Goal: Contribute content: Contribute content

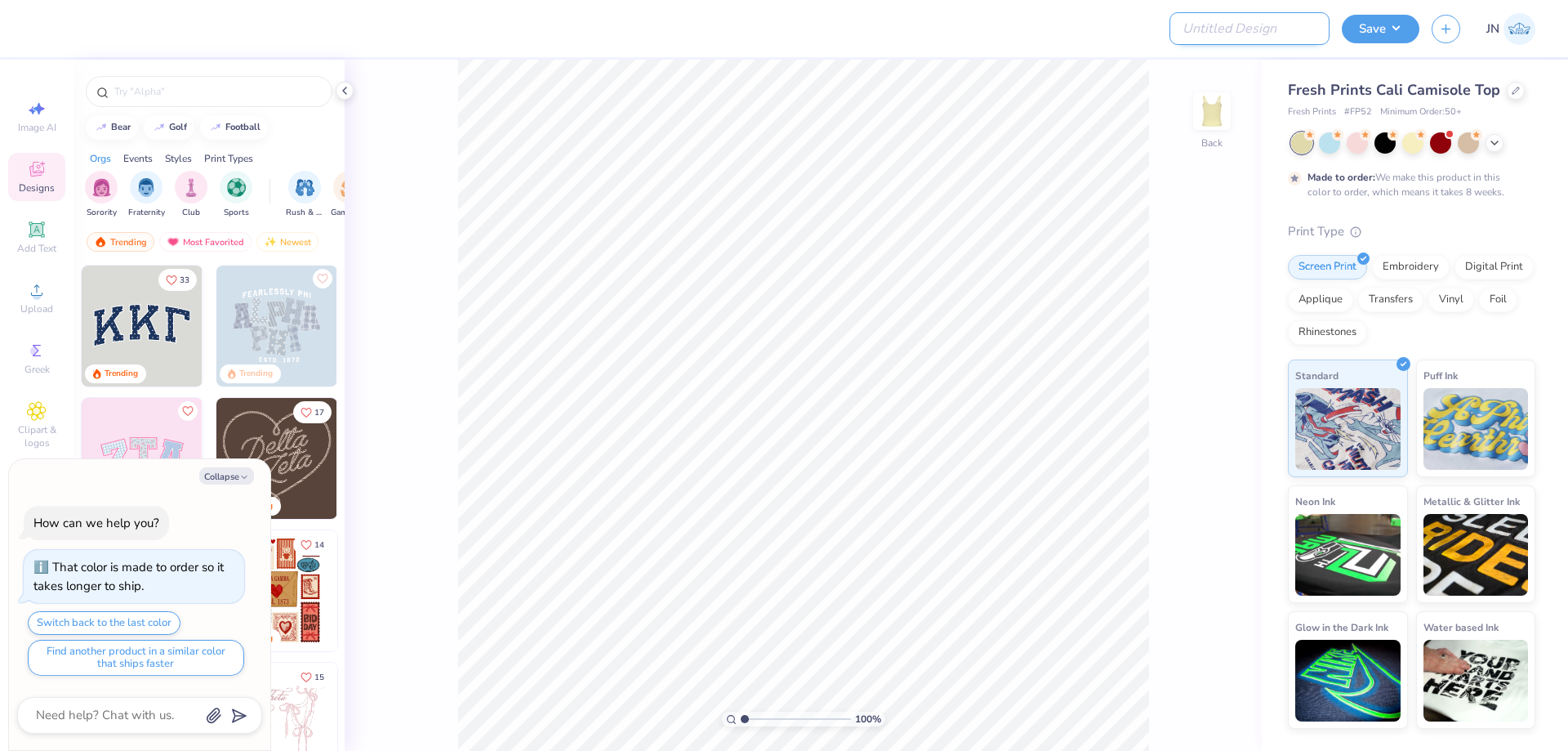
click at [1256, 28] on input "Design Title" at bounding box center [1249, 28] width 160 height 33
paste input "FPS239208"
type input "FPS239208"
type textarea "x"
type input "FPS239208"
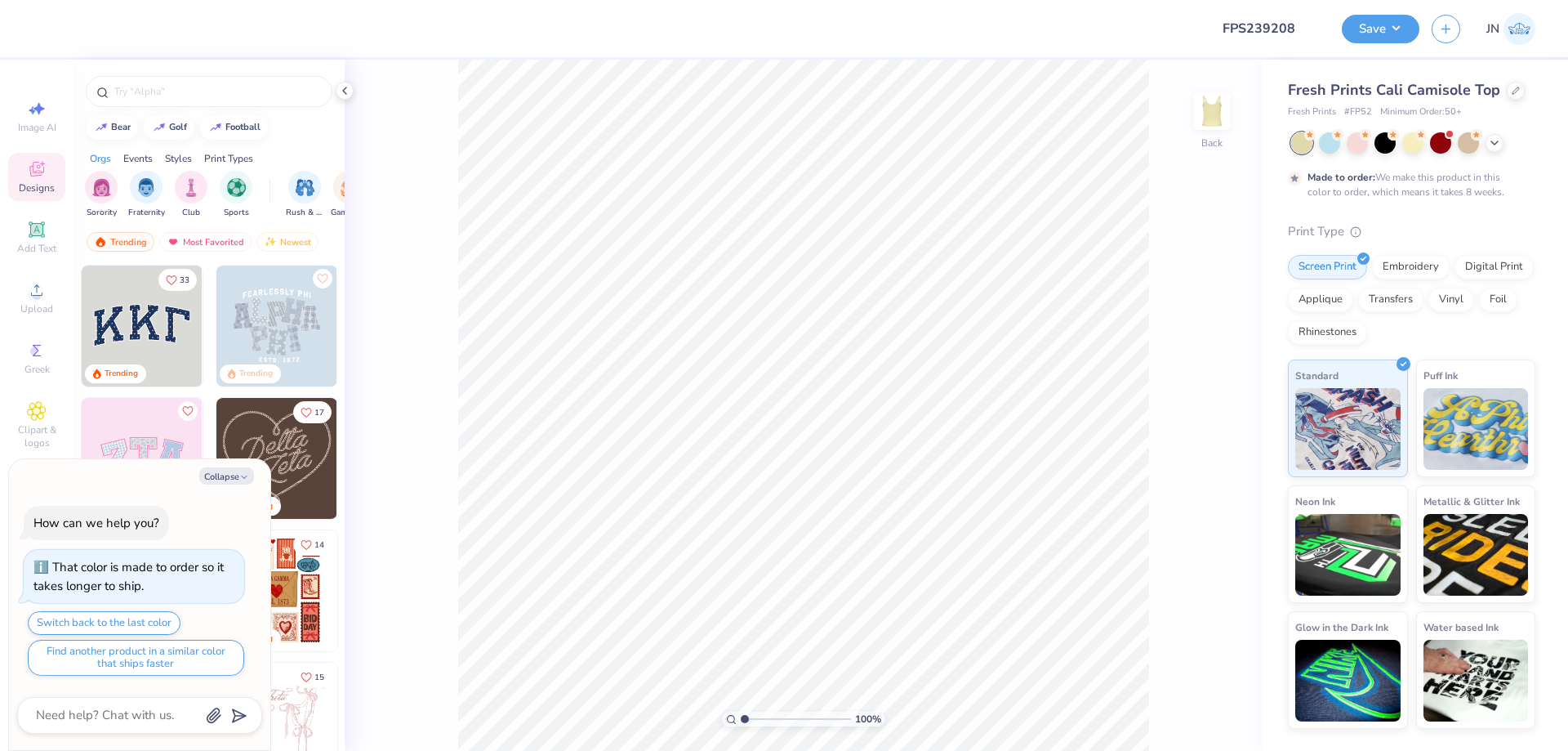
click at [1063, 35] on div at bounding box center [621, 28] width 1153 height 57
click at [46, 315] on div "Upload" at bounding box center [37, 298] width 57 height 48
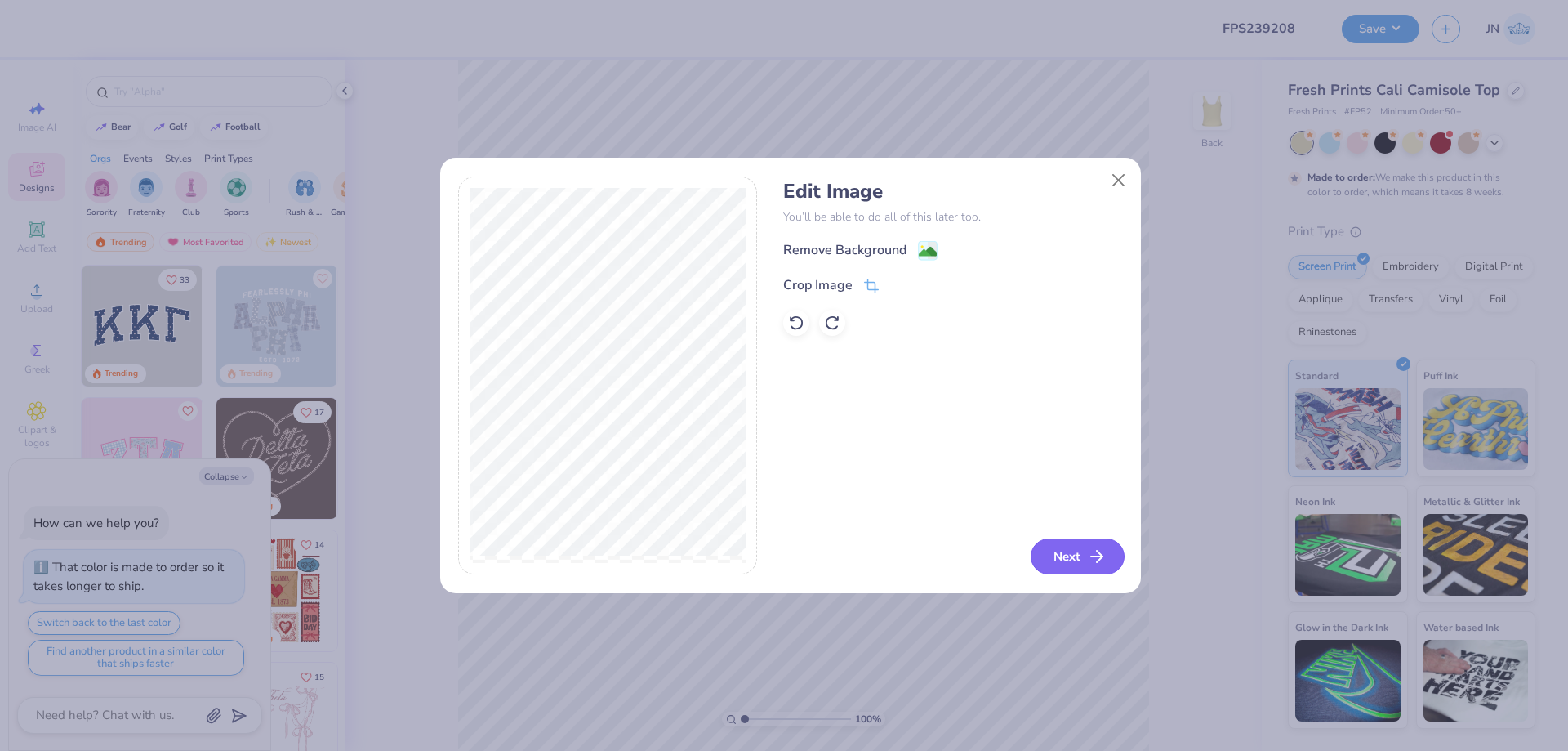
click at [1081, 554] on button "Next" at bounding box center [1077, 556] width 94 height 36
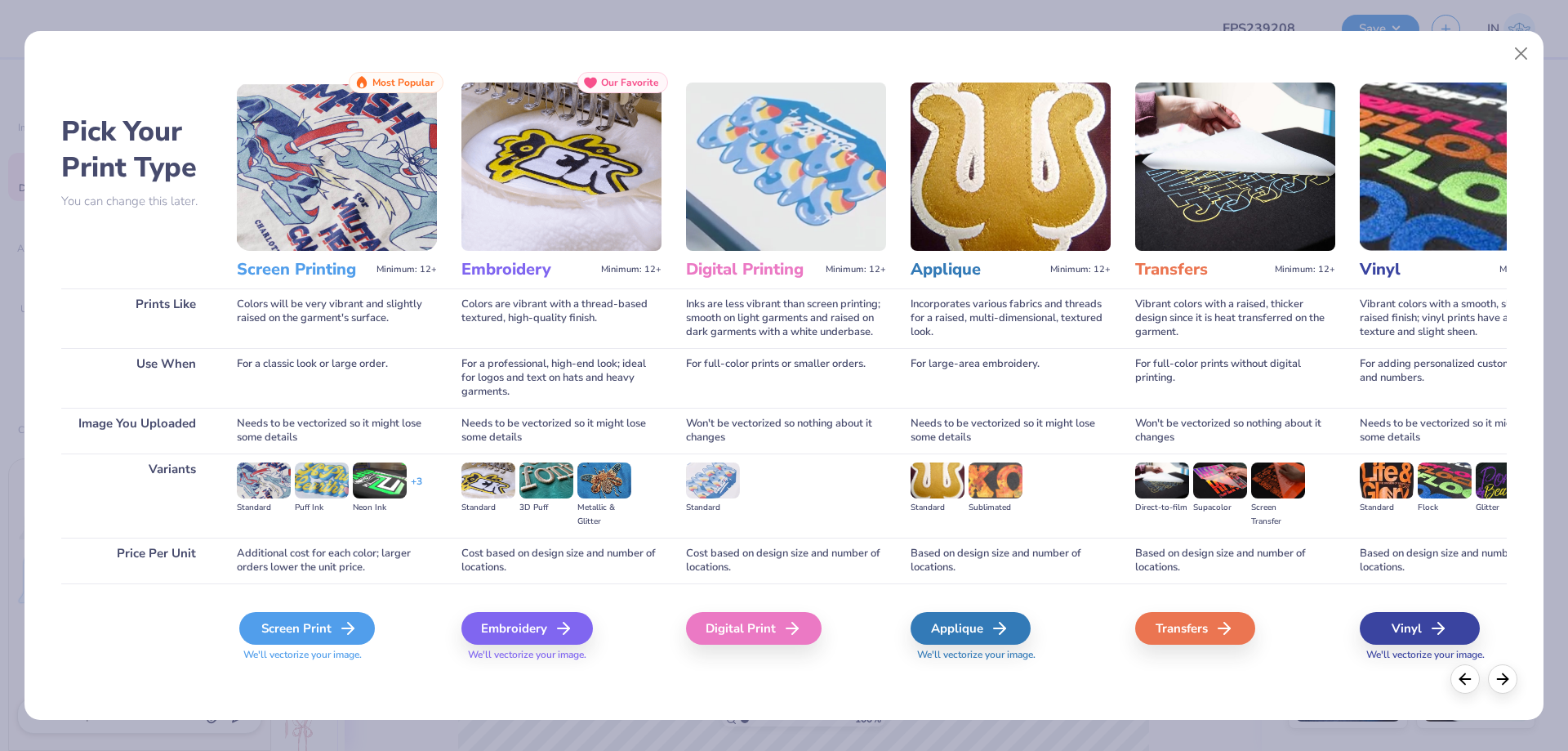
click at [272, 618] on div "Screen Print" at bounding box center [307, 629] width 136 height 33
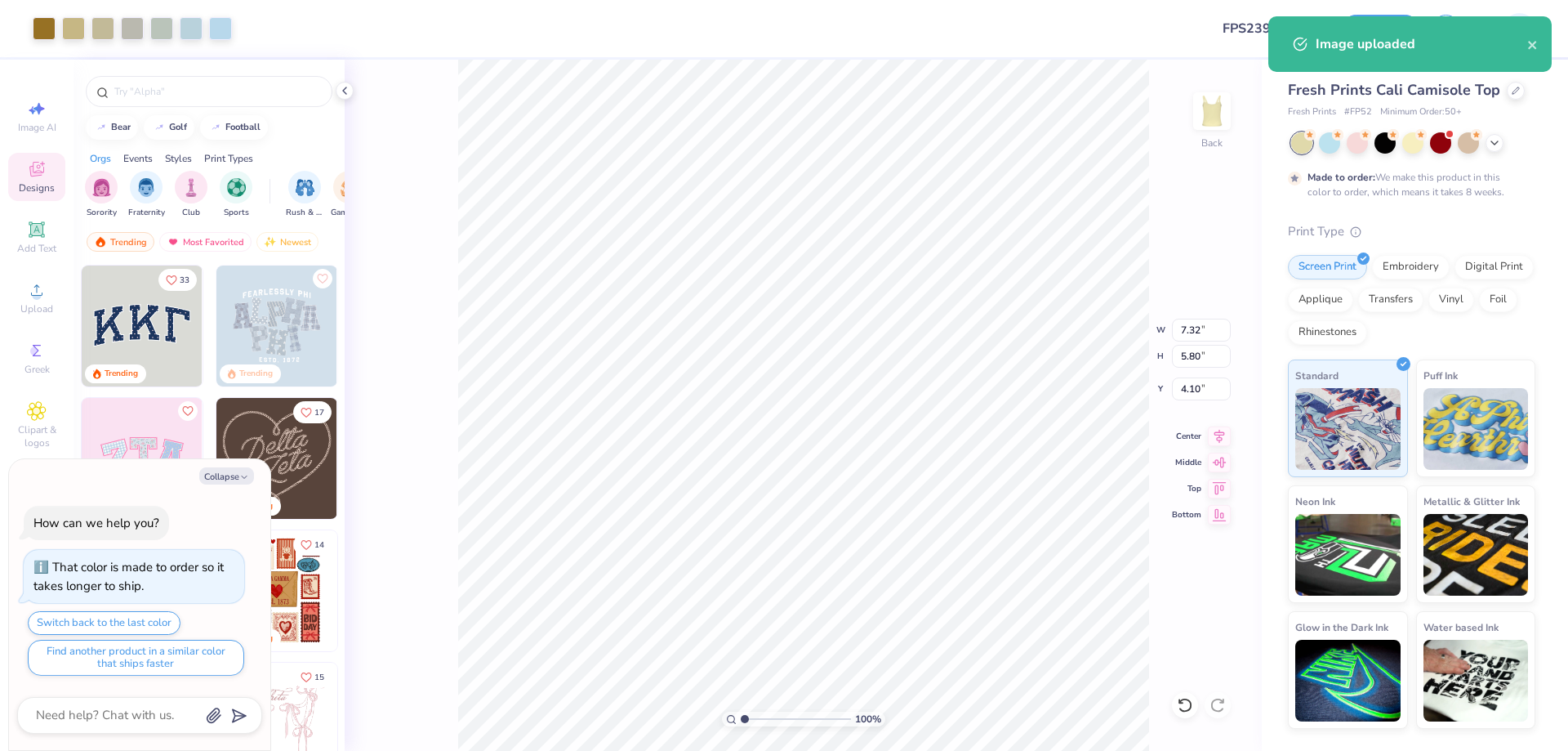
type textarea "x"
click at [1184, 330] on input "7.32" at bounding box center [1201, 330] width 59 height 23
type input "4"
type textarea "x"
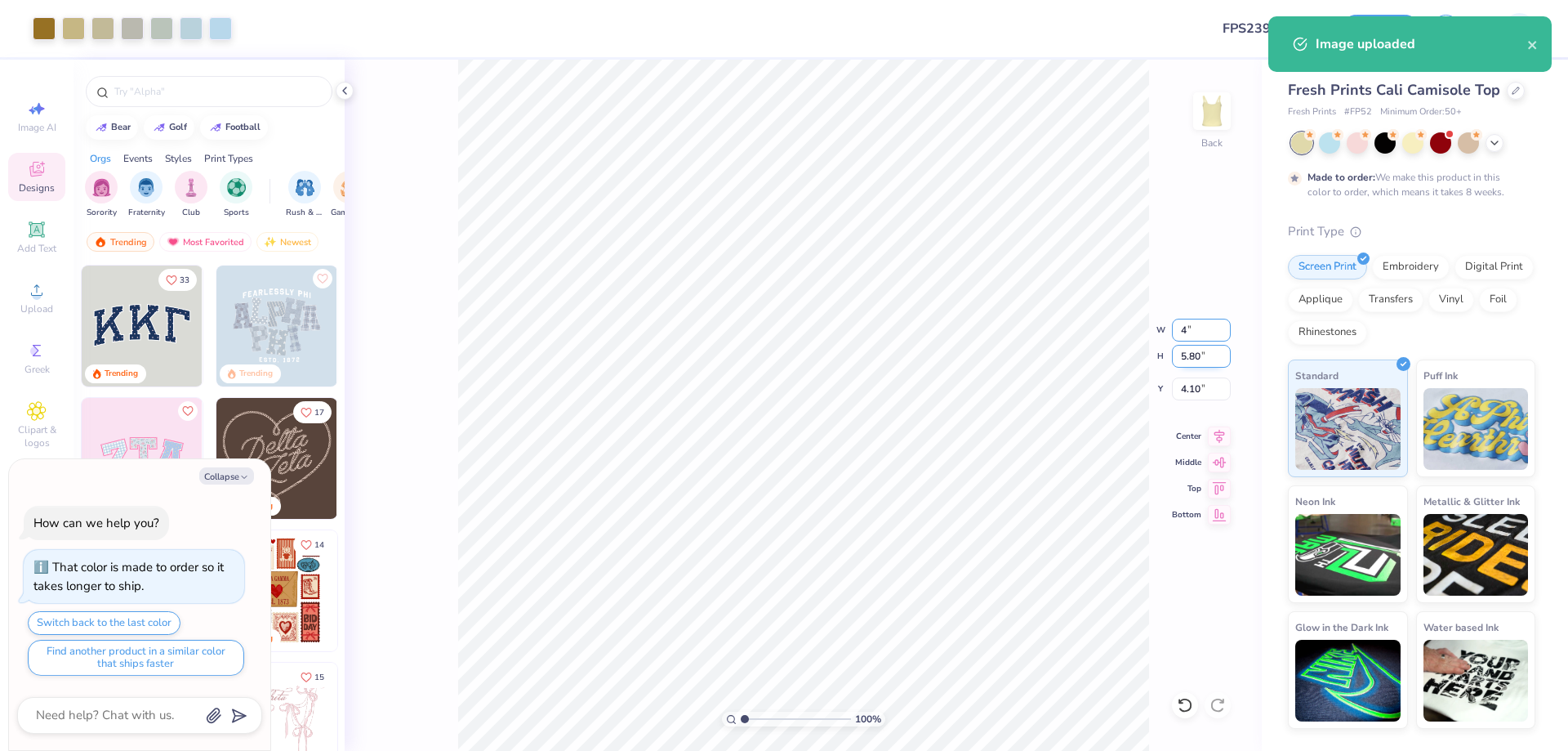
type input "4.00"
type input "3.17"
click at [1191, 383] on input "5.42" at bounding box center [1201, 389] width 59 height 23
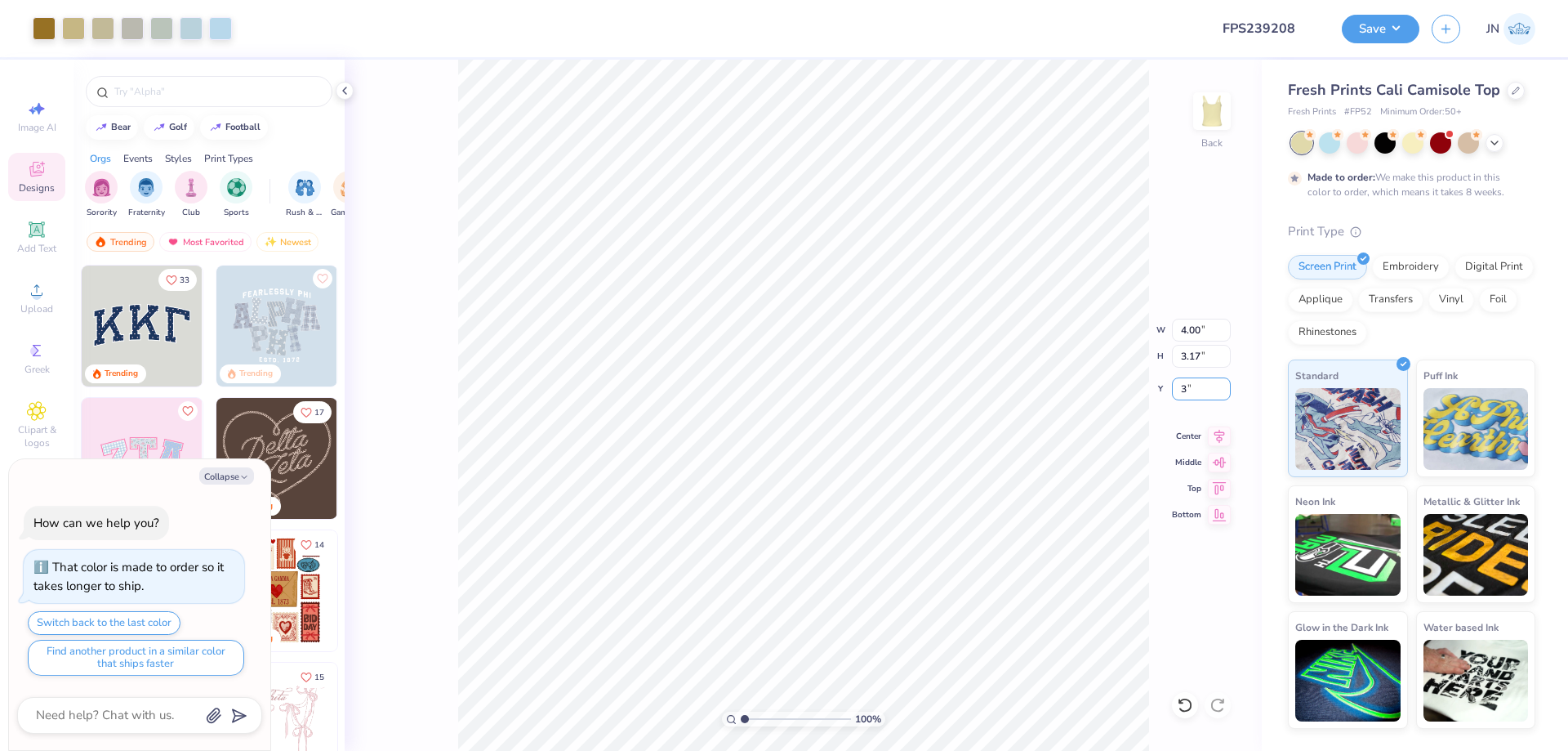
click at [1063, 371] on div "100 % Back W 4.00 4.00 " H 3.17 3.17 " Y 3 3 " Center Middle Top Bottom" at bounding box center [803, 405] width 917 height 691
type input "3"
type textarea "x"
click at [1186, 393] on input "5.42" at bounding box center [1201, 389] width 59 height 23
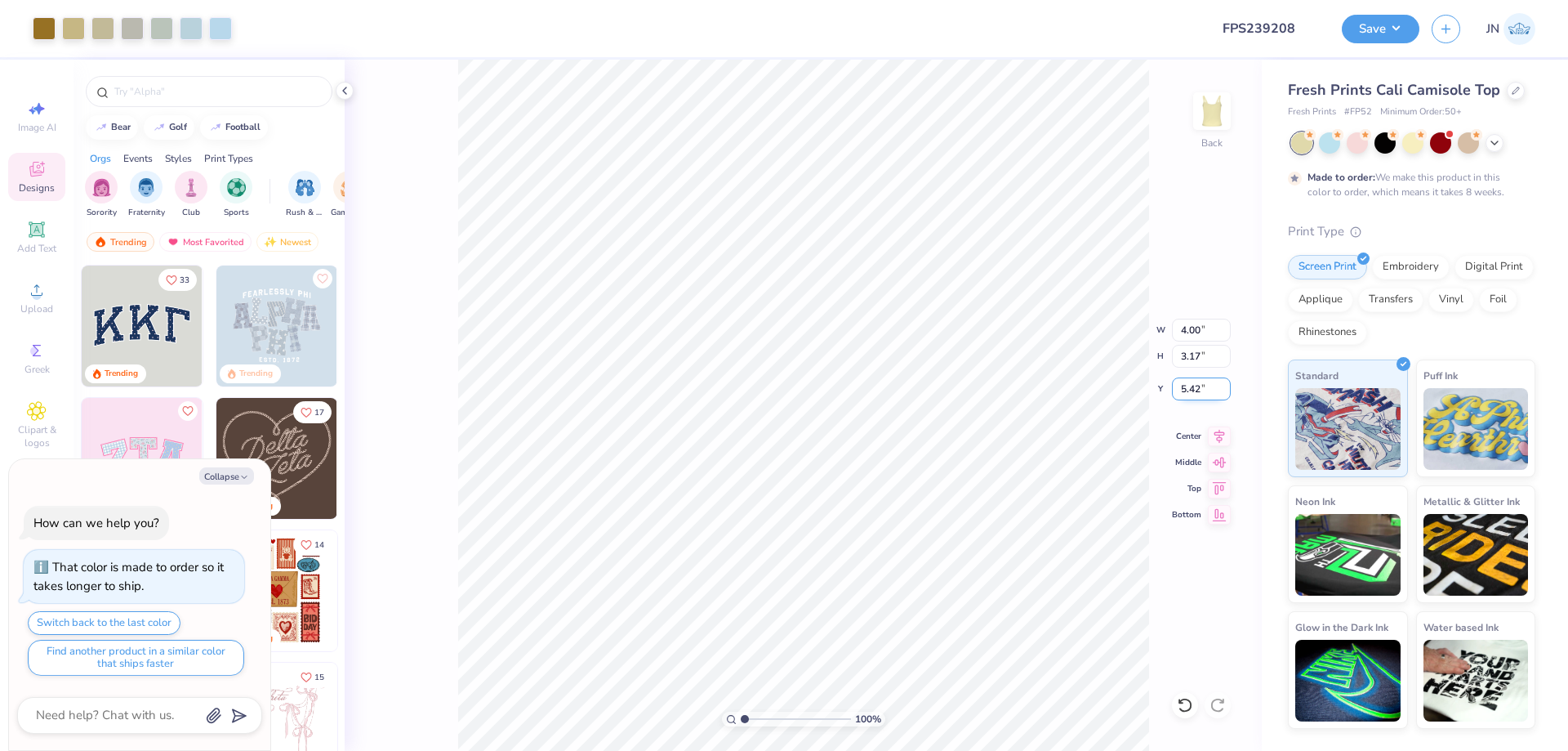
click at [1186, 393] on input "5.42" at bounding box center [1201, 389] width 59 height 23
type input "2"
type textarea "x"
type input "2.00"
drag, startPoint x: 1206, startPoint y: 330, endPoint x: 1165, endPoint y: 330, distance: 41.0
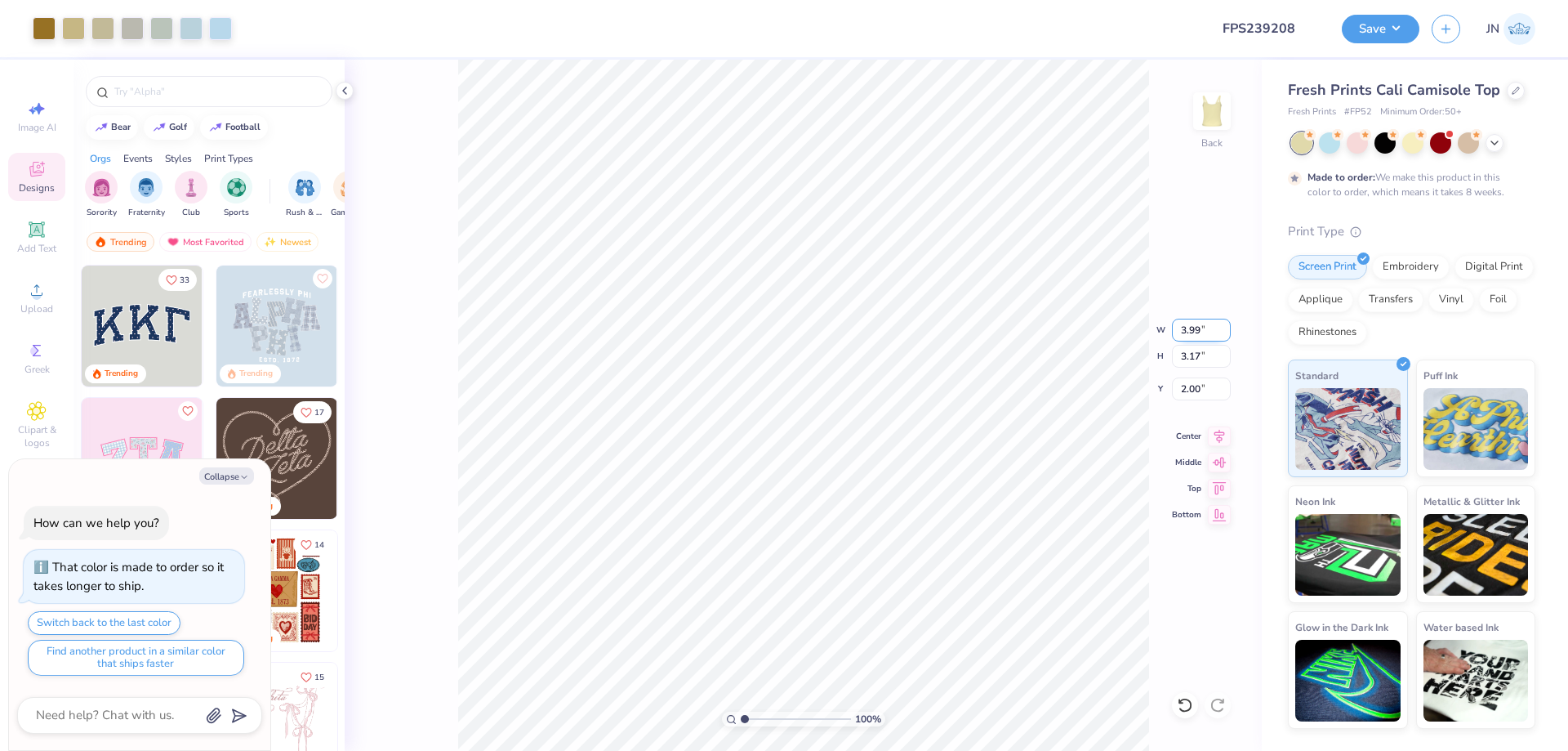
type input "3.99"
click at [1172, 330] on input "3.99" at bounding box center [1201, 330] width 59 height 23
click at [1205, 358] on input "3.17" at bounding box center [1201, 356] width 59 height 23
type textarea "x"
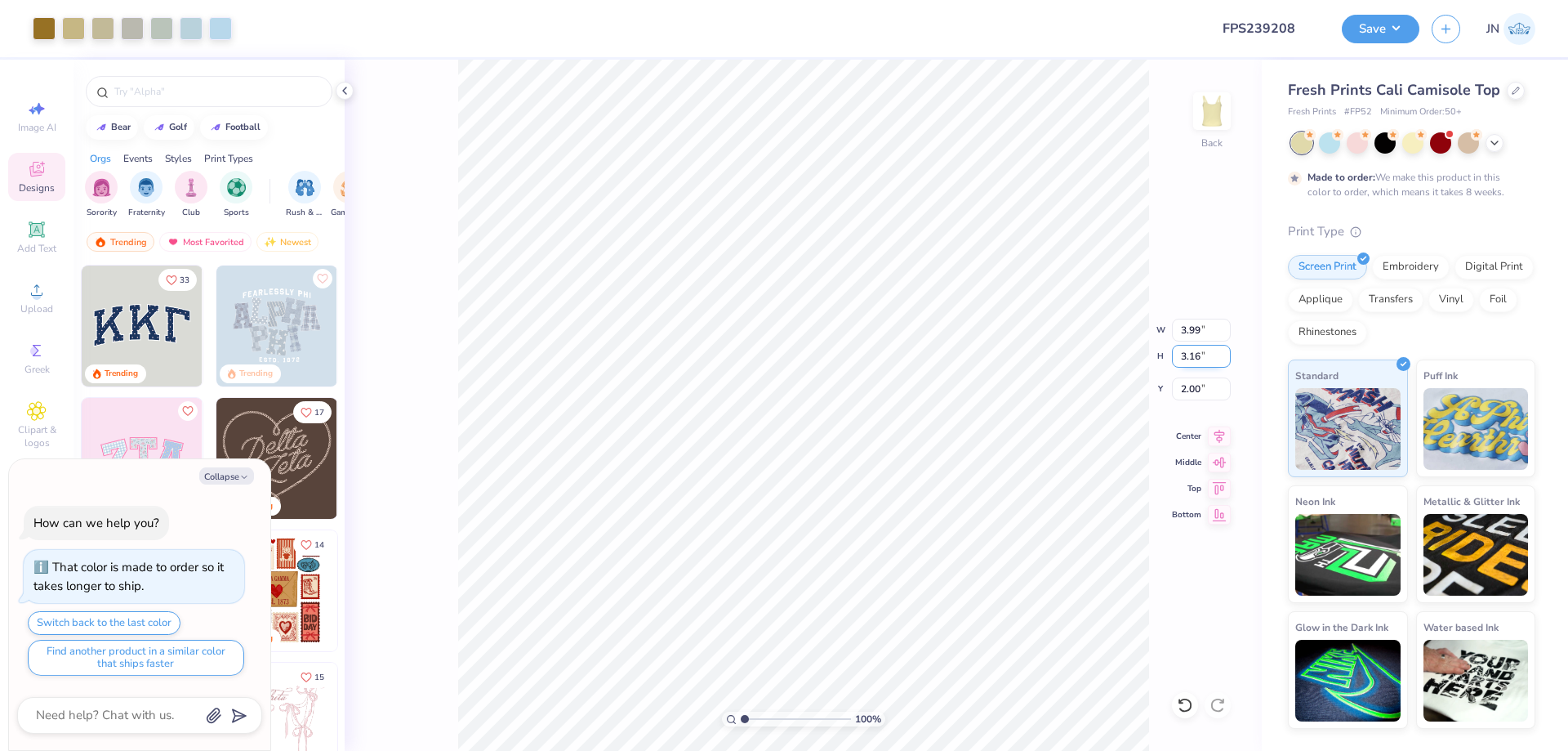
drag, startPoint x: 1205, startPoint y: 358, endPoint x: 1177, endPoint y: 358, distance: 28.0
click at [1177, 358] on input "3.16" at bounding box center [1201, 356] width 59 height 23
type input "2.5"
type textarea "x"
type input "3.15"
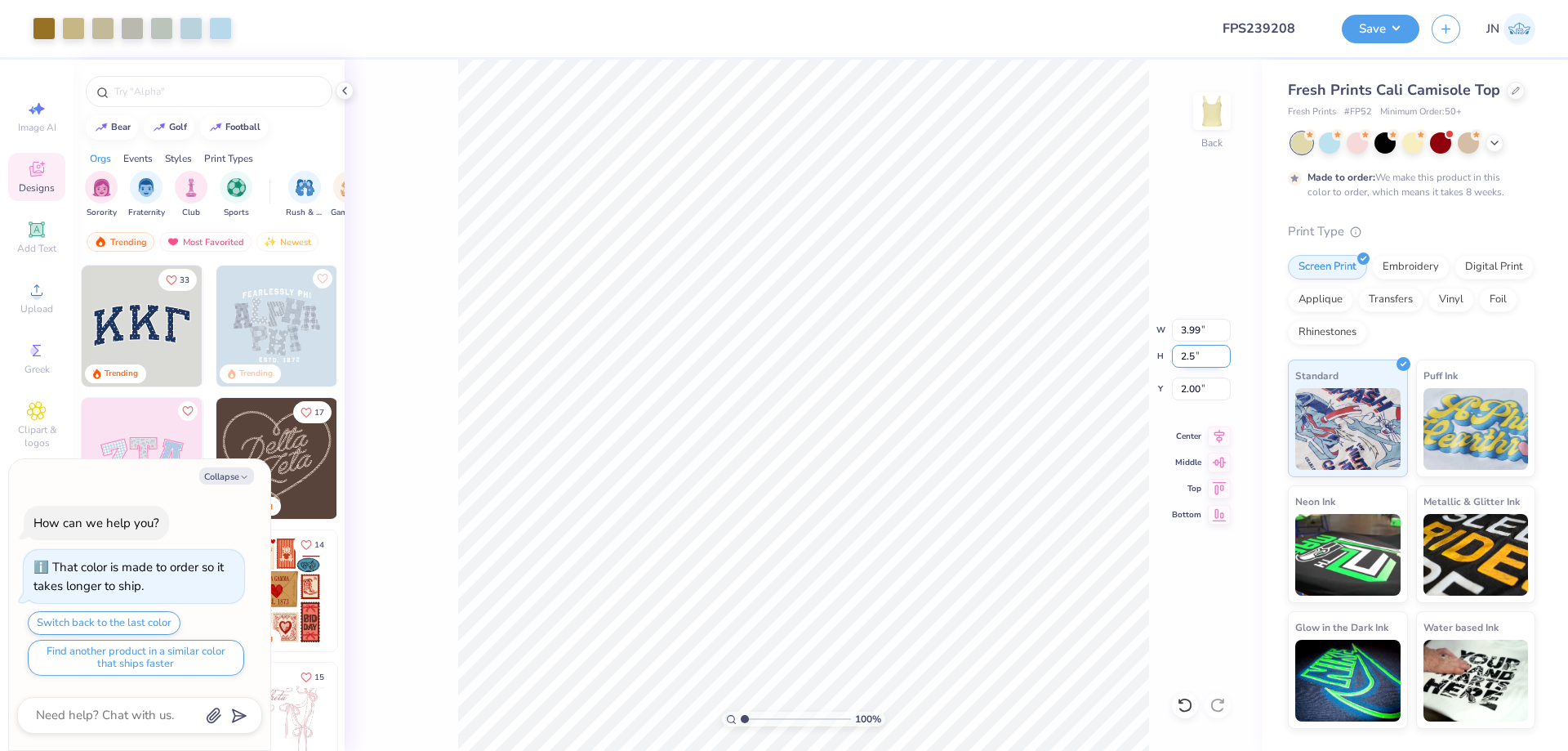
type input "2.50"
click at [1191, 393] on input "2.33" at bounding box center [1201, 389] width 59 height 23
type input "2"
type textarea "x"
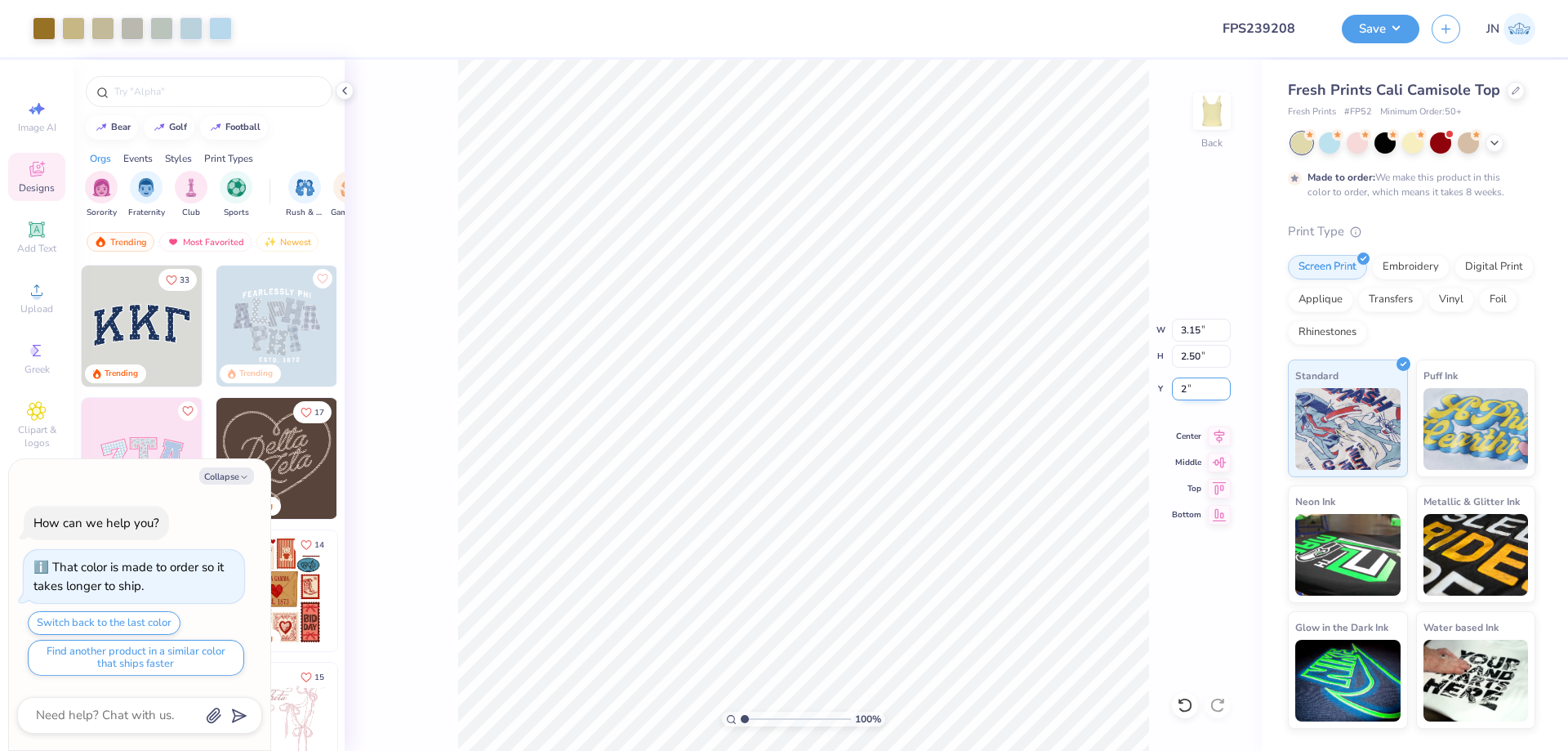
type input "2.00"
type textarea "x"
type input "1.77"
type textarea "x"
type input "1.90"
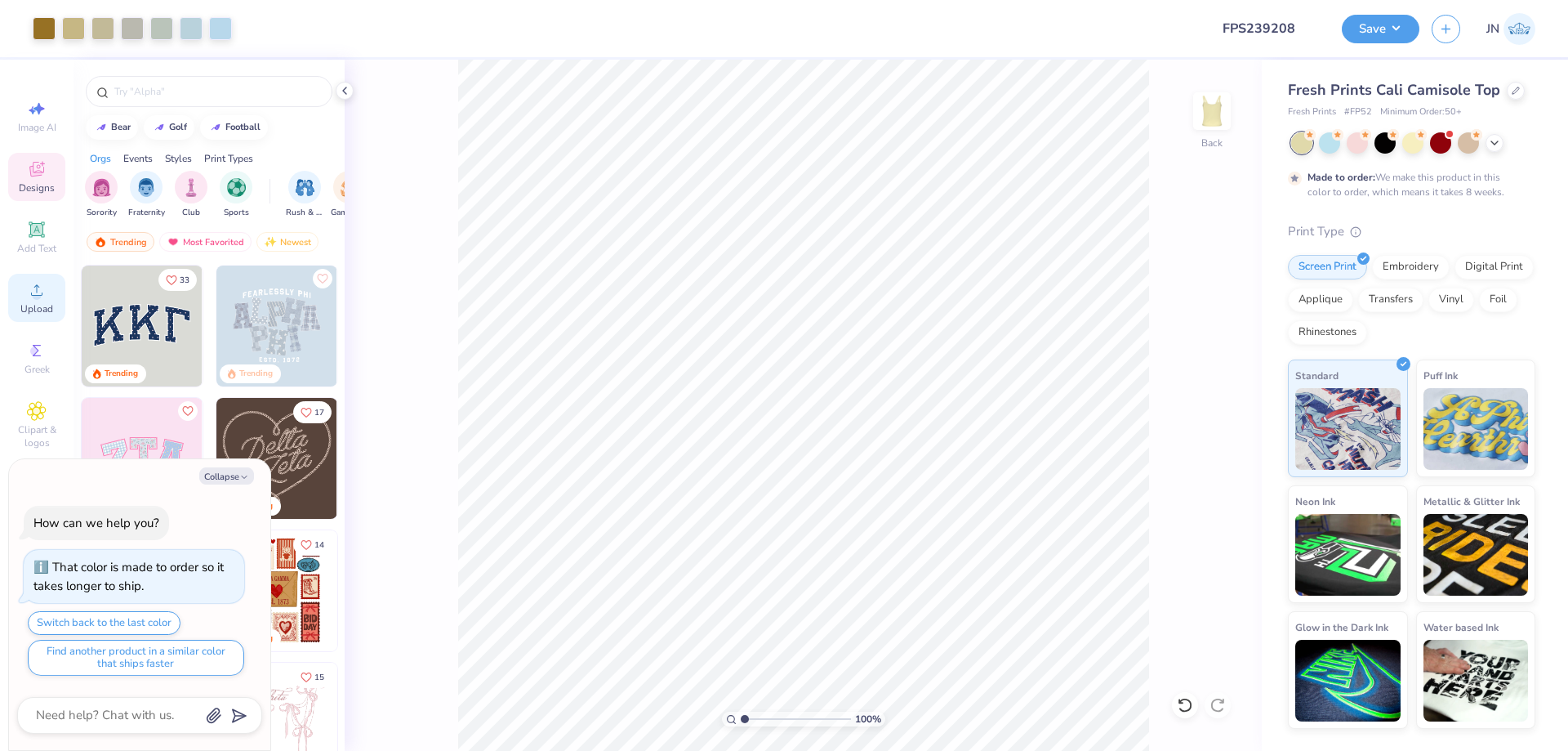
click at [57, 290] on div "Upload" at bounding box center [37, 298] width 57 height 48
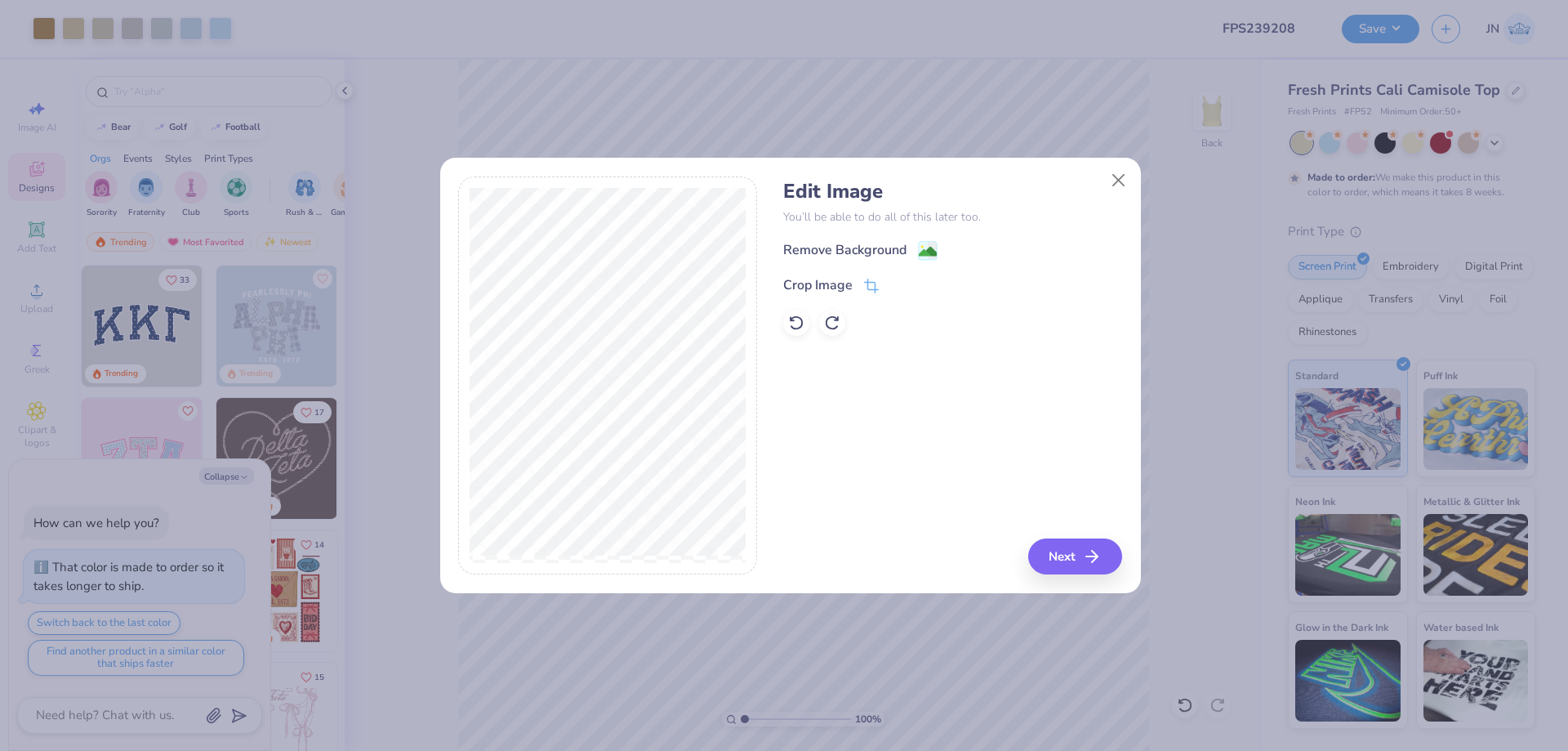
click at [1055, 530] on div "Edit Image You’ll be able to do all of this later too. Remove Background Crop I…" at bounding box center [952, 376] width 339 height 399
click at [1058, 545] on button "Next" at bounding box center [1077, 556] width 94 height 36
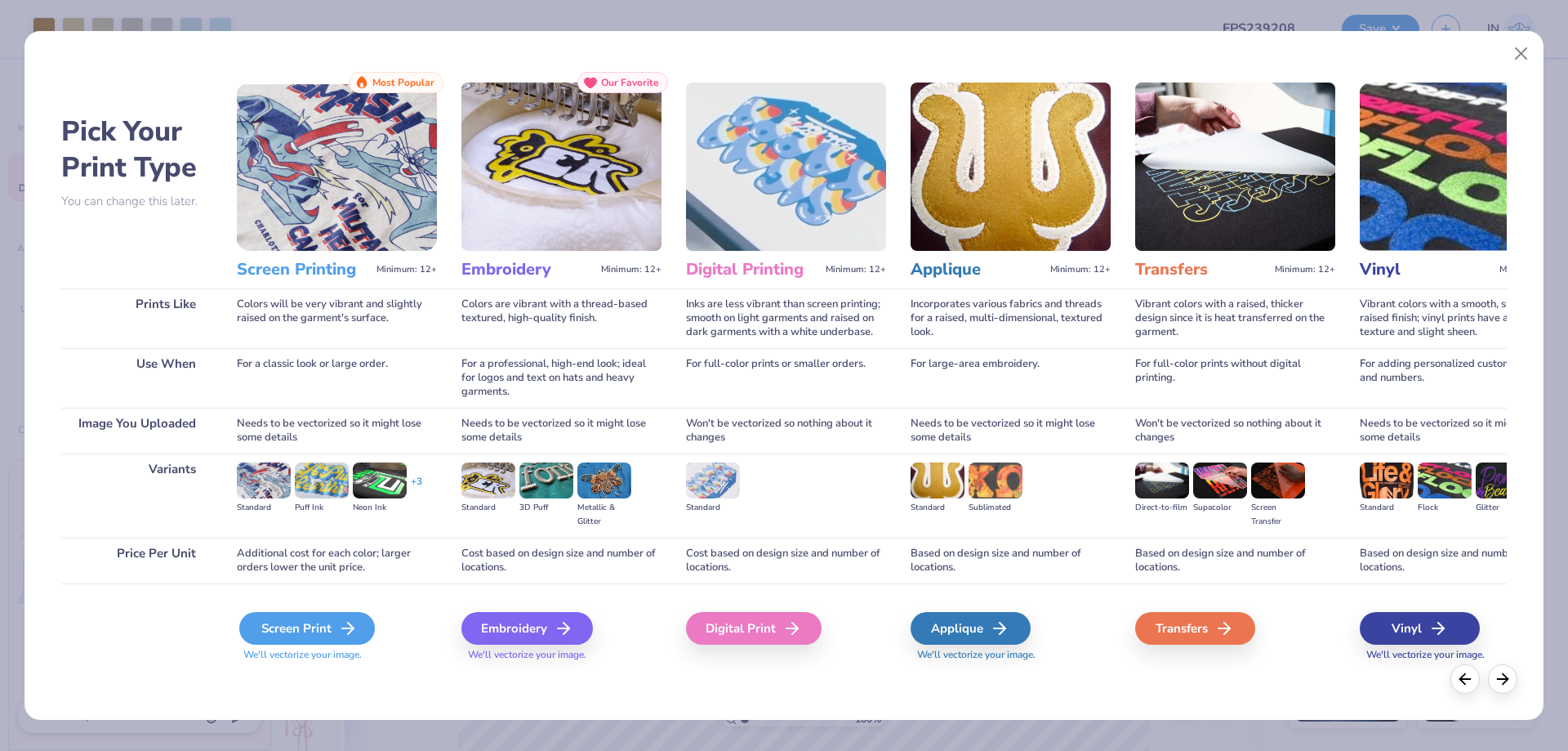
click at [303, 618] on div "Screen Print" at bounding box center [307, 629] width 136 height 33
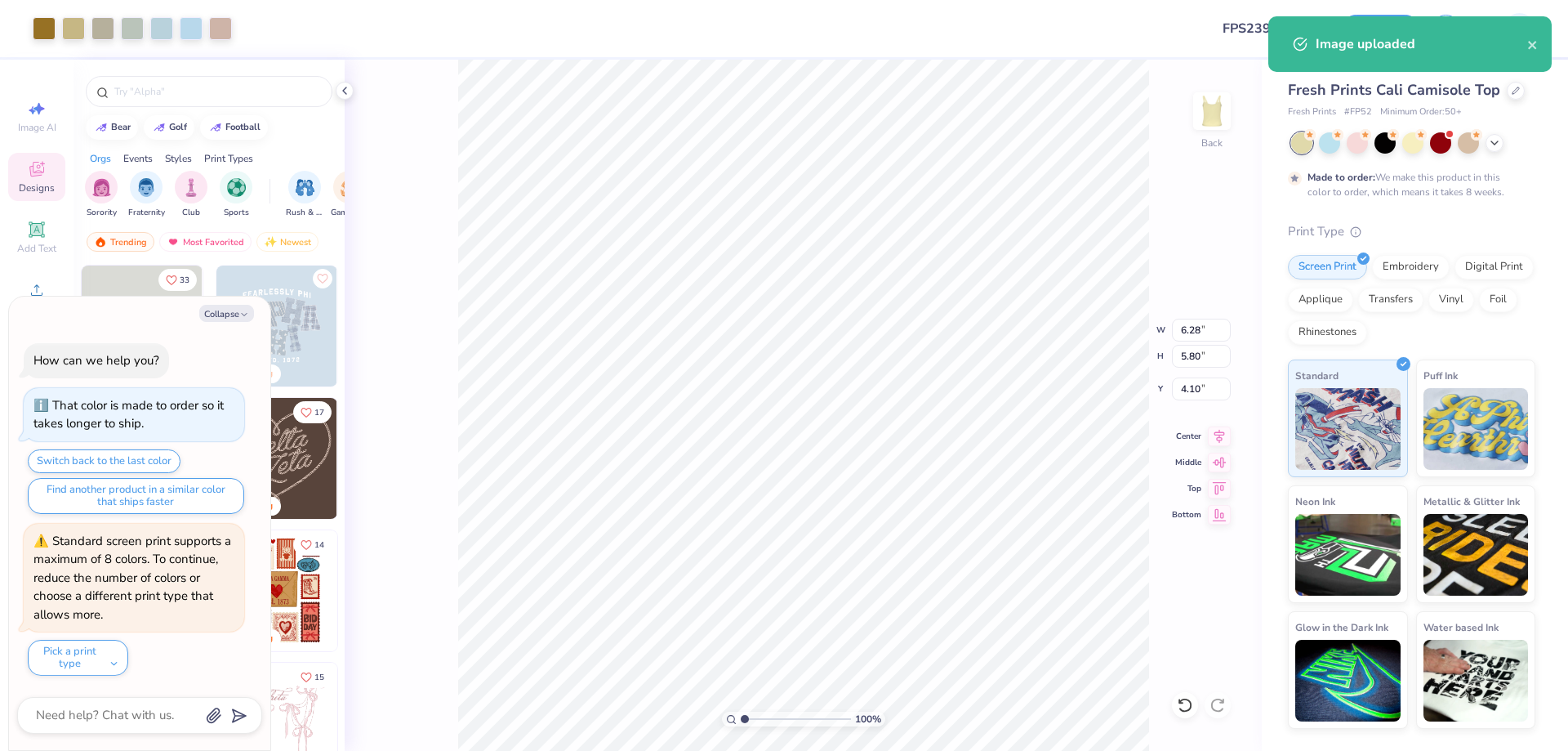
type textarea "x"
type input "3.15"
type input "2.50"
type input "1.90"
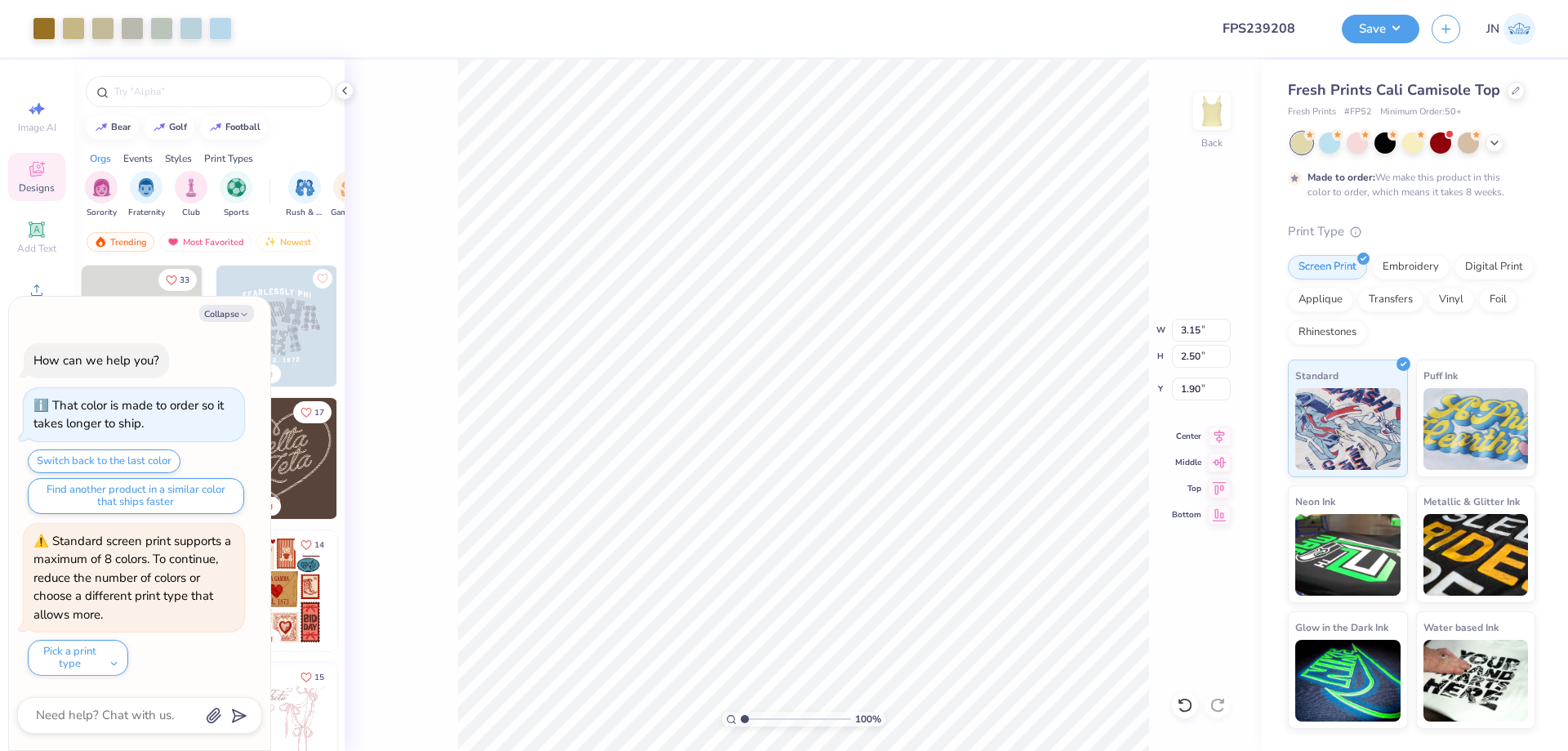
type textarea "x"
type input "6.28"
type input "5.80"
type input "4.10"
drag, startPoint x: 1206, startPoint y: 354, endPoint x: 1153, endPoint y: 354, distance: 53.0
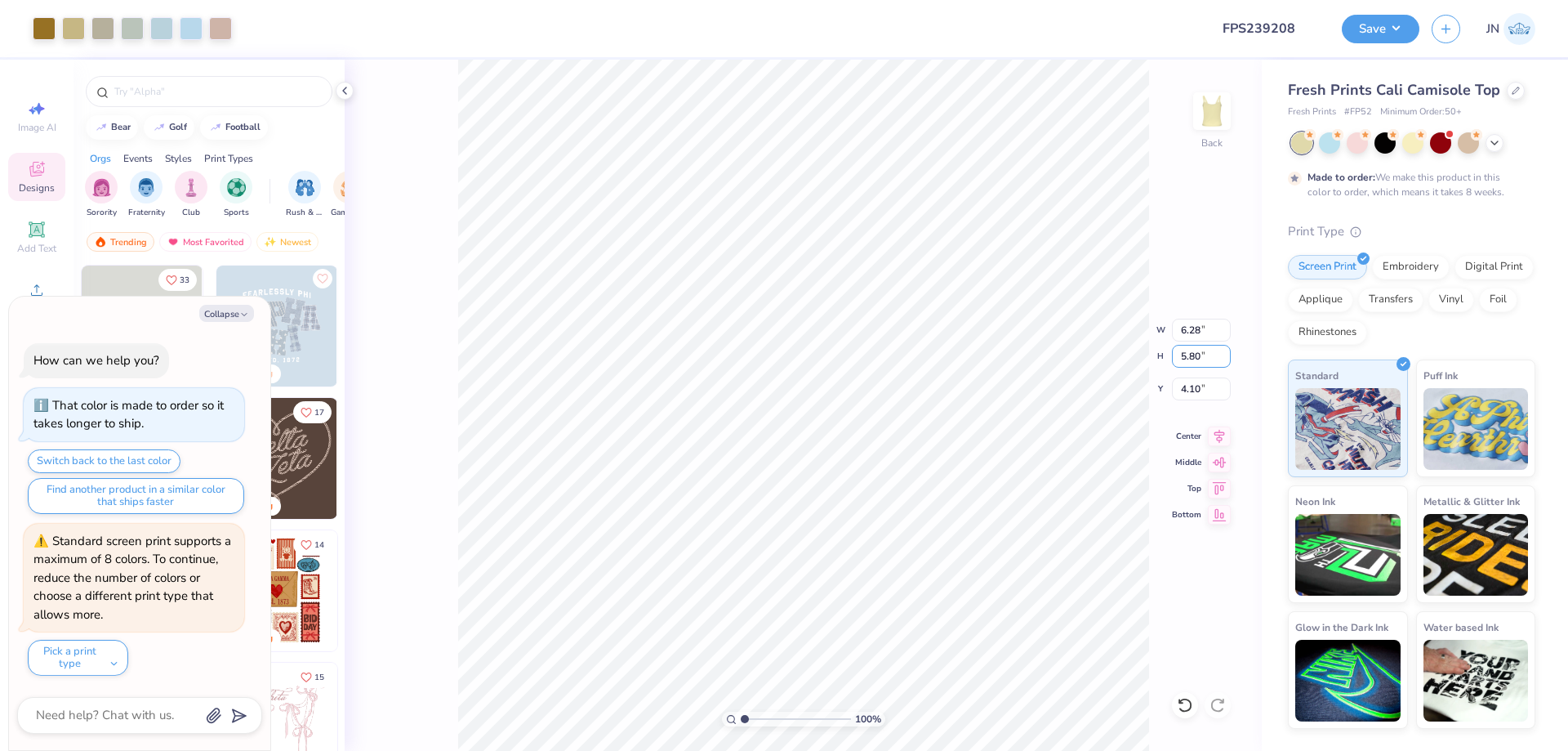
click at [1153, 354] on div "100 % Back W 6.28 6.28 " H 5.80 5.80 " Y 4.10 4.10 " Center Middle Top Bottom" at bounding box center [803, 405] width 917 height 691
click at [1139, 360] on div "100 % Back W 6.28 6.28 " H 5.80 5.80 " Y 4.10 4.10 " Center Middle Top Bottom" at bounding box center [803, 405] width 917 height 691
drag, startPoint x: 1195, startPoint y: 356, endPoint x: 1168, endPoint y: 356, distance: 27.0
click at [1168, 356] on div "100 % Back W 6.28 6.28 " H 5.80 5.80 " Y 4.10 4.10 " Center Middle Top Bottom" at bounding box center [803, 405] width 917 height 691
type textarea "x"
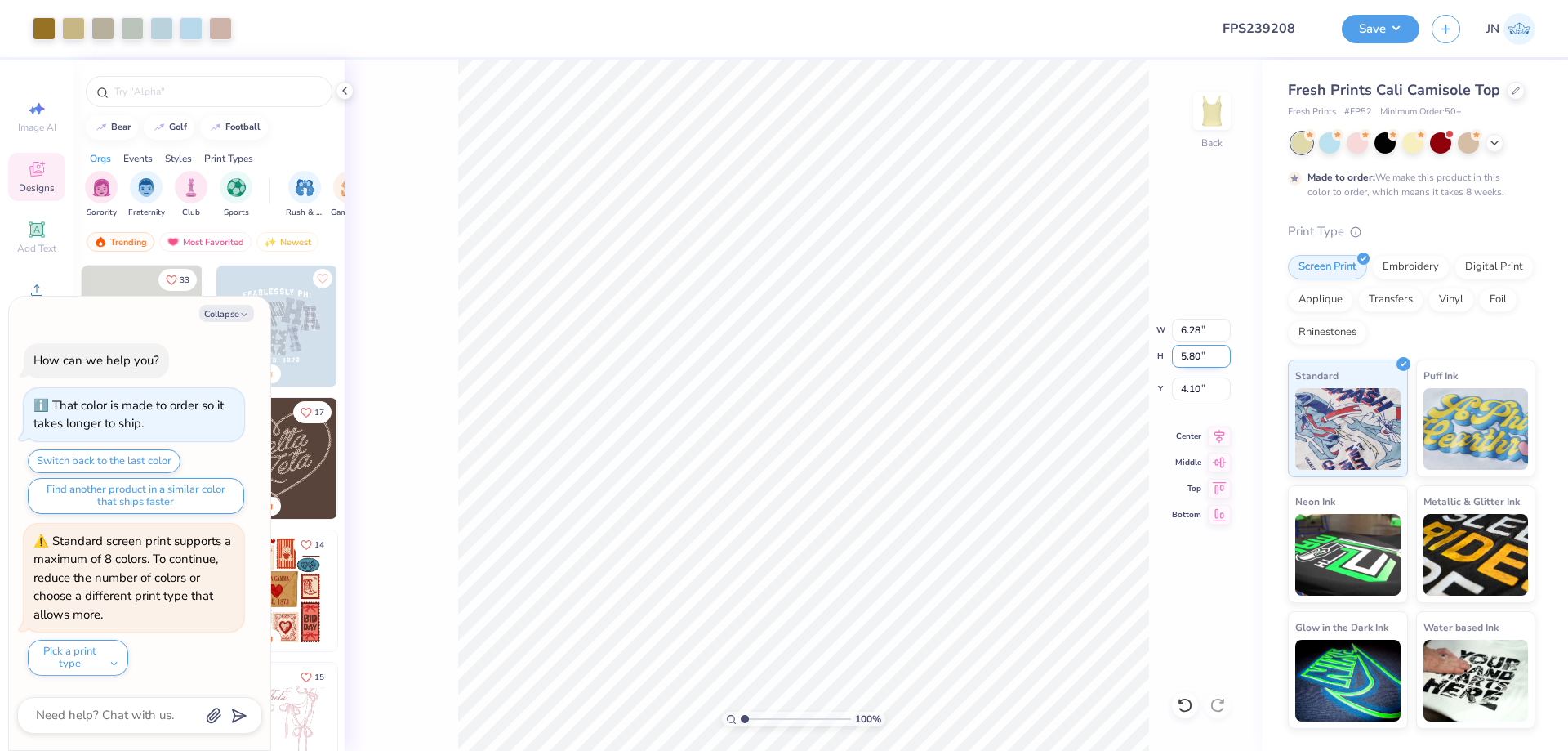
drag, startPoint x: 1197, startPoint y: 356, endPoint x: 1175, endPoint y: 356, distance: 22.0
click at [1175, 356] on input "5.80" at bounding box center [1201, 356] width 59 height 23
type input "2.50"
type textarea "x"
type input "2.71"
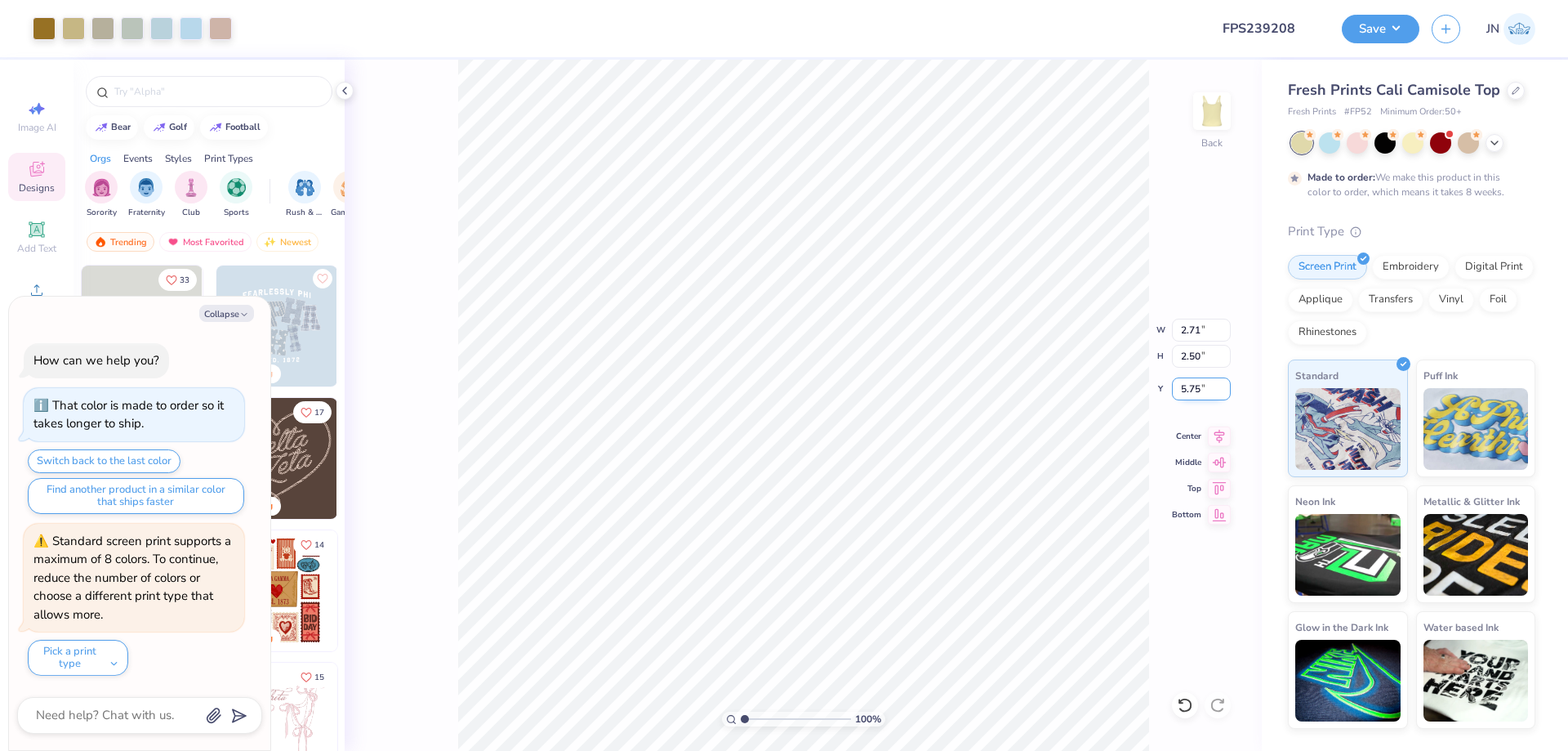
click at [1203, 383] on input "5.75" at bounding box center [1201, 389] width 59 height 23
type input "2"
type textarea "x"
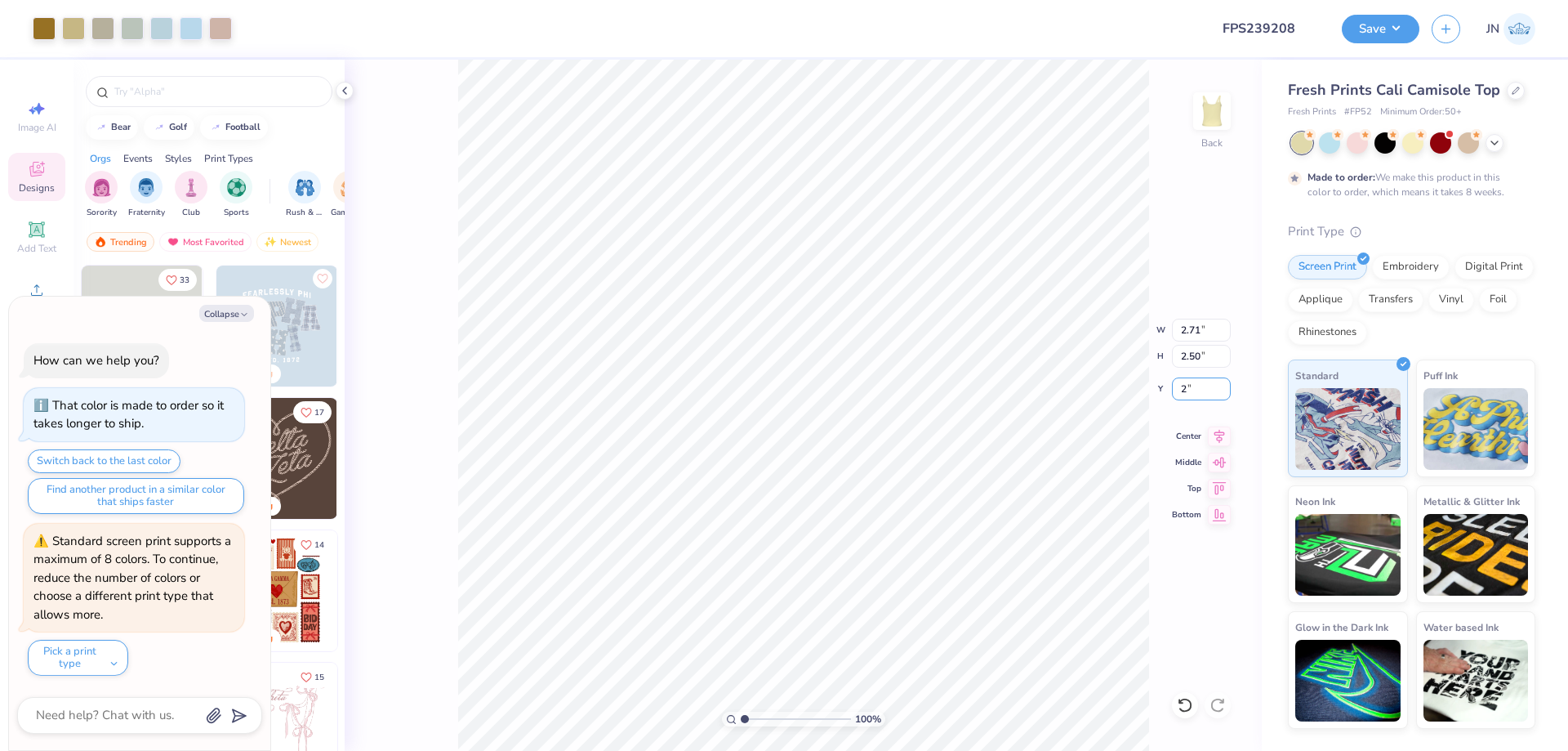
type input "2.00"
type textarea "x"
click at [1190, 393] on input "1.90" at bounding box center [1201, 389] width 59 height 23
type input "2"
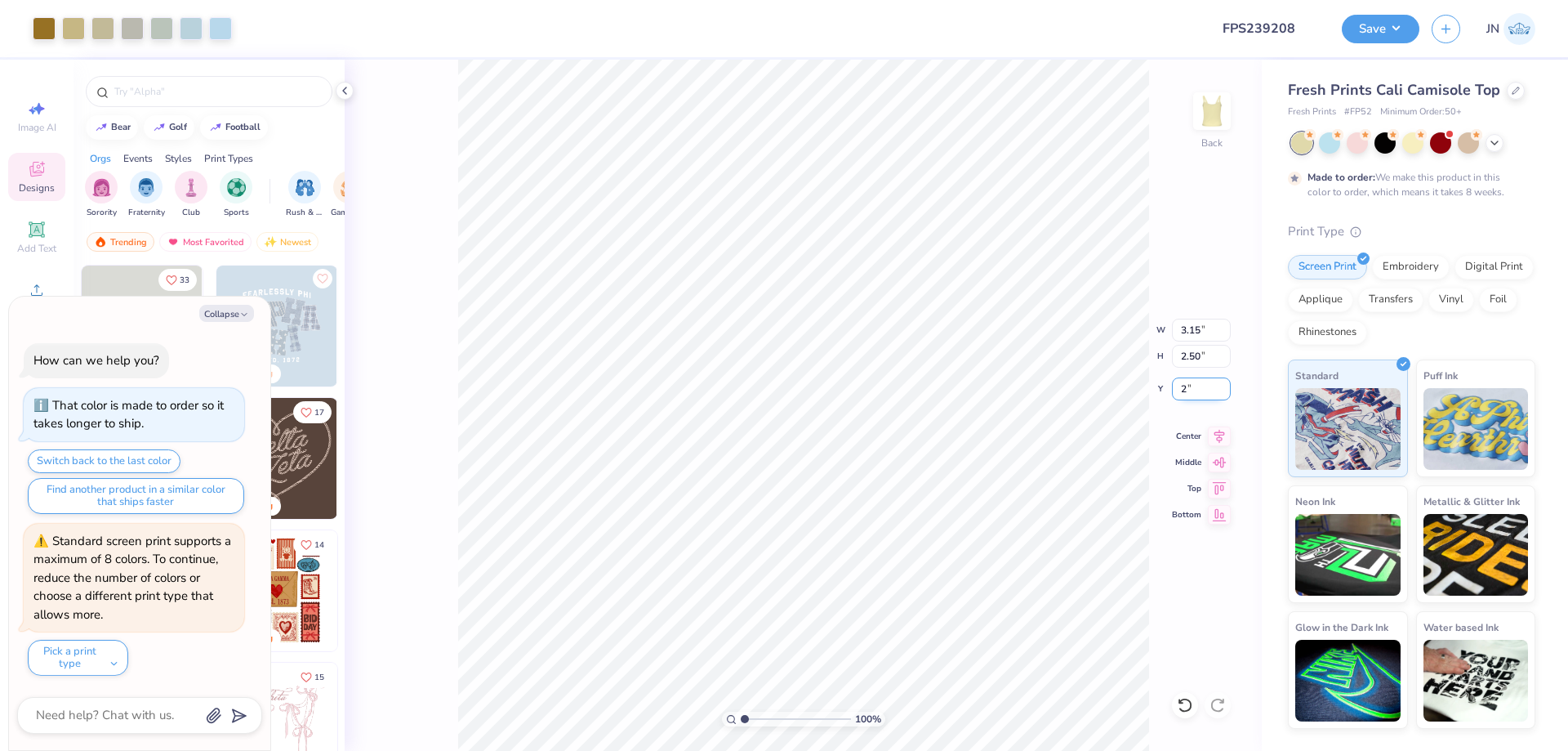
type textarea "x"
type input "2.00"
click at [1221, 442] on icon at bounding box center [1219, 433] width 23 height 19
click at [1216, 434] on icon at bounding box center [1219, 433] width 23 height 19
type textarea "x"
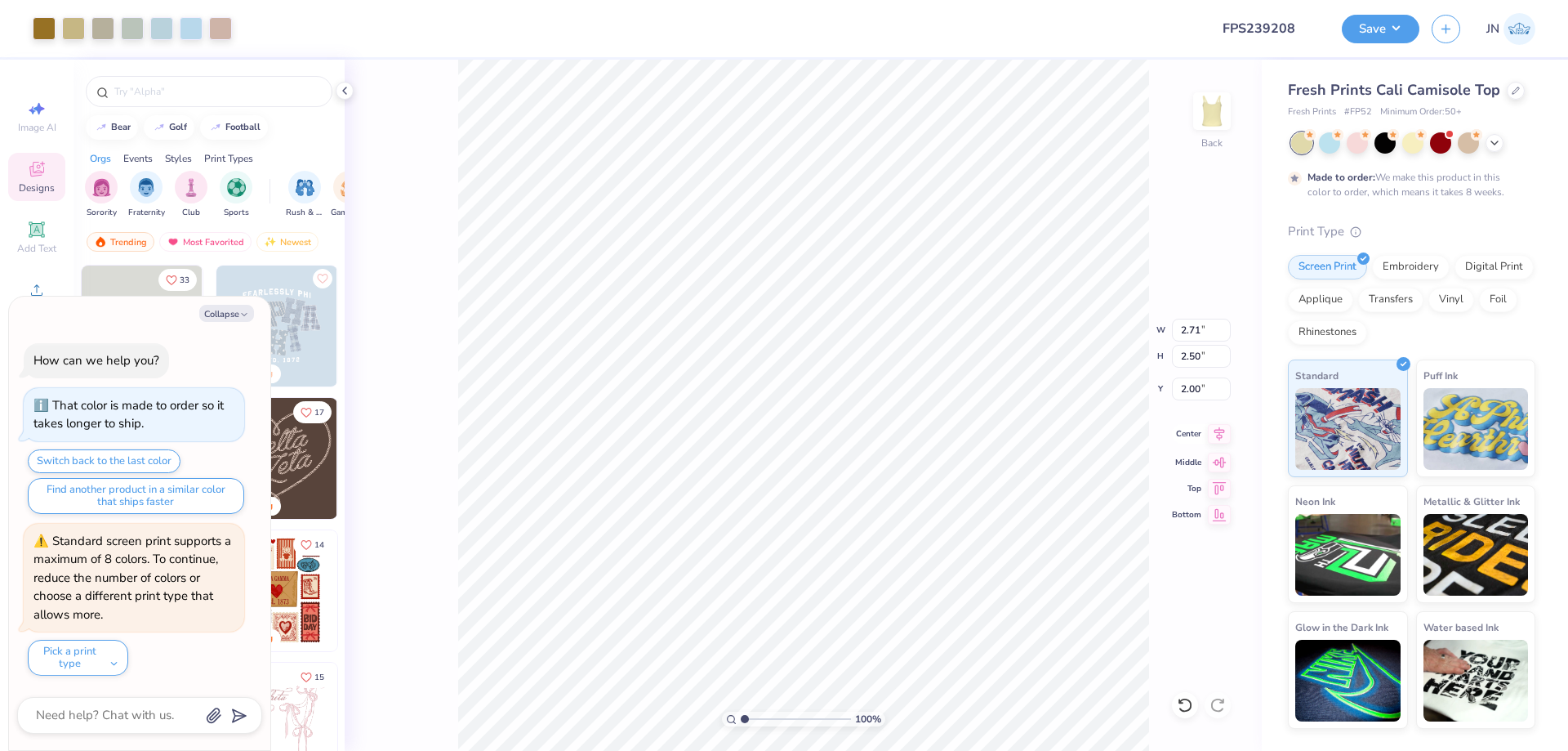
type input "3.15"
click at [37, 279] on div "Upload" at bounding box center [37, 298] width 57 height 48
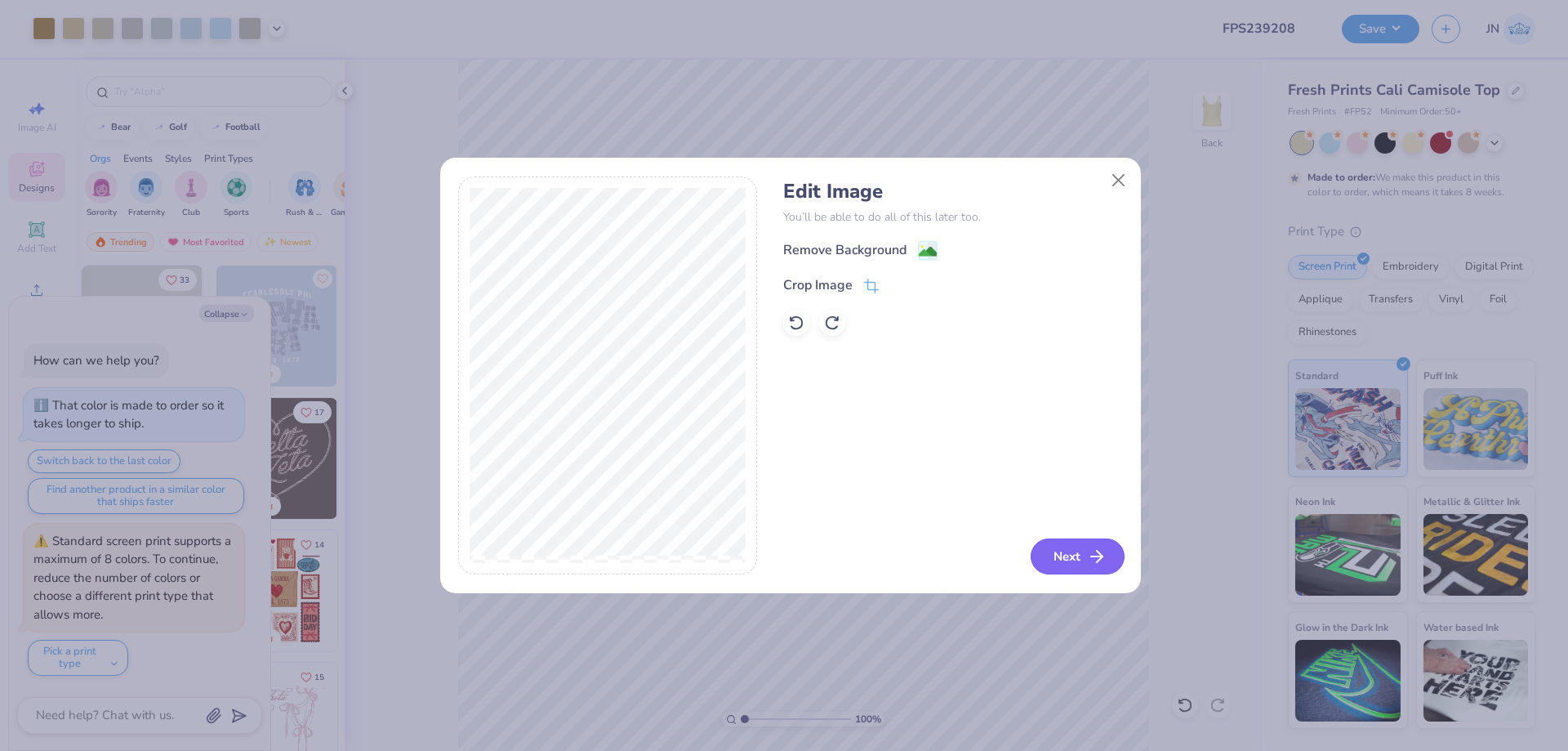
click at [1070, 553] on button "Next" at bounding box center [1077, 556] width 94 height 36
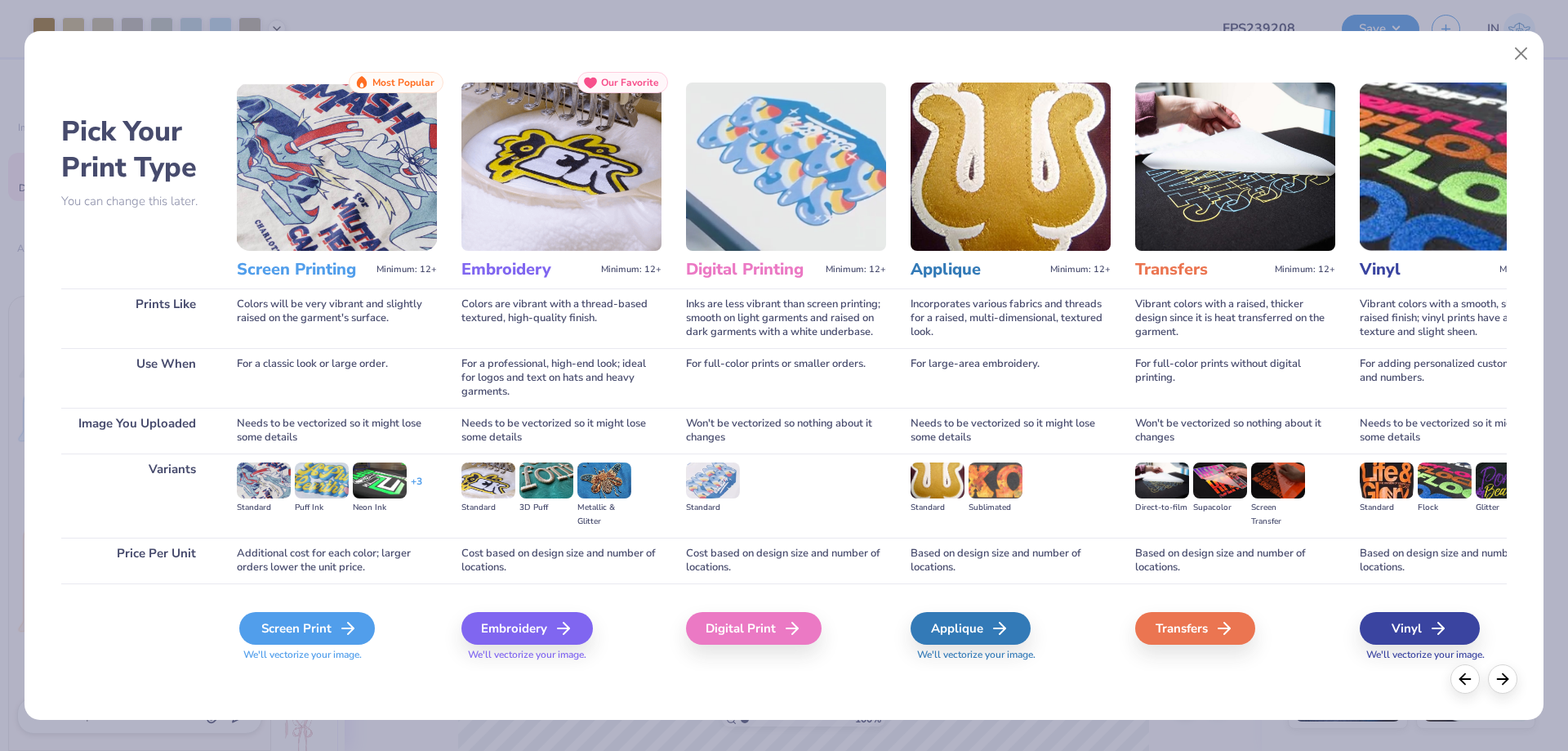
click at [270, 640] on div "Screen Print" at bounding box center [307, 629] width 136 height 33
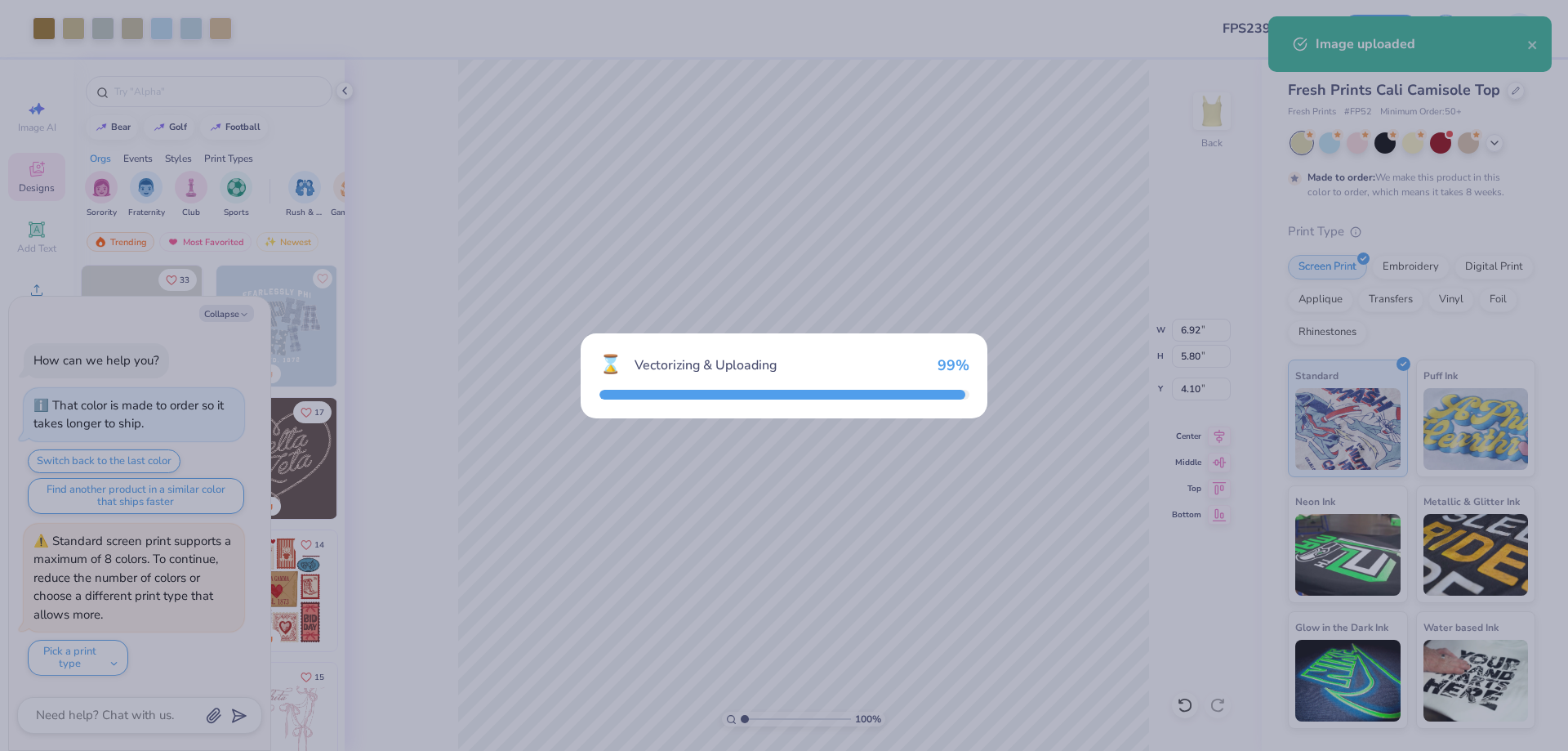
scroll to position [126, 0]
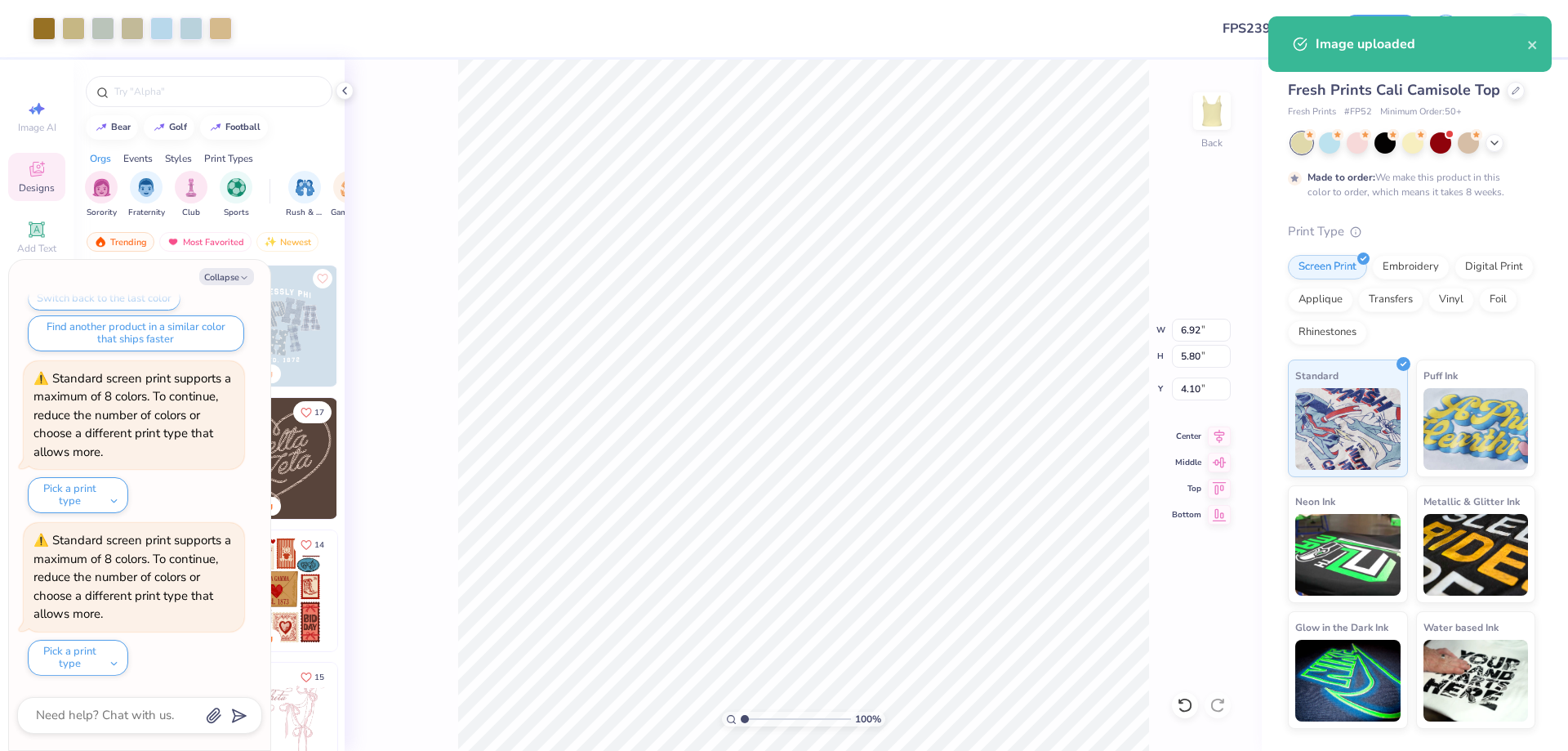
type textarea "x"
type input "3.15"
type input "2.50"
type input "2.00"
type textarea "x"
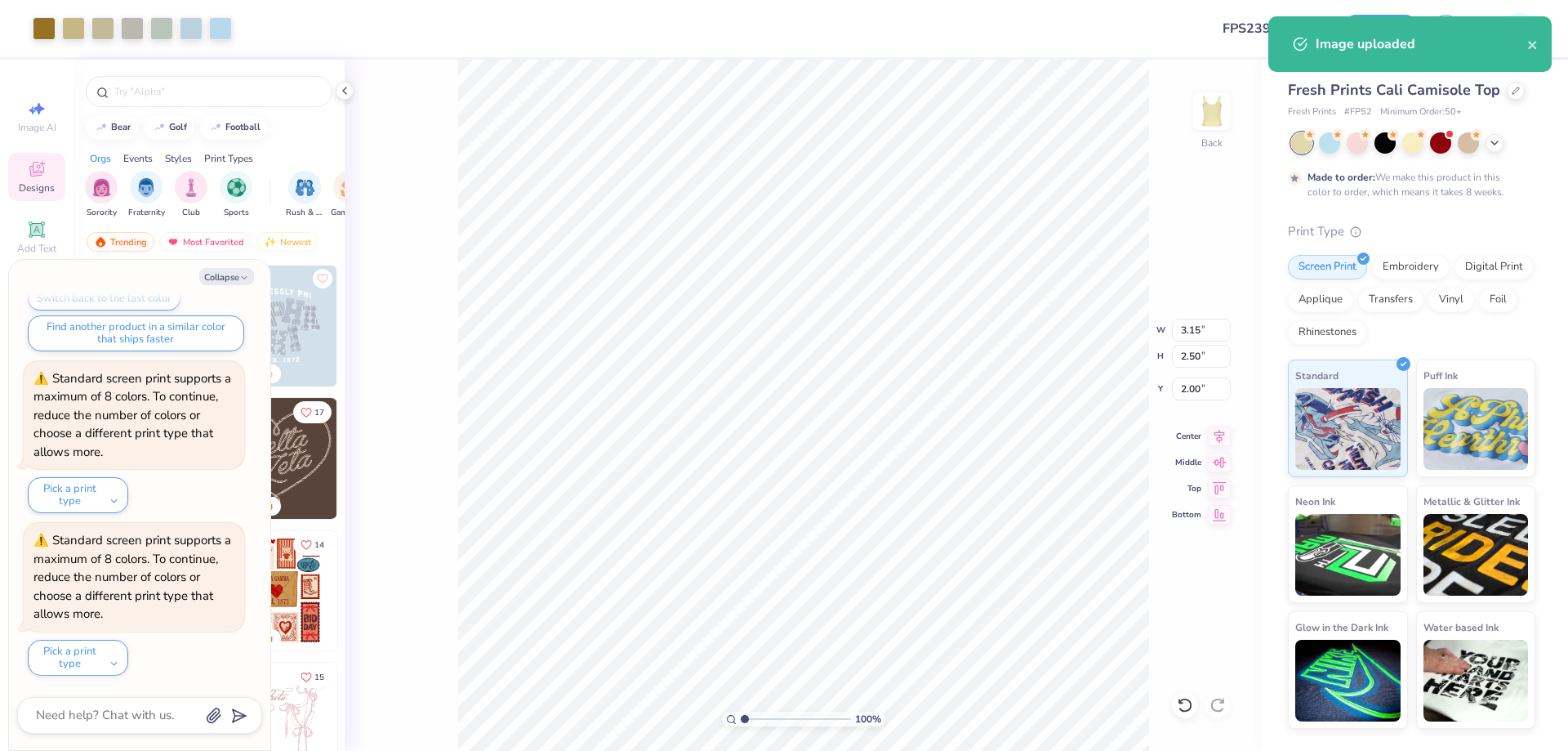
type input "2.71"
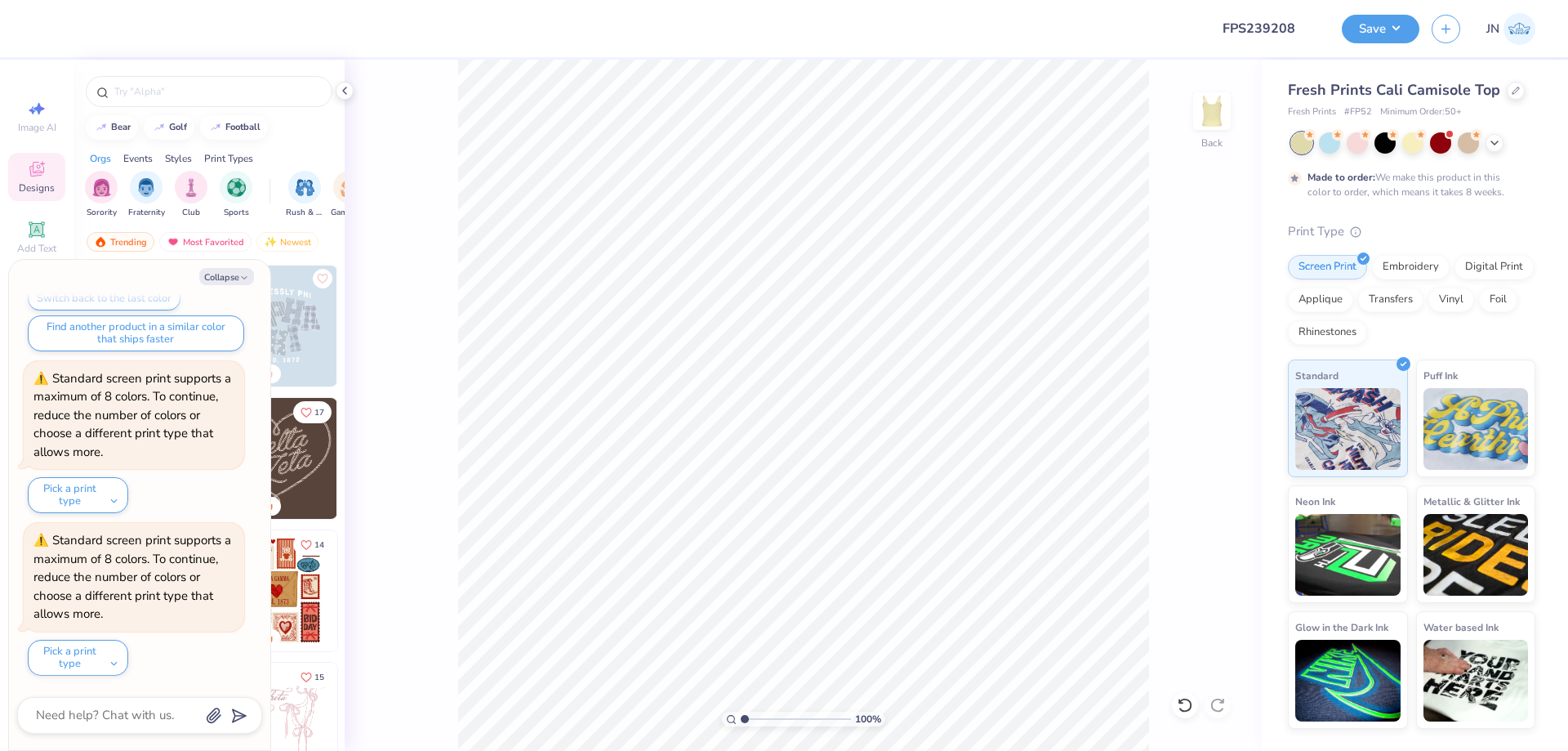
click at [448, 280] on div "100 % Back" at bounding box center [803, 405] width 917 height 691
click at [217, 274] on button "Collapse" at bounding box center [227, 276] width 55 height 17
type textarea "x"
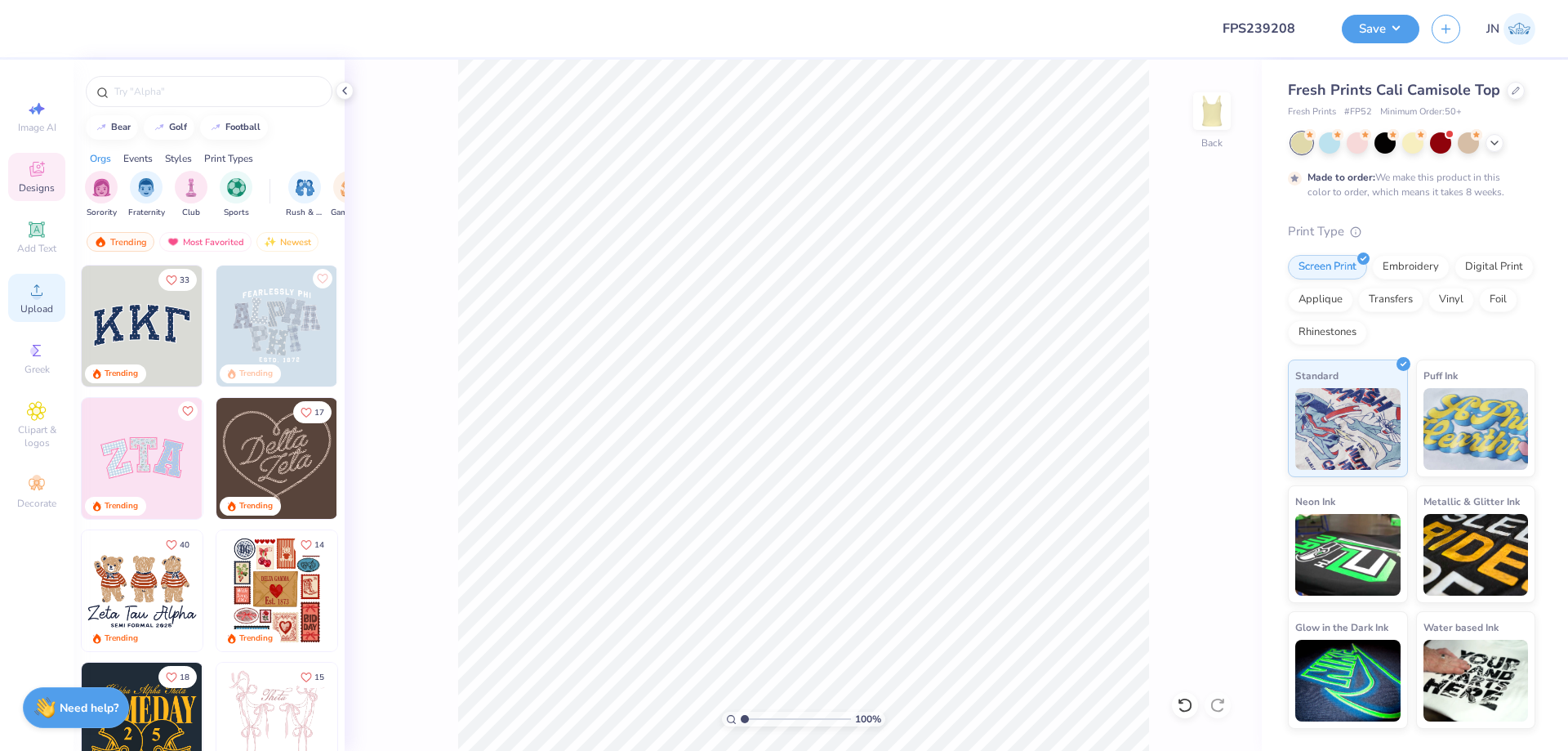
click at [31, 299] on icon at bounding box center [36, 290] width 19 height 19
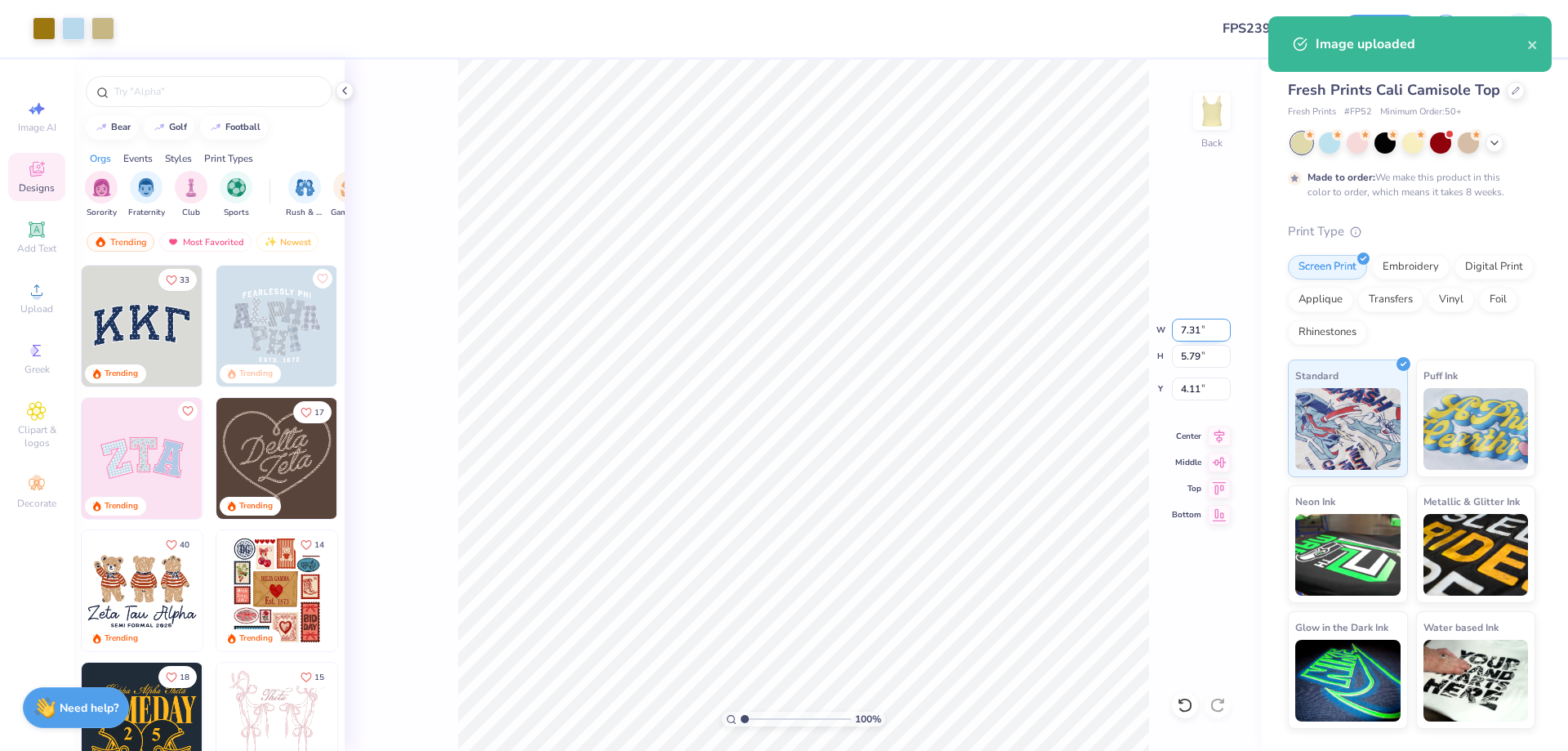
click at [1187, 333] on input "7.31" at bounding box center [1201, 330] width 59 height 23
click at [1191, 351] on input "5.79" at bounding box center [1201, 356] width 59 height 23
type input "4"
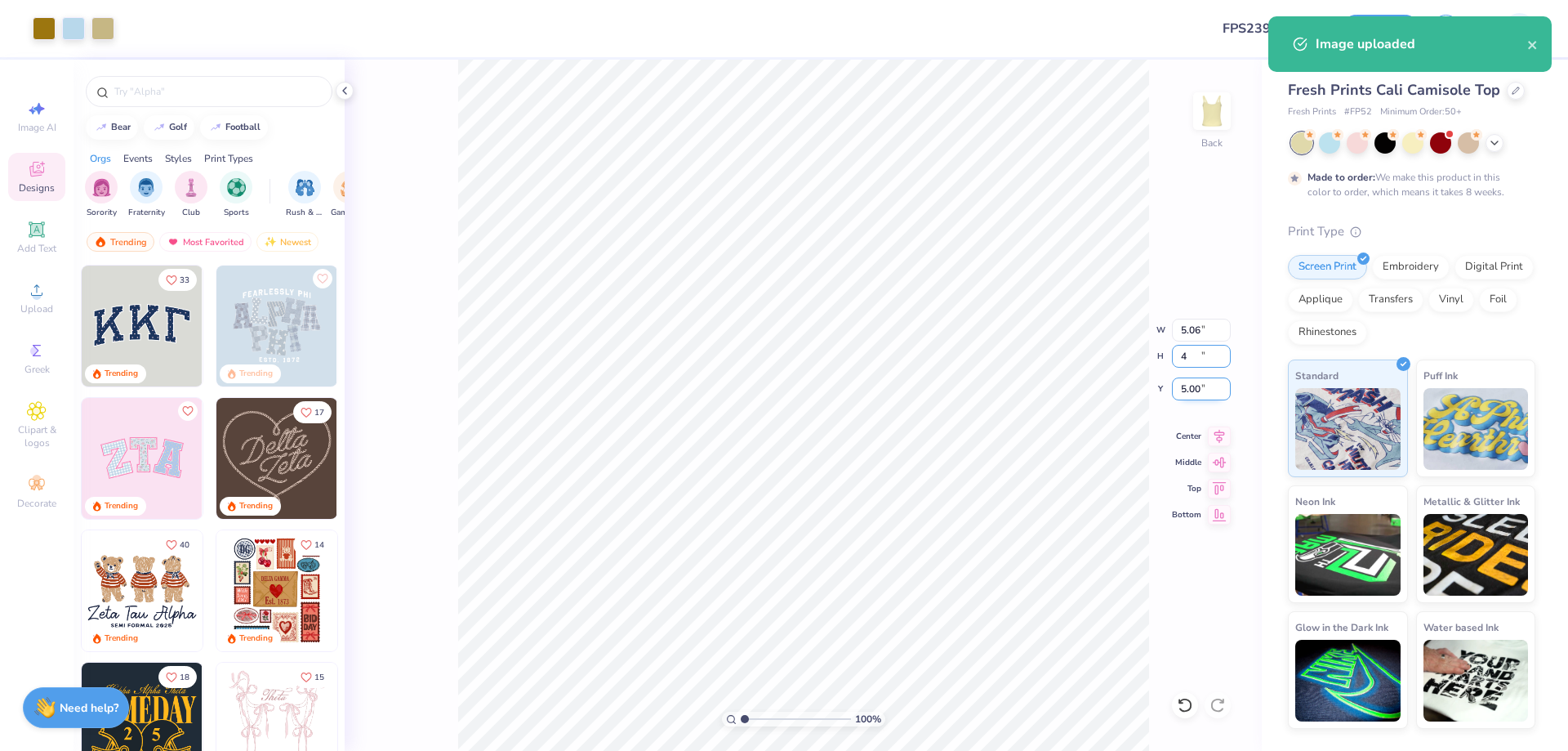
type input "5.06"
type input "4.00"
click at [1191, 394] on input "5.00" at bounding box center [1201, 389] width 59 height 23
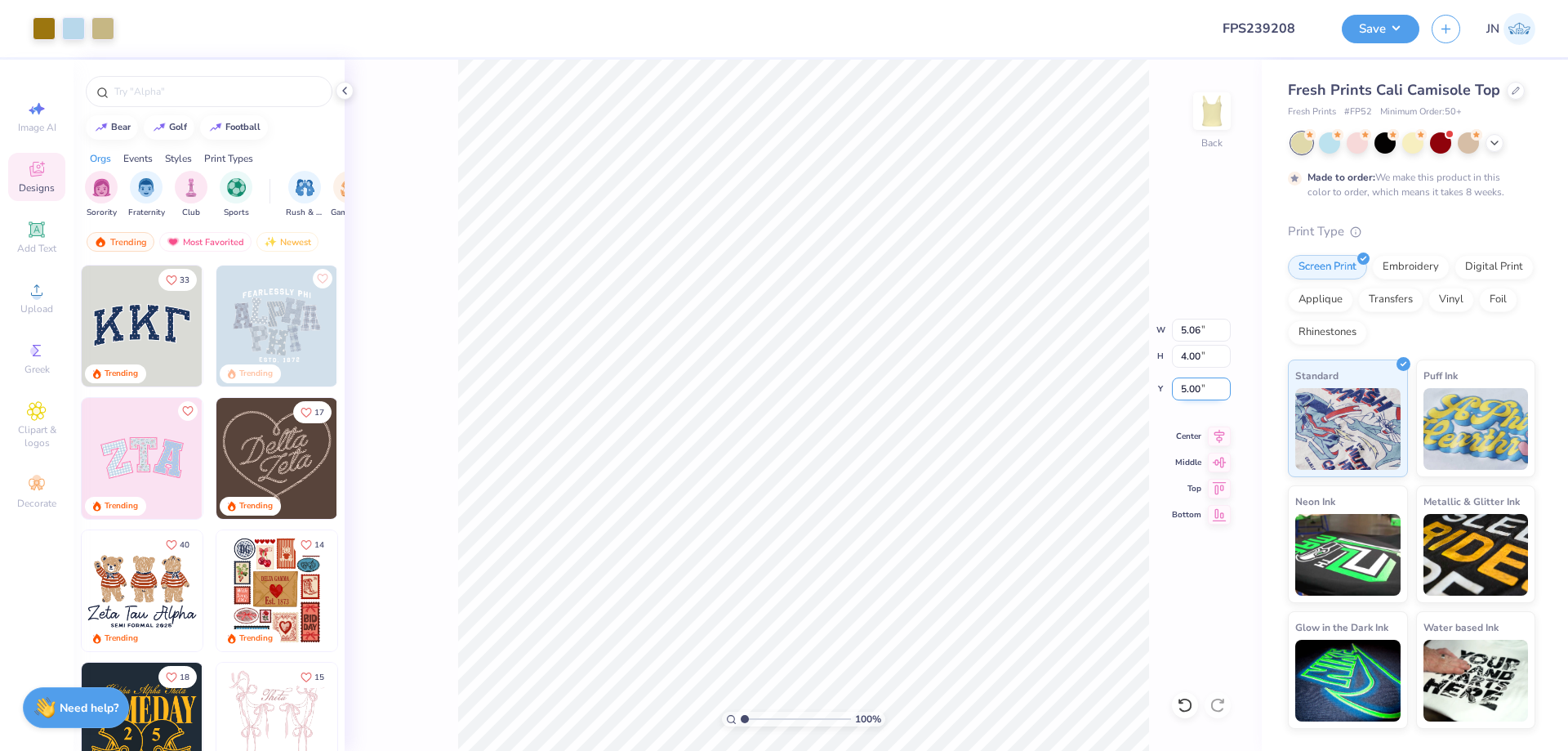
click at [1191, 394] on input "5.00" at bounding box center [1201, 389] width 59 height 23
type input "2.00"
click at [1192, 353] on input "4.00" at bounding box center [1201, 356] width 59 height 23
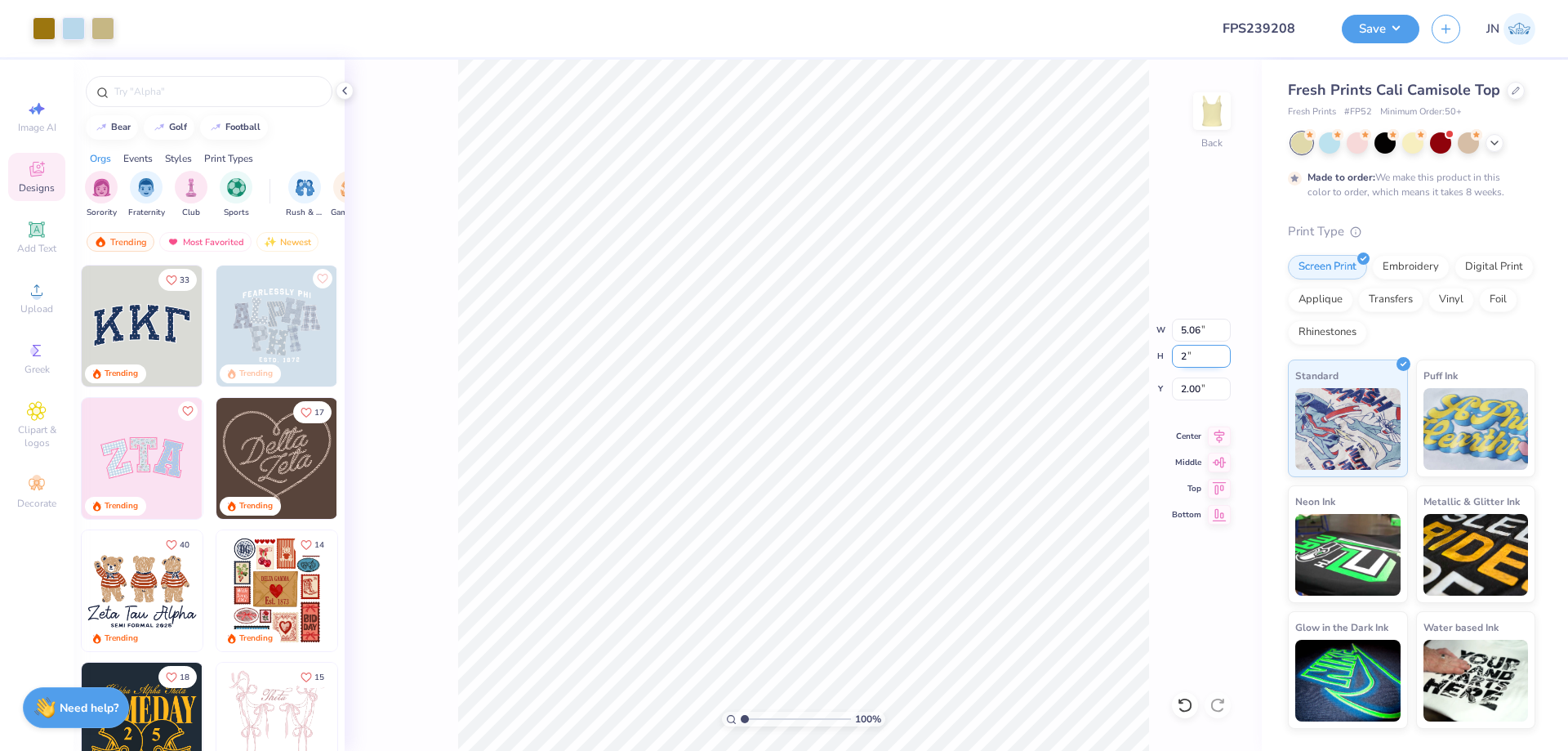
type input "25"
type input "2.53"
type input "3.00"
drag, startPoint x: 1201, startPoint y: 352, endPoint x: 1160, endPoint y: 356, distance: 41.2
click at [1160, 356] on div "100 % Back W 2.53 2.53 " H 25 25 " Y 3.00 3.00 " Center Middle Top Bottom" at bounding box center [803, 405] width 917 height 691
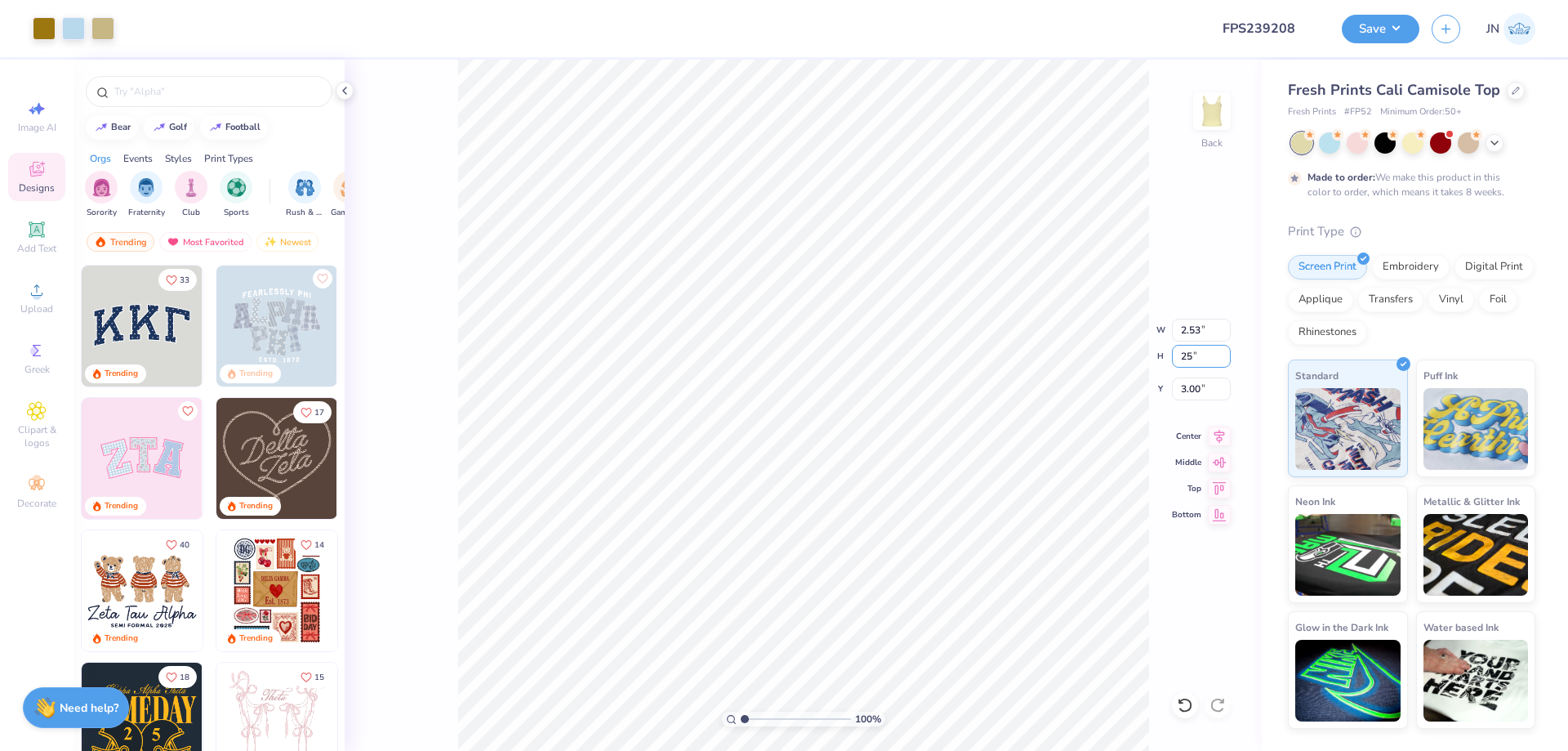
type input "25"
click at [1138, 353] on div "100 % Back W 2.53 2.53 " H 2.00 2.00 " Y 3.00 3.00 " Center Middle Top Bottom" at bounding box center [803, 405] width 917 height 691
drag, startPoint x: 1210, startPoint y: 355, endPoint x: 1177, endPoint y: 354, distance: 33.0
click at [1178, 354] on input "2.00" at bounding box center [1201, 356] width 59 height 23
type input "3"
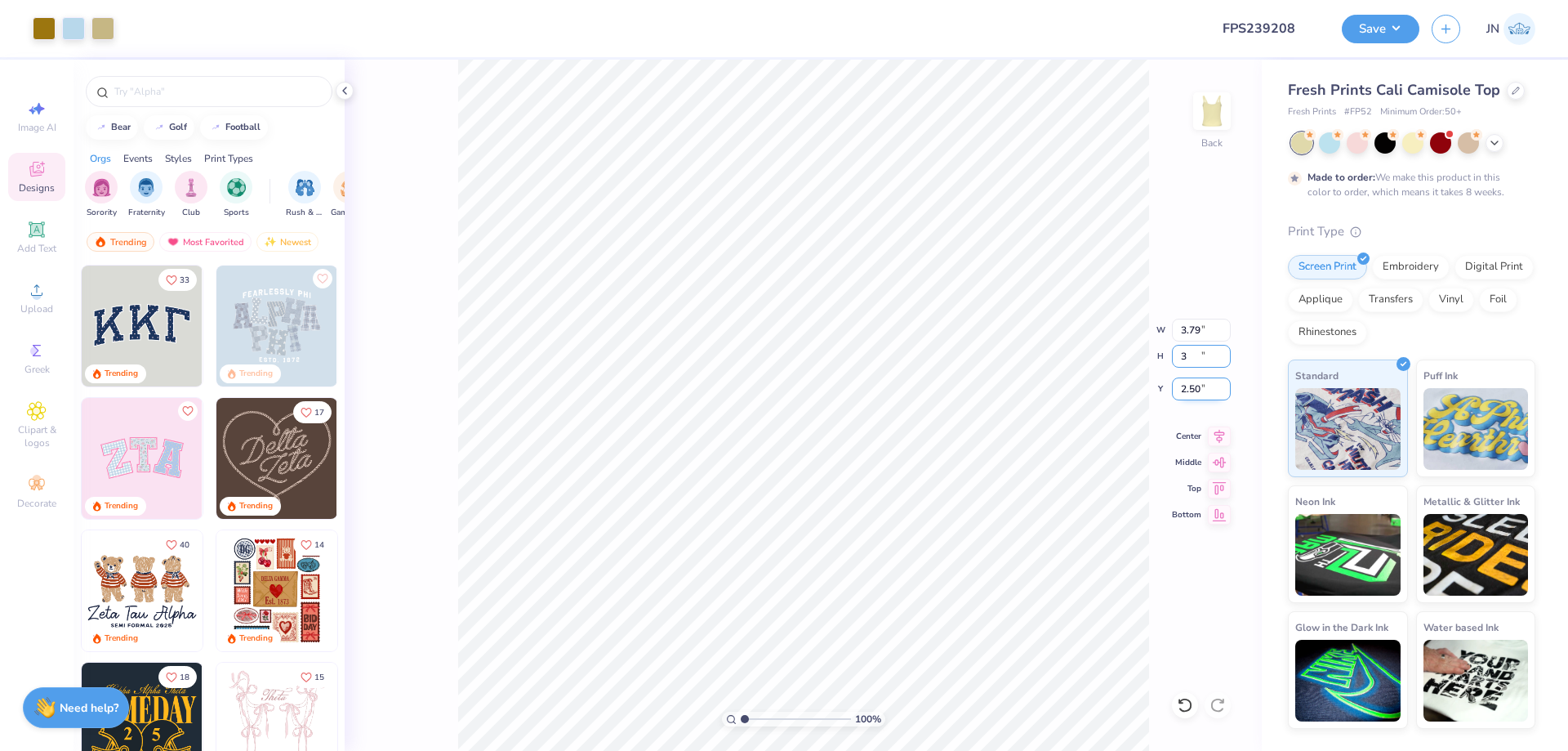
type input "3.79"
type input "3.00"
type input "2.50"
click at [1200, 404] on div "100 % Back W 3.79 3.79 " H 3.00 3.00 " Y 2.50 2.50 " Center Middle Top Bottom" at bounding box center [803, 405] width 917 height 691
click at [1199, 393] on div "100 % Back W 3.79 H 3.00 Y 2.50 Center Middle Top Bottom" at bounding box center [803, 405] width 917 height 691
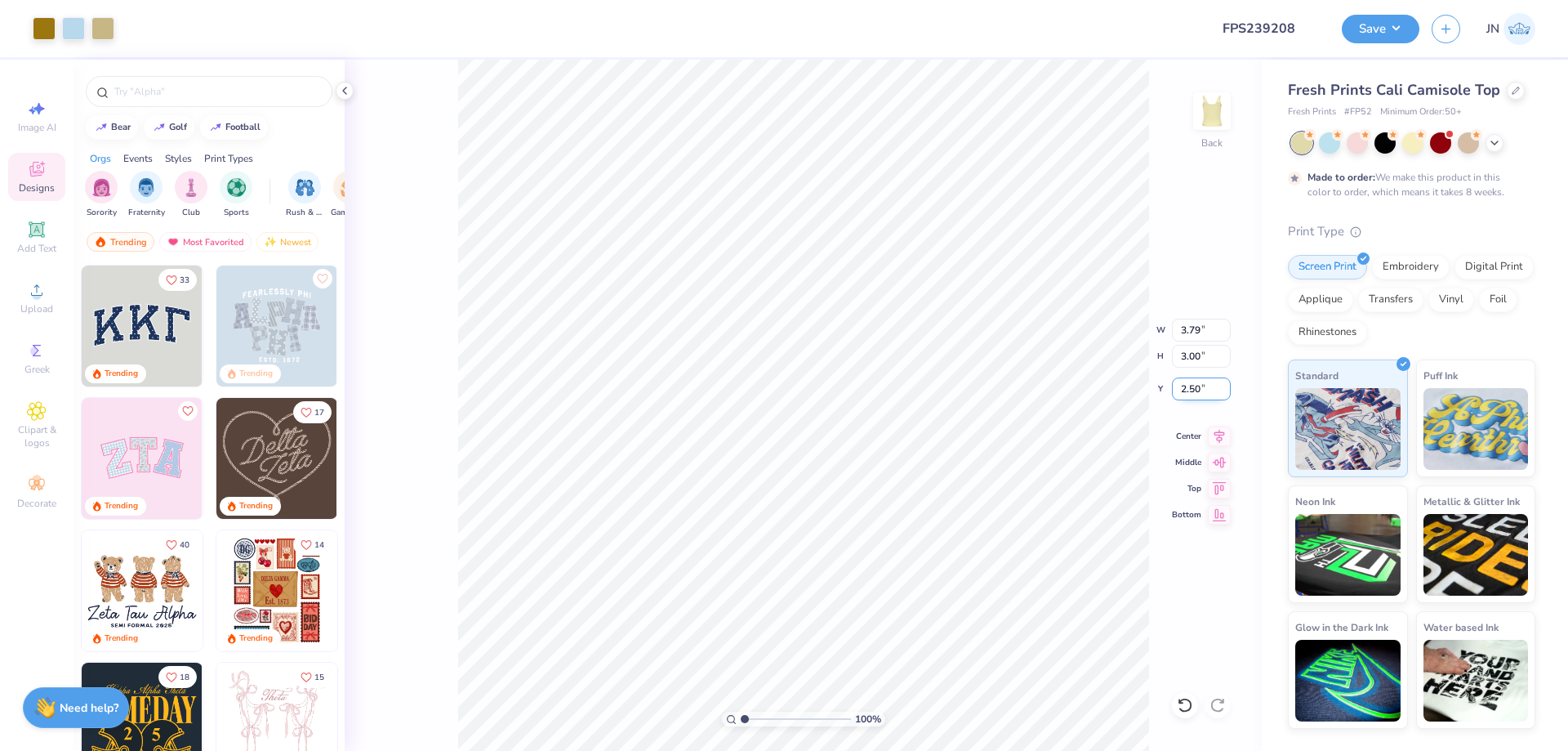
click at [1187, 385] on input "2.50" at bounding box center [1201, 389] width 59 height 23
type input "1.97"
drag, startPoint x: 1178, startPoint y: 357, endPoint x: 1162, endPoint y: 357, distance: 16.0
click at [1162, 357] on div "100 % Back W 3.79 3.79 " H 3.00 3.00 " Y 1.97 1.97 " Center Middle Top Bottom" at bounding box center [803, 405] width 917 height 691
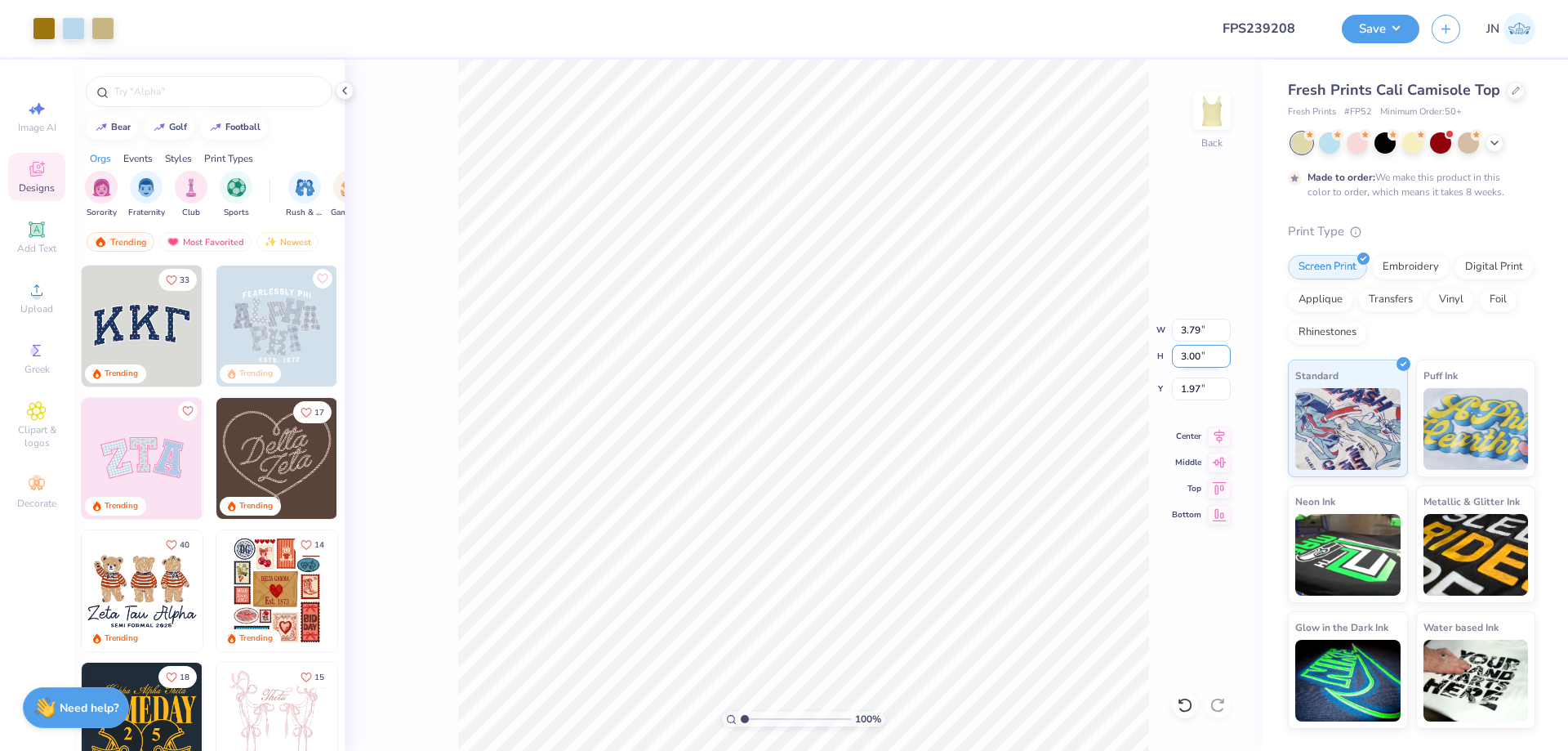
click at [1194, 356] on input "3.00" at bounding box center [1201, 356] width 59 height 23
type input "2.5"
type input "3.16"
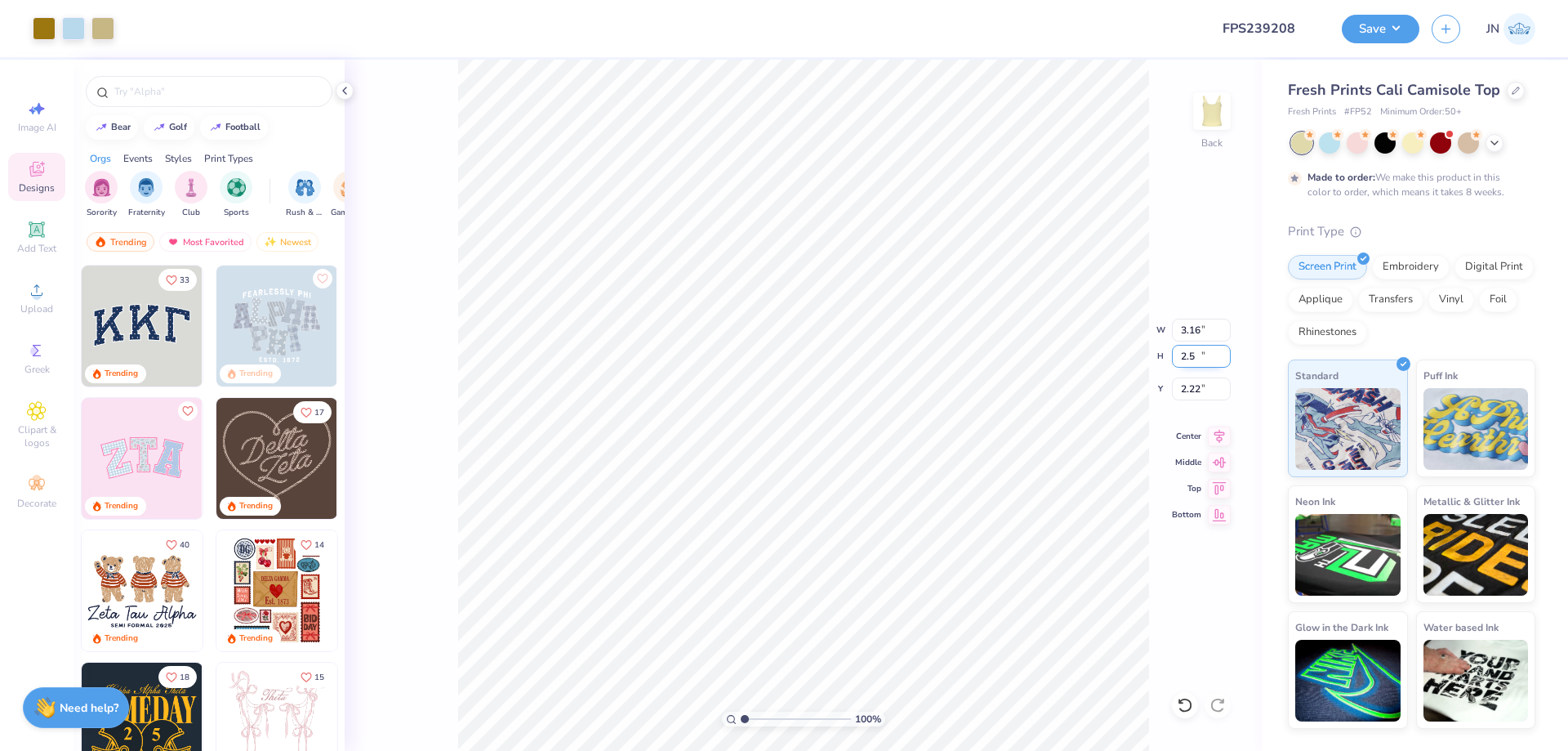
type input "2.50"
click at [1188, 381] on input "2.22" at bounding box center [1201, 389] width 59 height 23
type input "2.00"
click at [49, 294] on div "Upload" at bounding box center [37, 298] width 57 height 48
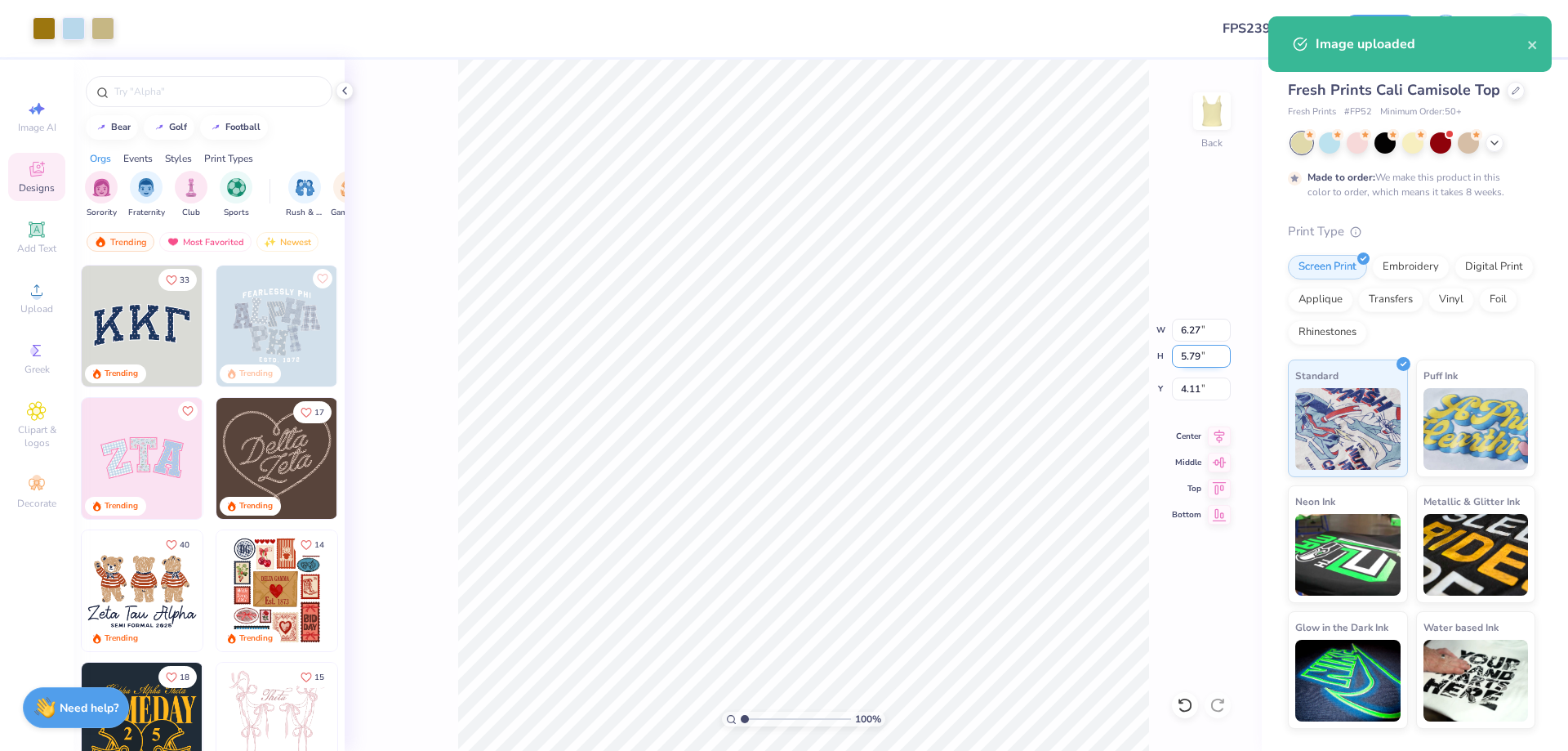
click at [1182, 357] on input "5.79" at bounding box center [1201, 356] width 59 height 23
type input "2.5"
type input "2.71"
type input "2.50"
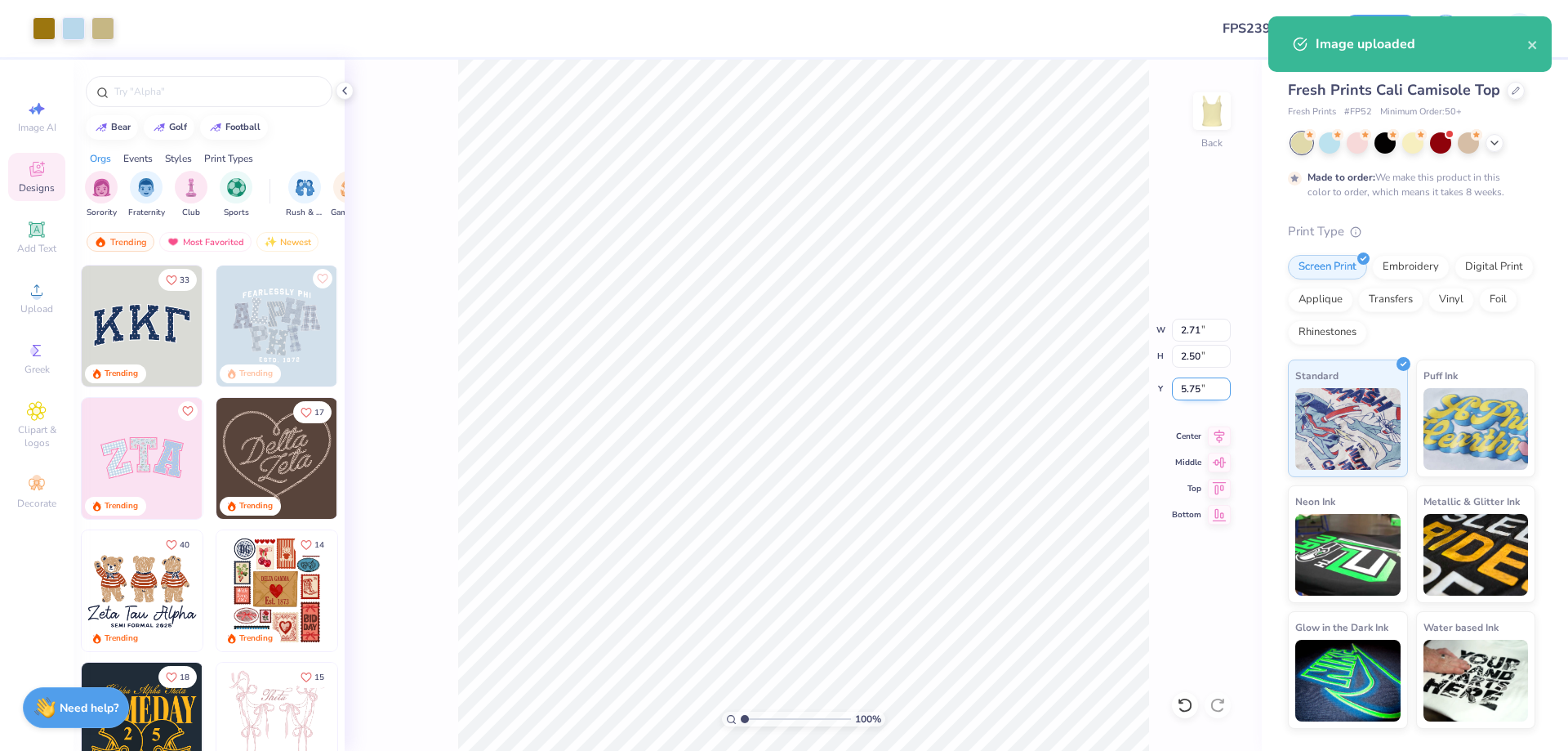
click at [1197, 385] on input "5.75" at bounding box center [1201, 389] width 59 height 23
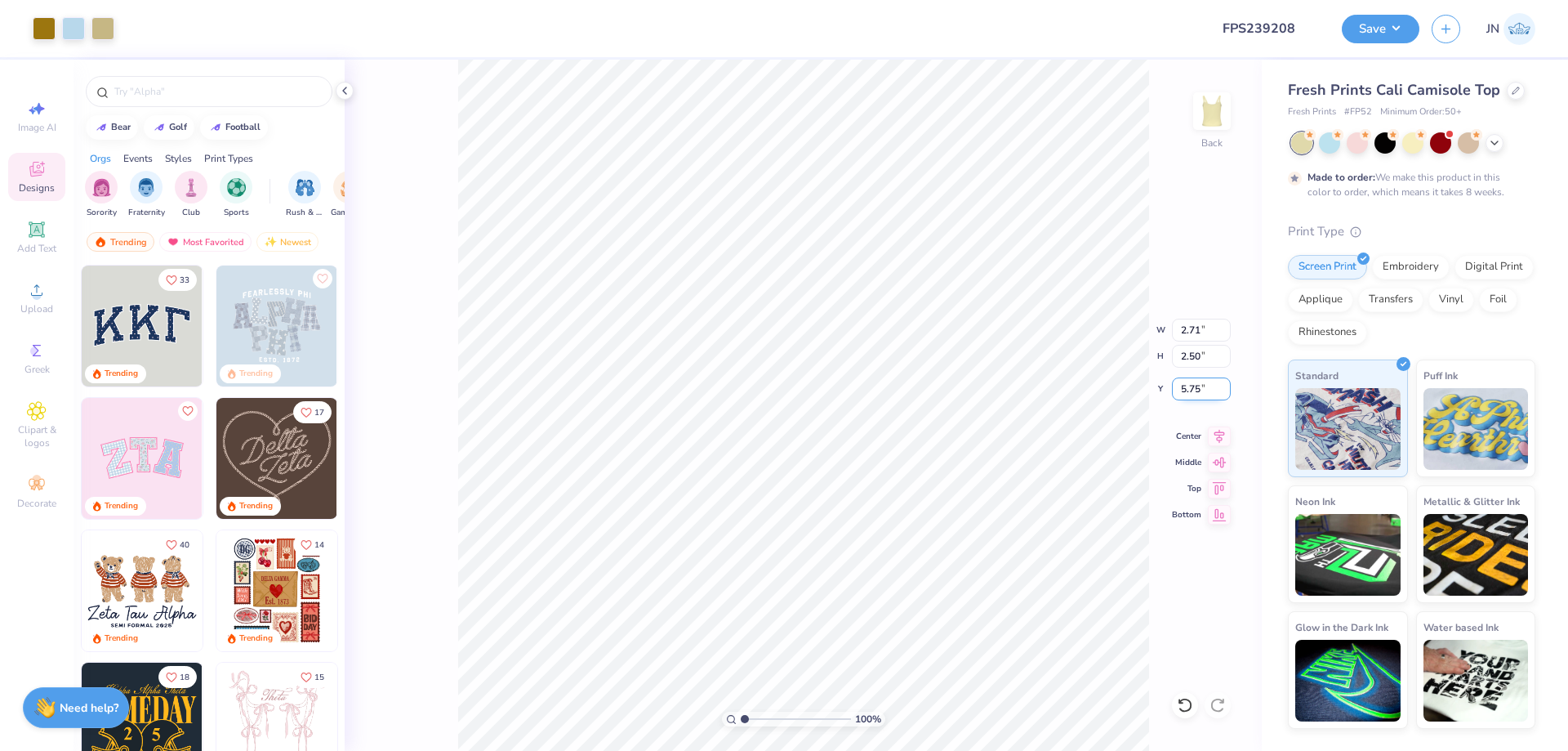
click at [1197, 385] on input "5.75" at bounding box center [1201, 389] width 59 height 23
type input "2.00"
click at [1217, 437] on icon at bounding box center [1220, 433] width 11 height 14
click at [41, 282] on icon at bounding box center [36, 290] width 19 height 19
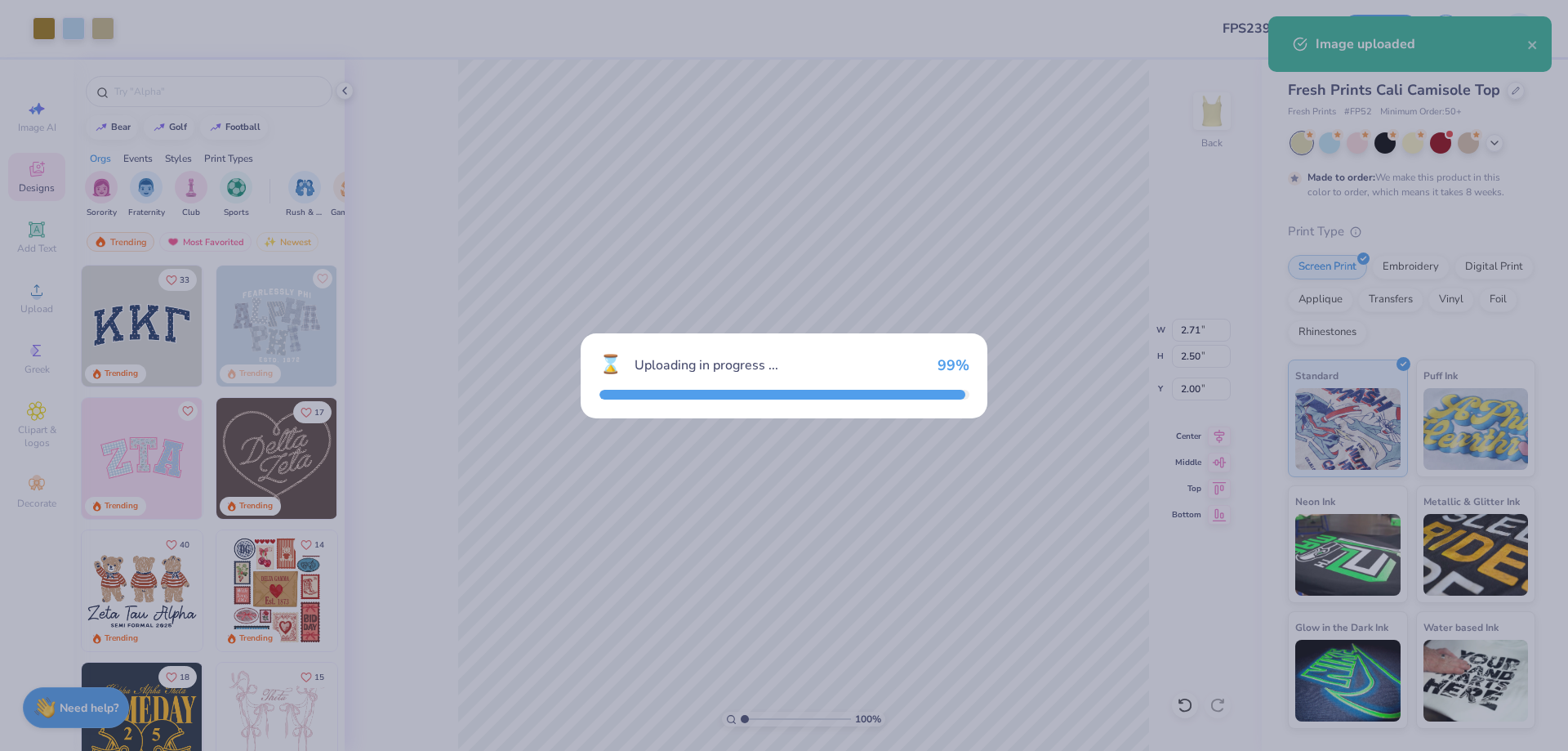
type input "6.91"
type input "5.79"
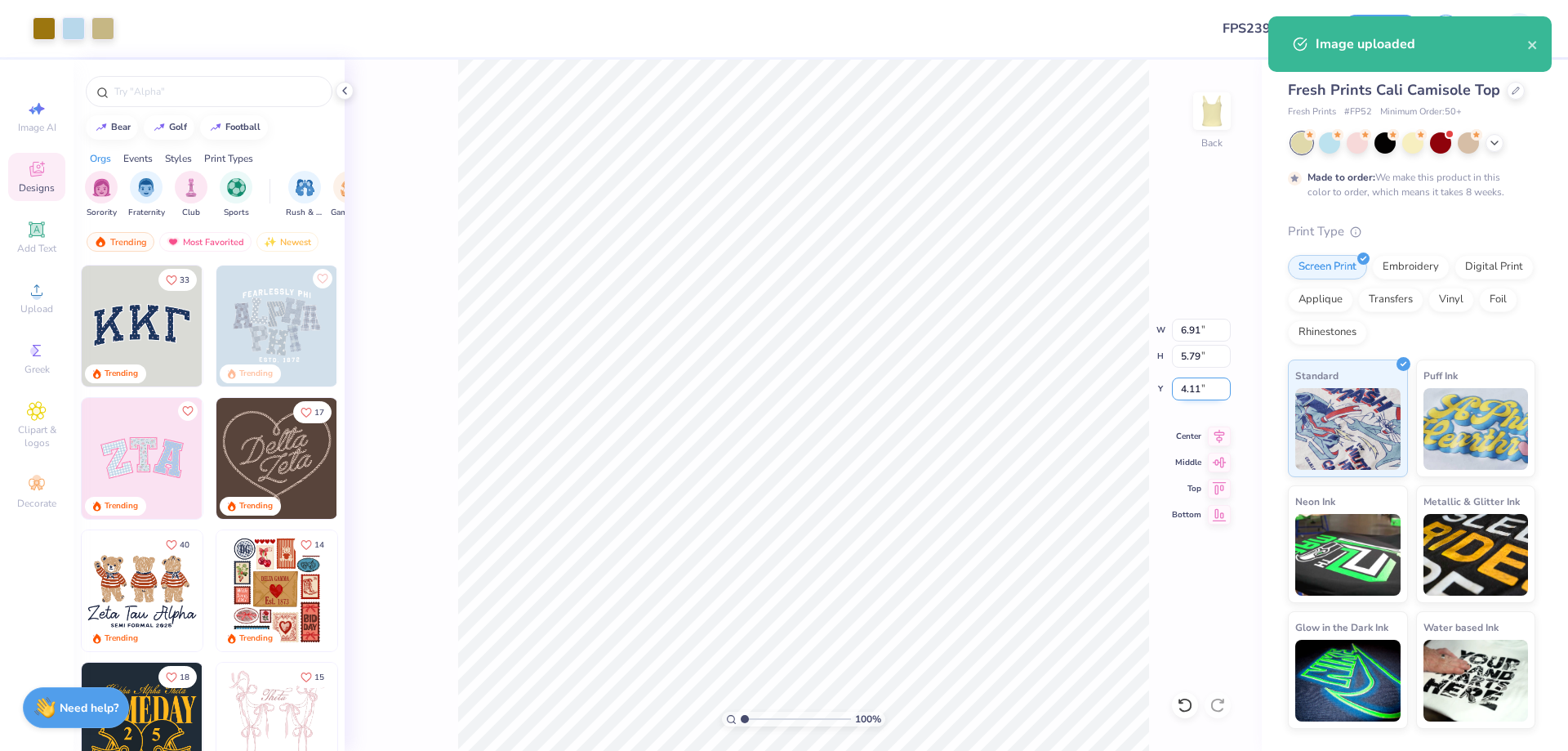
click at [1194, 390] on input "4.11" at bounding box center [1201, 389] width 59 height 23
type input "2.00"
click at [1190, 361] on input "5.79" at bounding box center [1201, 356] width 59 height 23
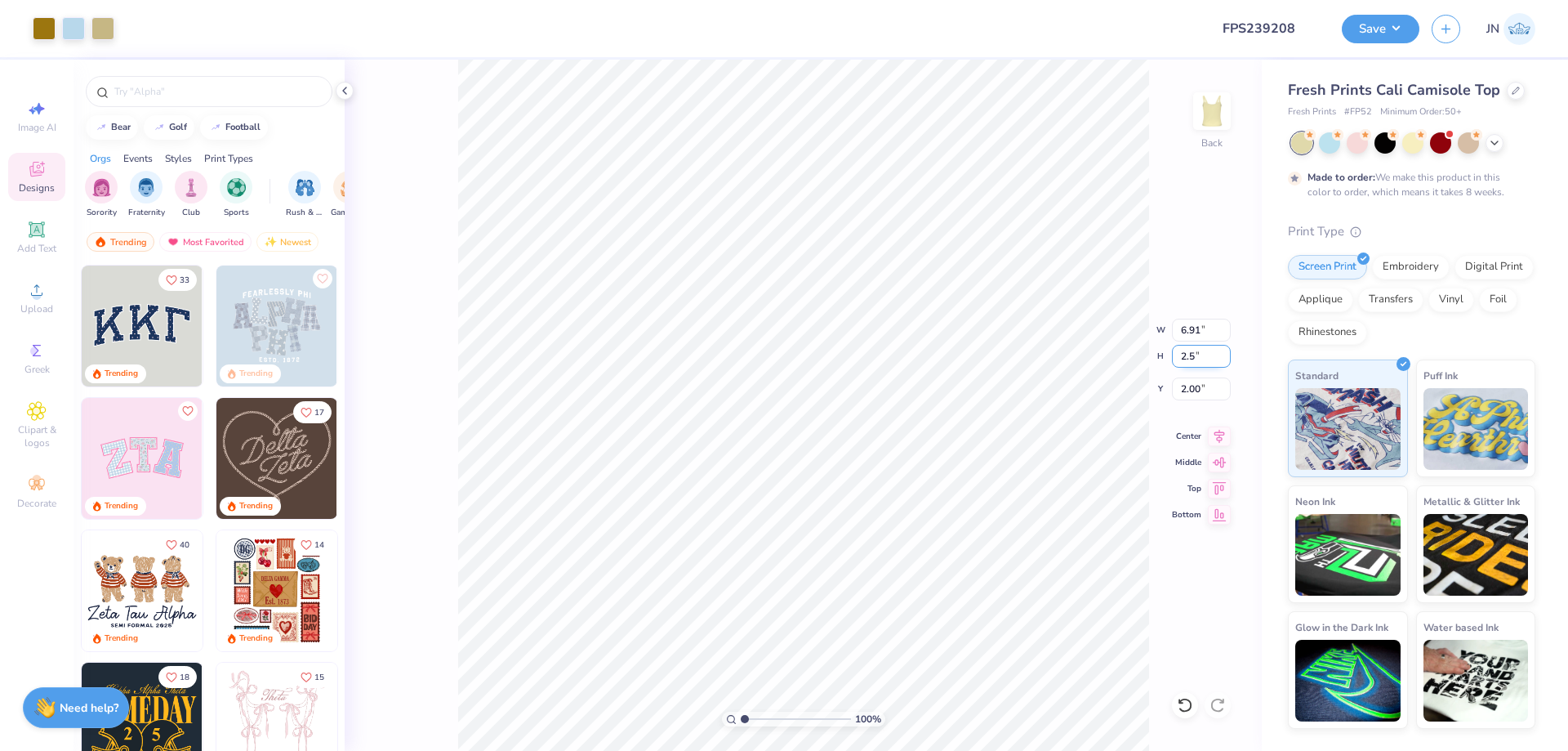
type input "2.5"
type input "2.99"
type input "2.50"
click at [1187, 385] on input "3.64" at bounding box center [1201, 389] width 59 height 23
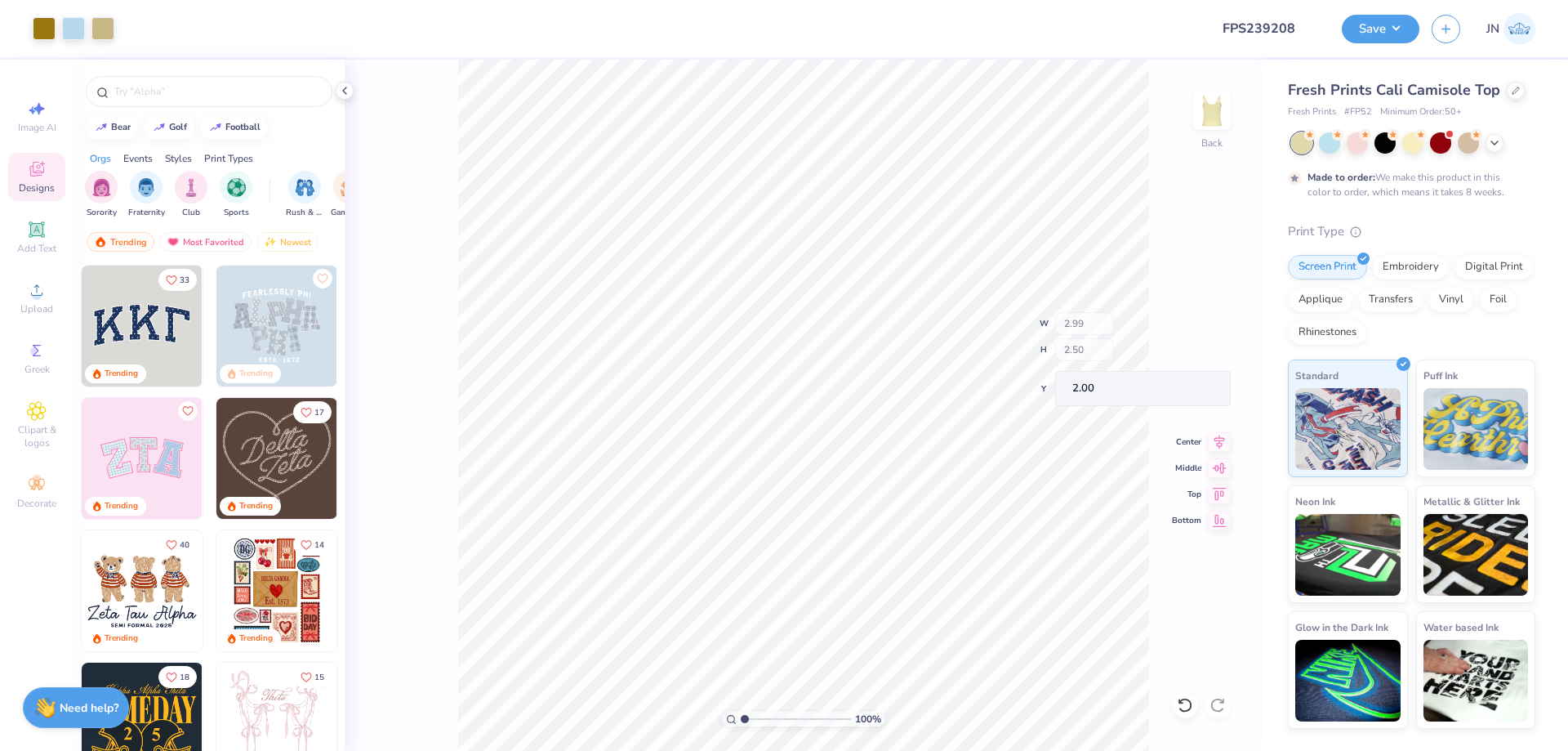
type input "1.77"
click at [1194, 381] on input "1.77" at bounding box center [1201, 389] width 59 height 23
type input "2.00"
click at [1184, 381] on input "2.23" at bounding box center [1201, 389] width 59 height 23
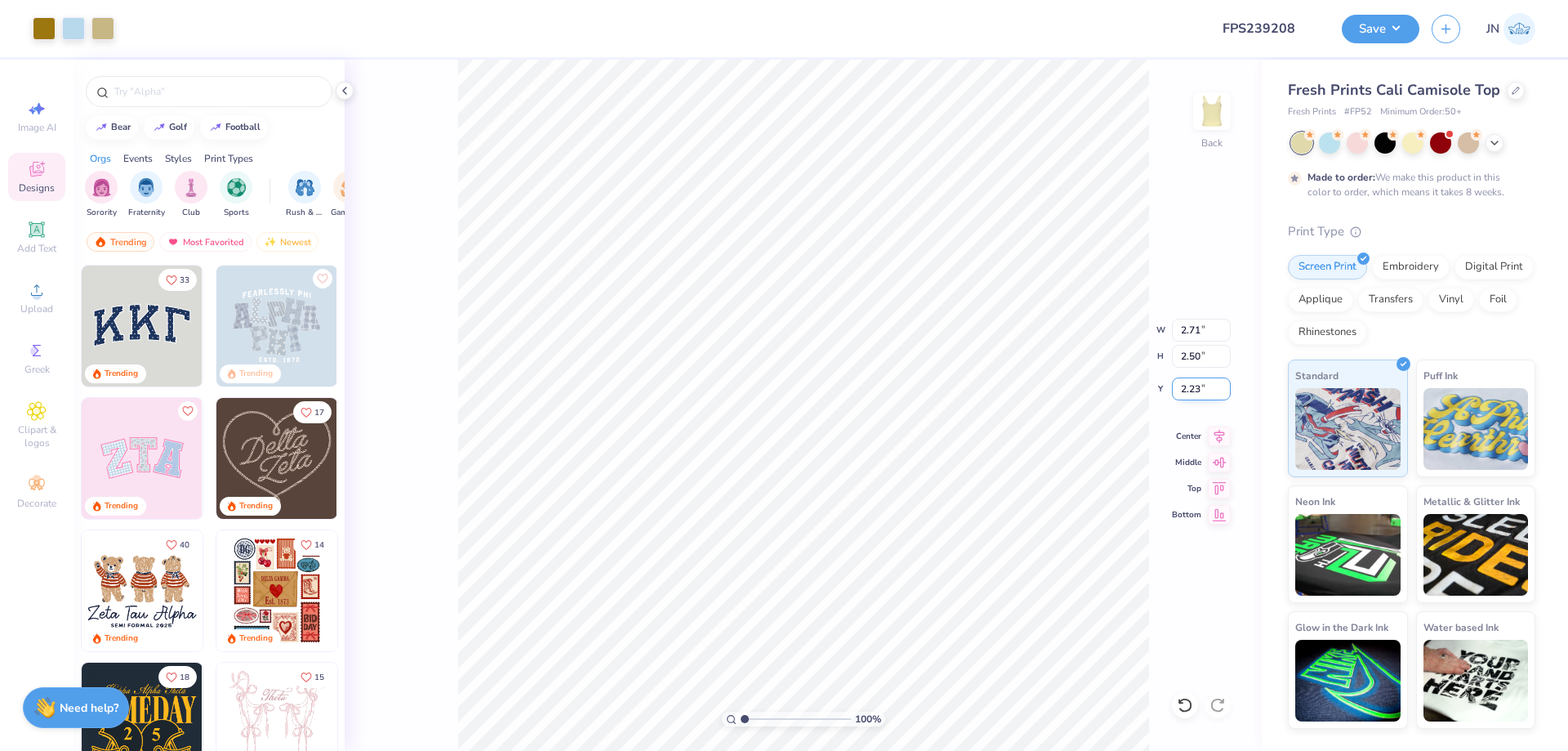
click at [1184, 381] on input "2.23" at bounding box center [1201, 389] width 59 height 23
type input "2.00"
type input "3.16"
click at [1188, 397] on input "2.23" at bounding box center [1201, 389] width 59 height 23
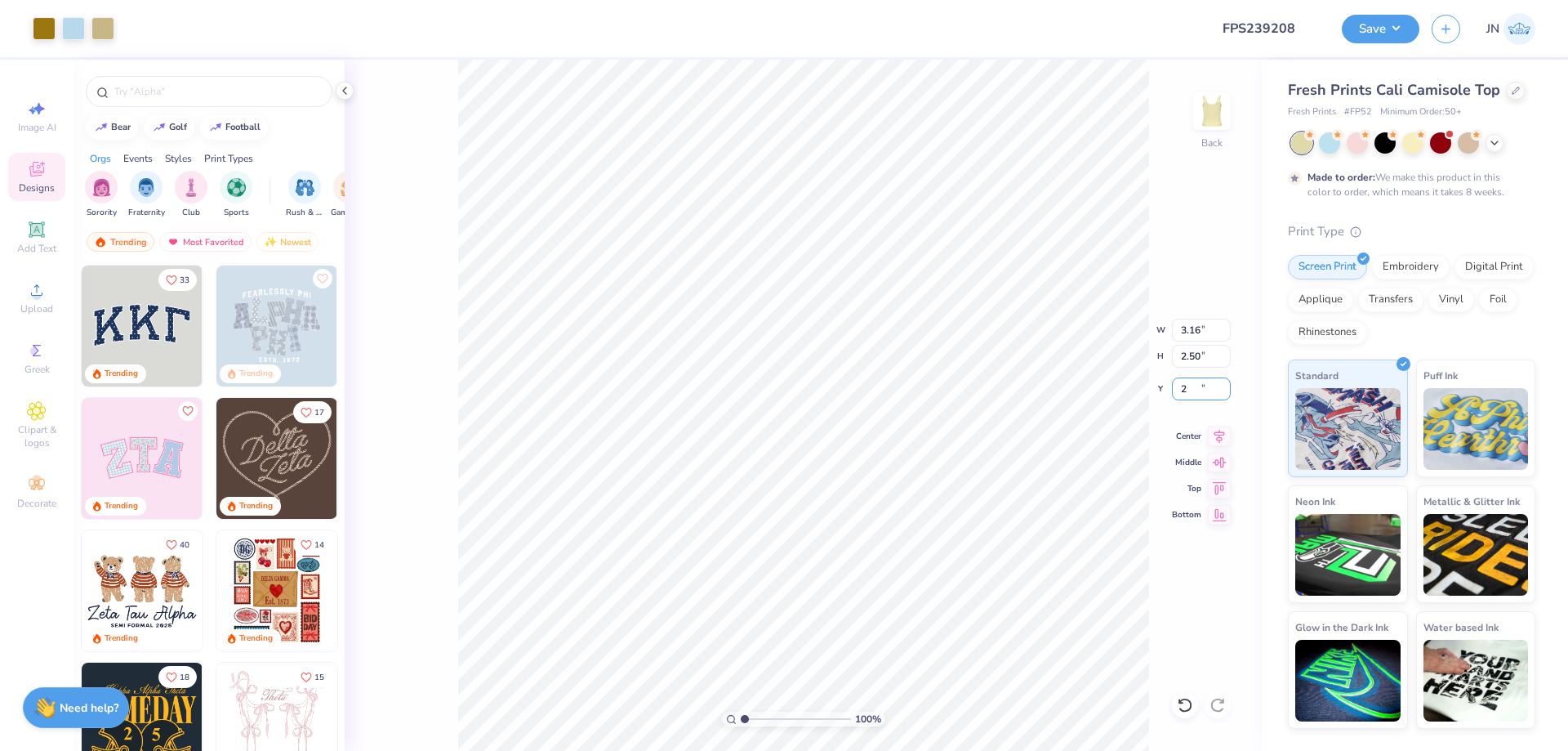
type input "2.00"
click at [855, 565] on li "Group" at bounding box center [875, 571] width 129 height 32
click at [1212, 437] on icon at bounding box center [1219, 433] width 23 height 19
click at [1189, 324] on input "8.96" at bounding box center [1201, 330] width 59 height 23
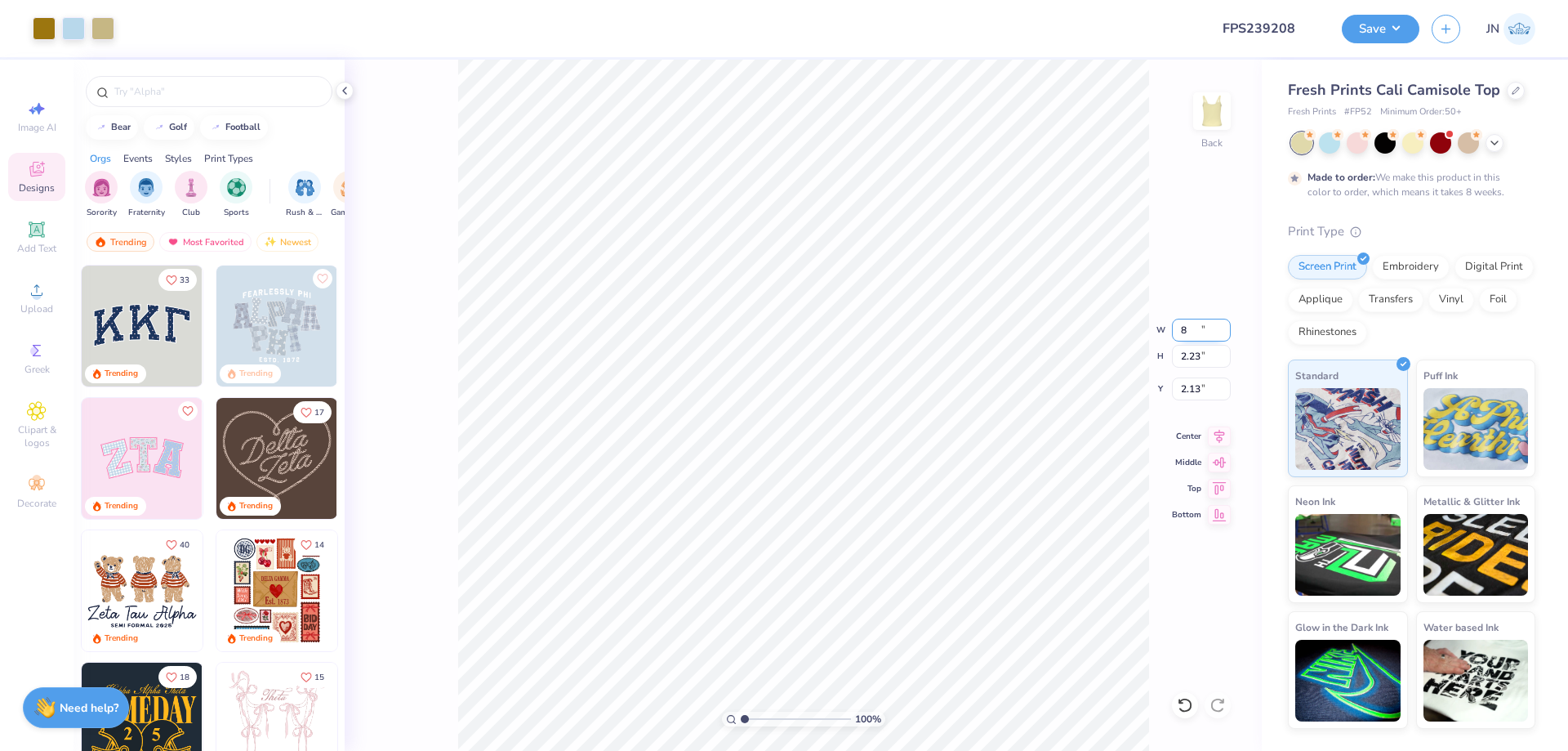
type input "8.00"
type input "2.23"
click at [1190, 378] on input "2.13" at bounding box center [1201, 389] width 59 height 23
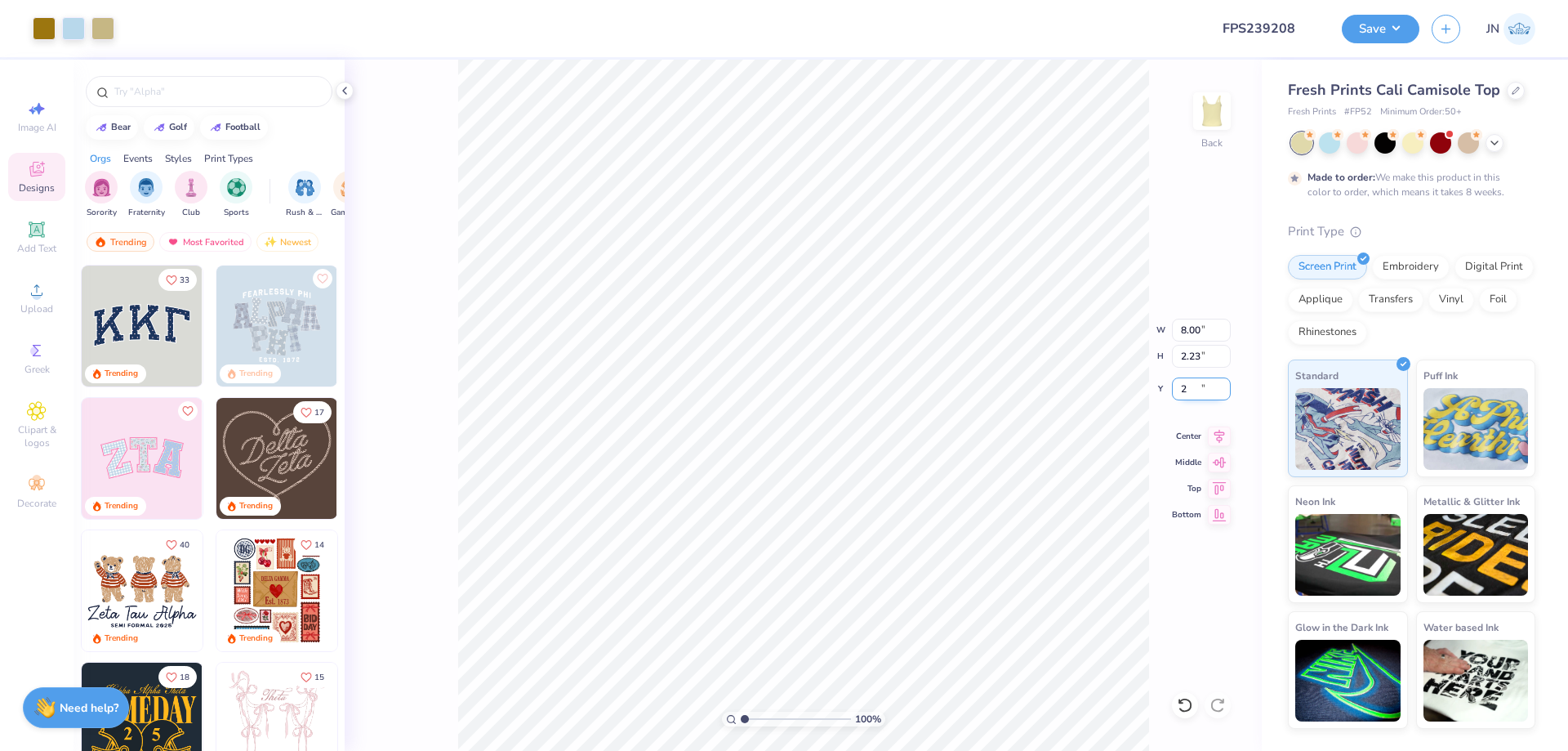
type input "2.00"
click at [1188, 388] on input "2.00" at bounding box center [1201, 389] width 59 height 23
type input "1.00"
drag, startPoint x: 1210, startPoint y: 390, endPoint x: 1186, endPoint y: 390, distance: 24.0
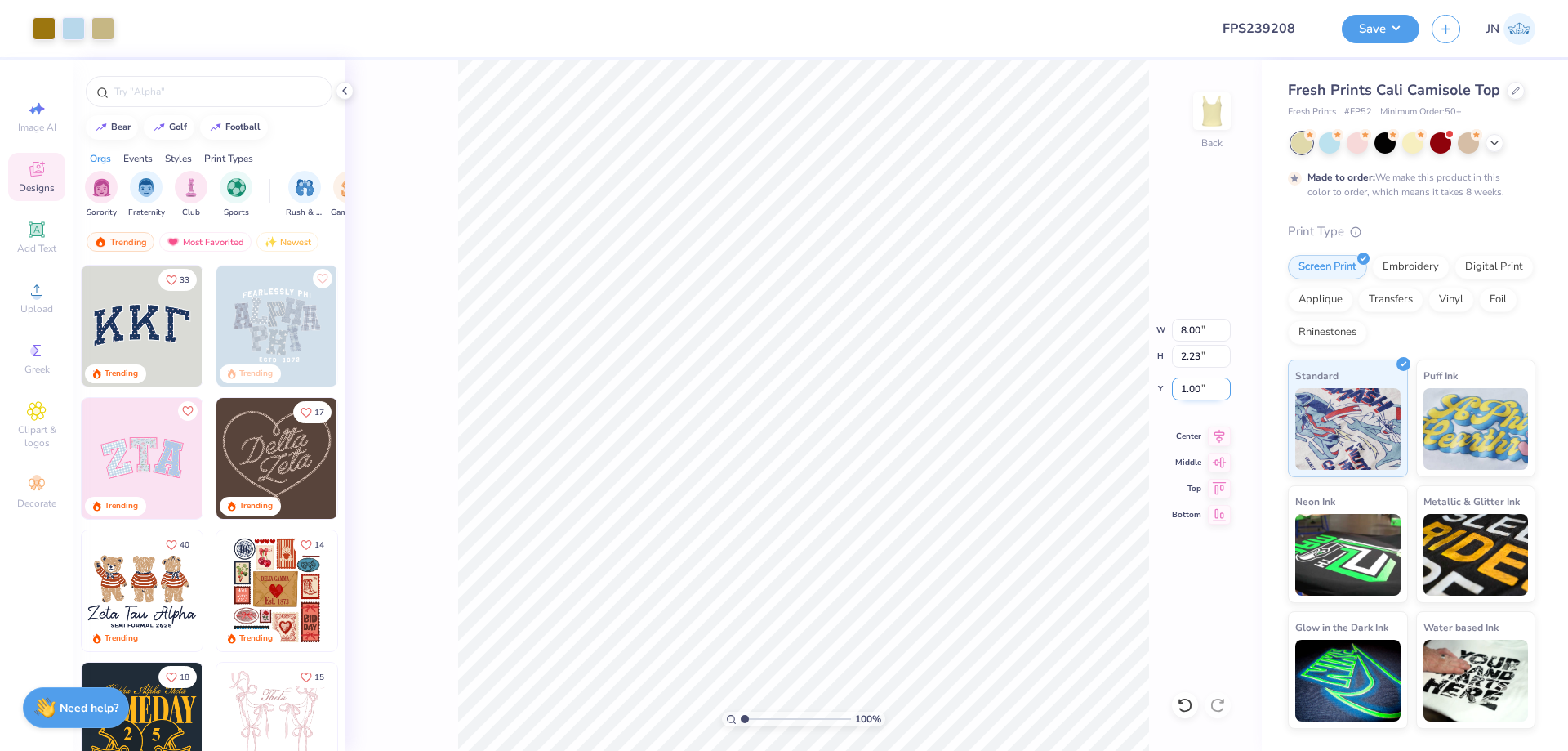
click at [1186, 390] on input "1.00" at bounding box center [1201, 389] width 59 height 23
type input "1.50"
click at [36, 244] on span "Add Text" at bounding box center [37, 248] width 40 height 13
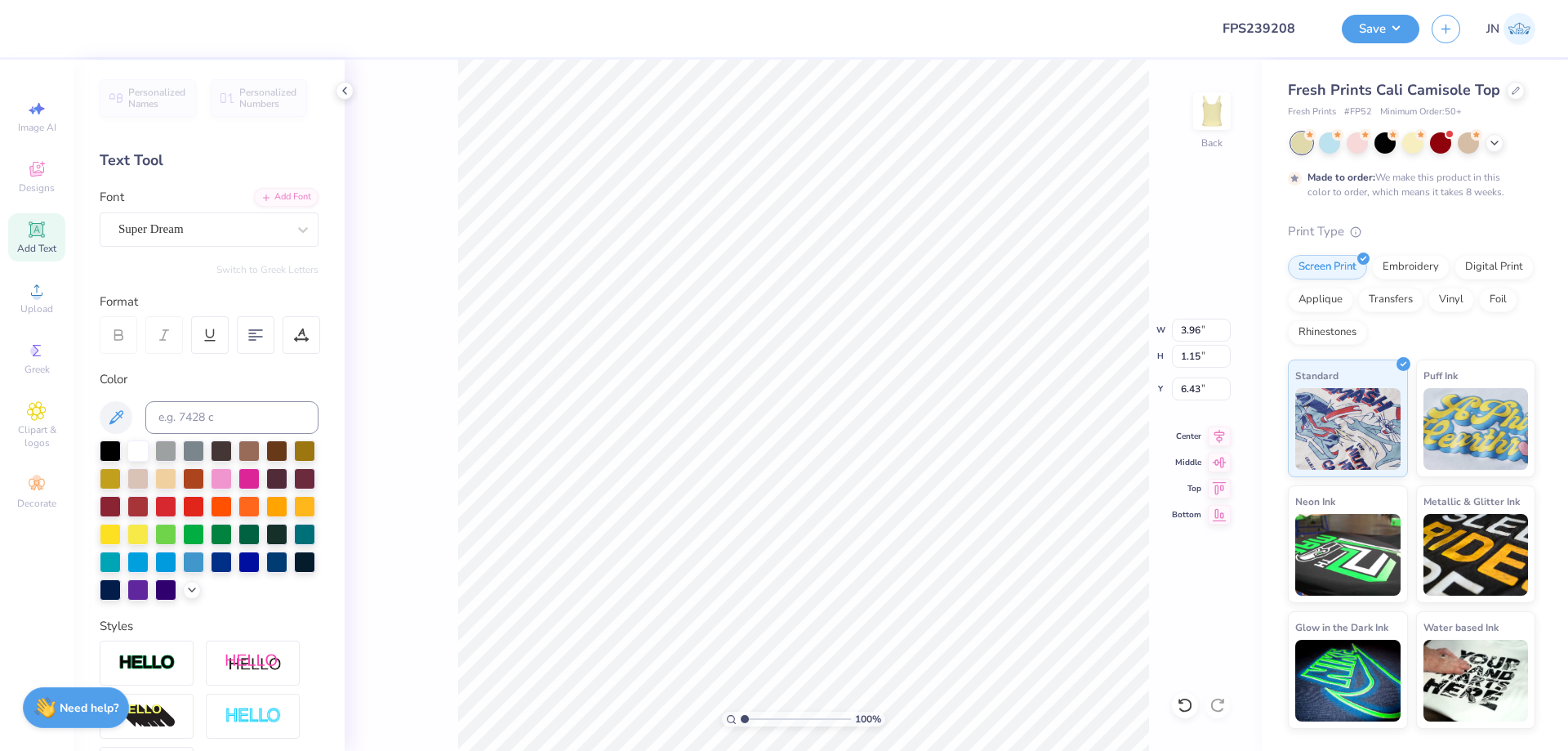
type textarea "Bid Day 2025"
type input "9.19"
type input "1.30"
type input "6.35"
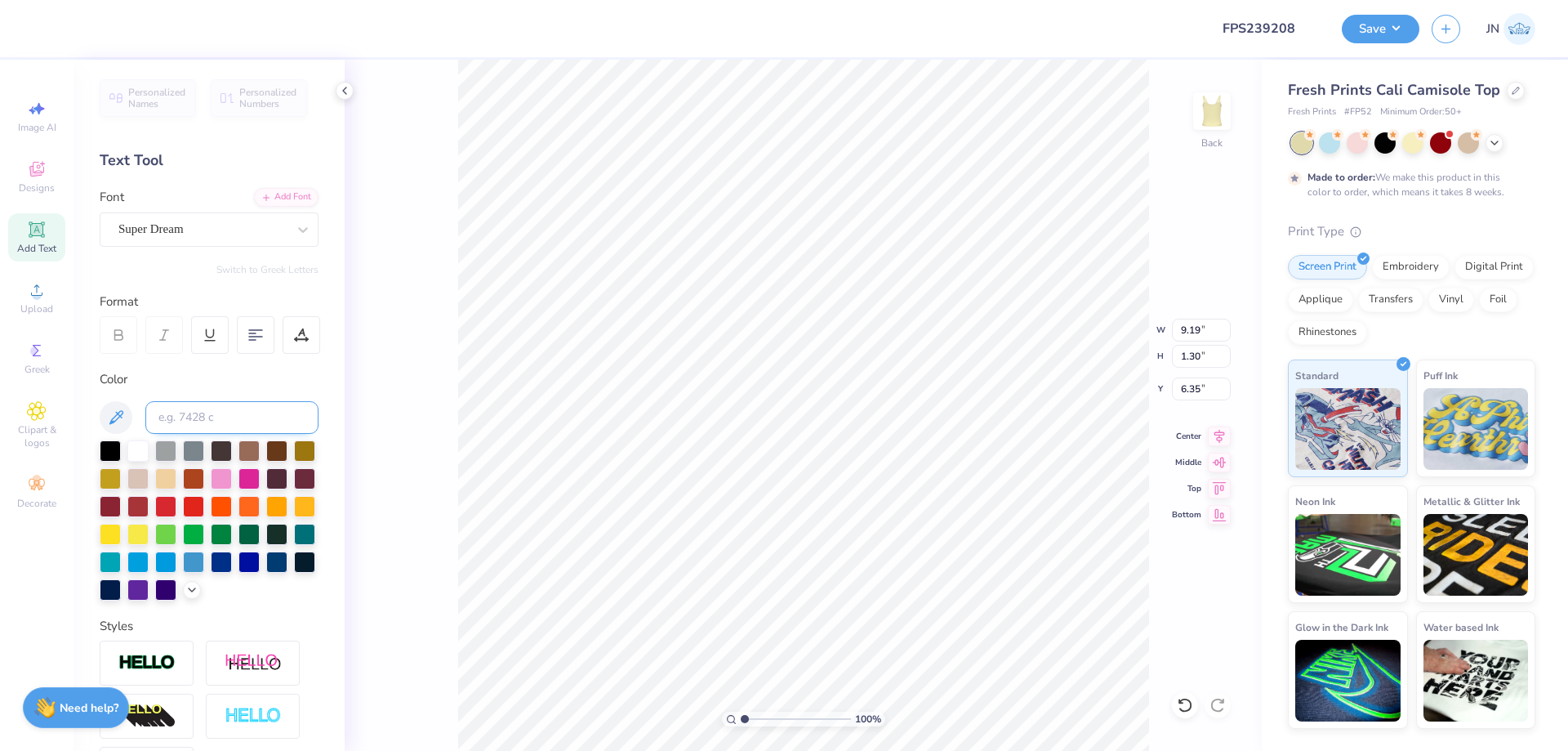
click at [238, 426] on input at bounding box center [232, 417] width 173 height 33
type input "126"
click at [267, 187] on div "Add Font" at bounding box center [286, 196] width 64 height 18
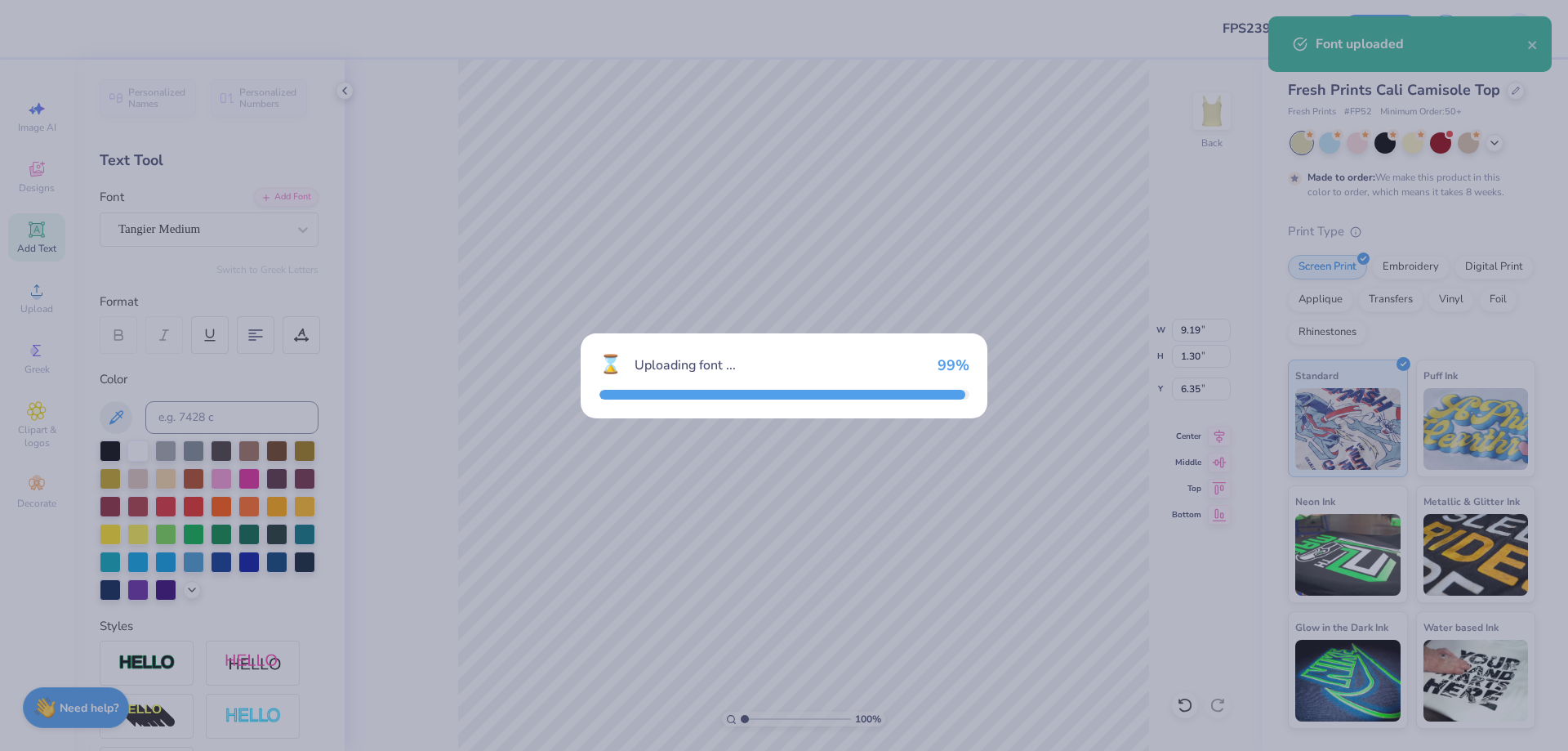
type input "8.00"
type input "1.44"
type input "6.28"
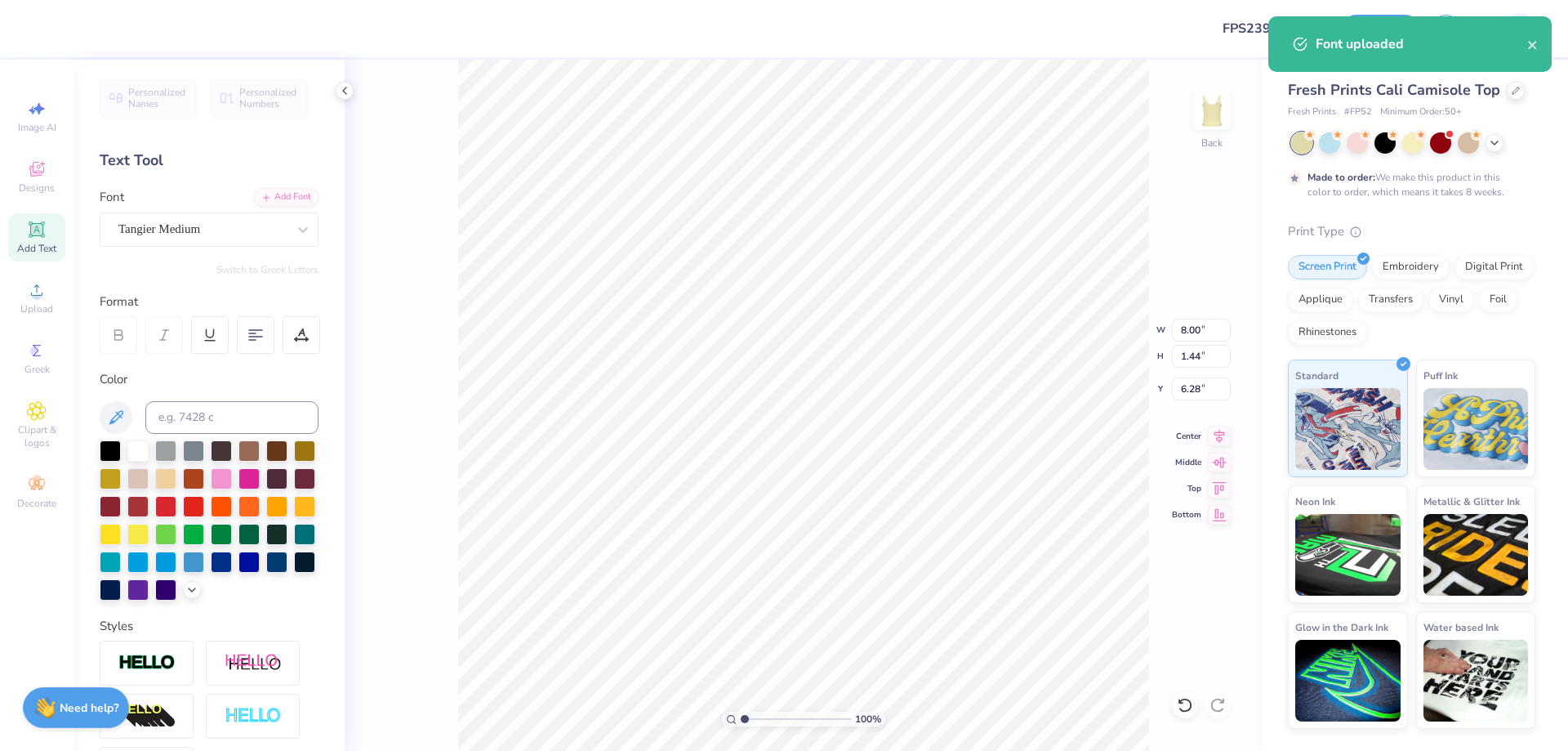
type input "4.43"
type input "0.80"
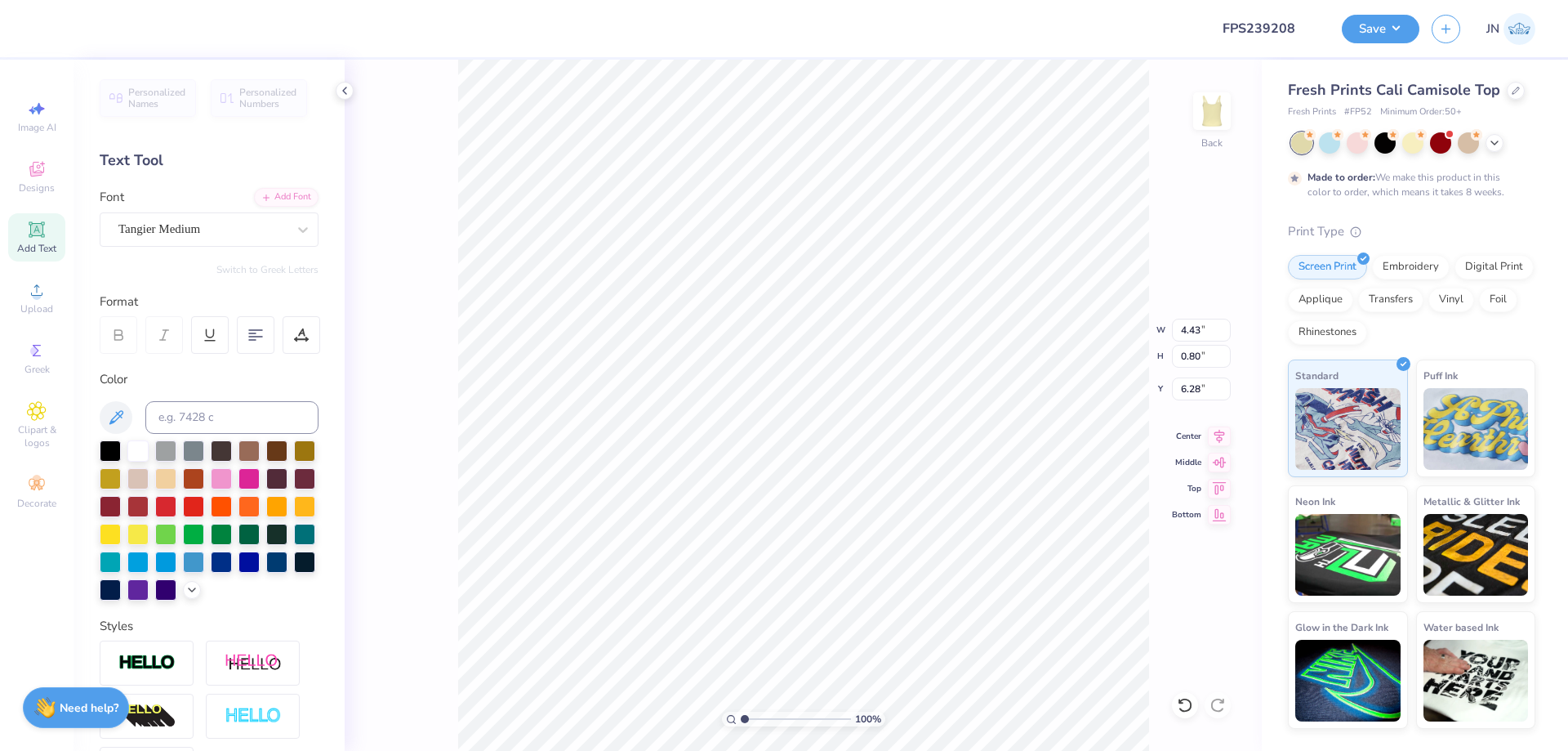
type input "4.04"
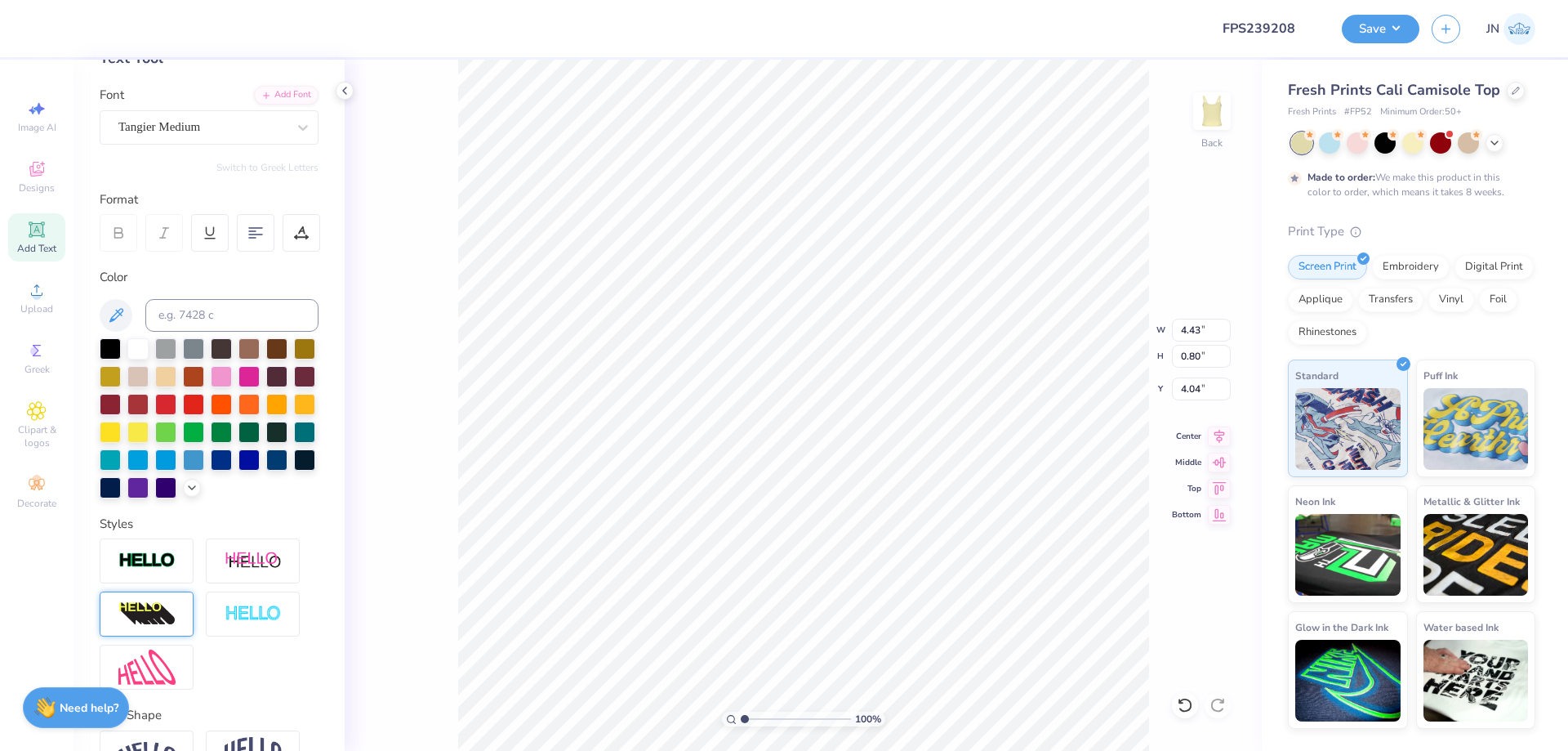
scroll to position [227, 0]
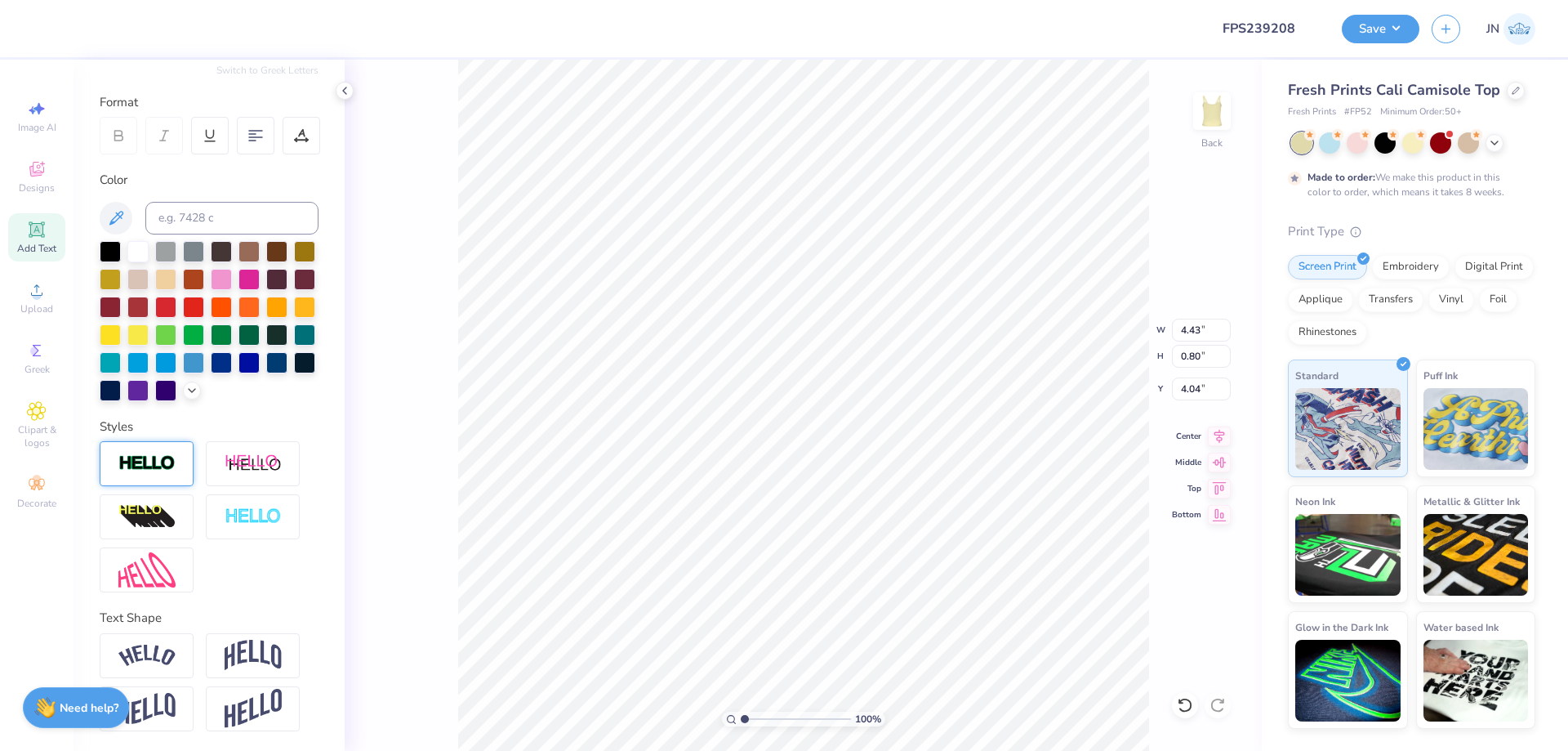
click at [140, 475] on div at bounding box center [146, 463] width 94 height 45
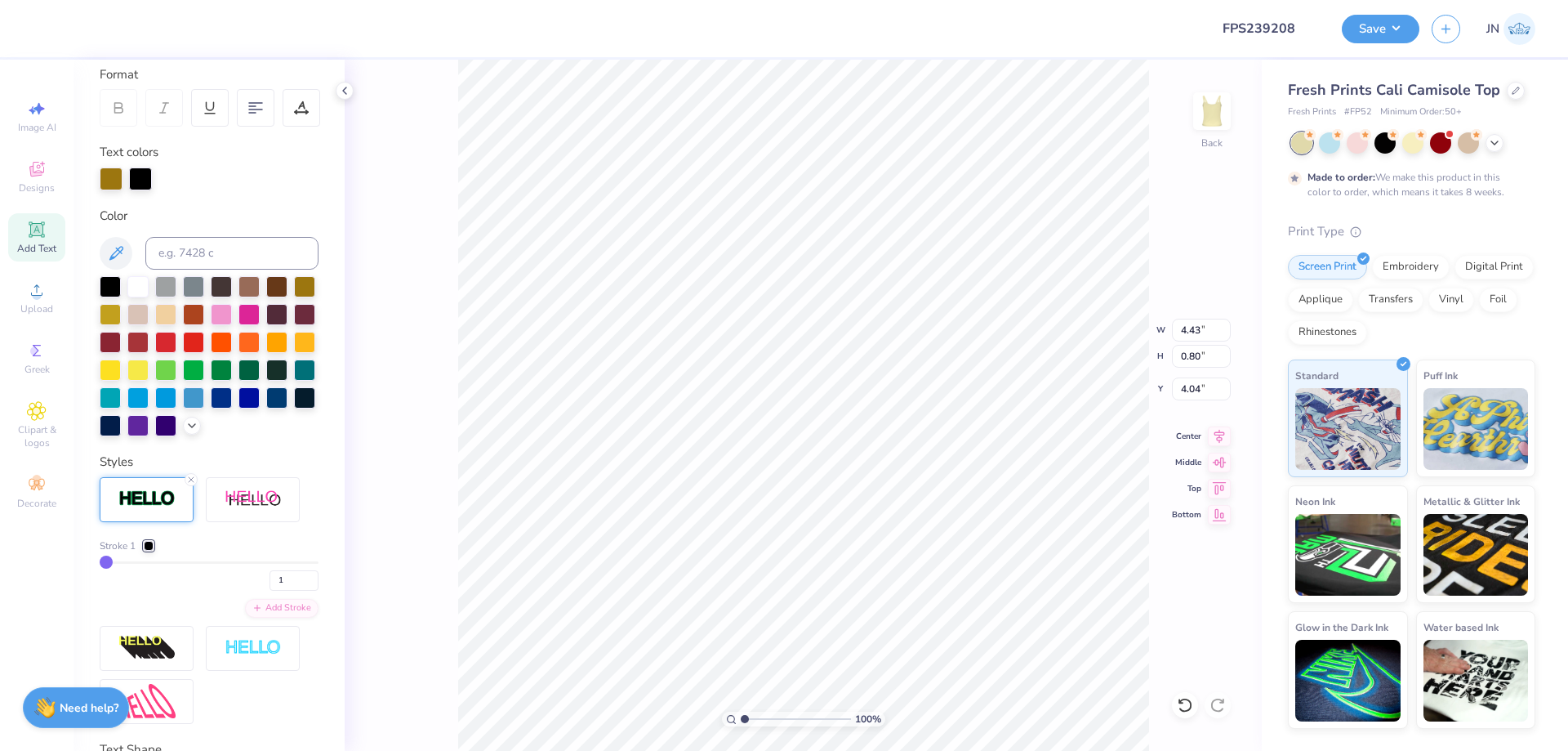
type input "4.44"
type input "0.81"
type input "4.03"
click at [150, 551] on div at bounding box center [148, 545] width 10 height 10
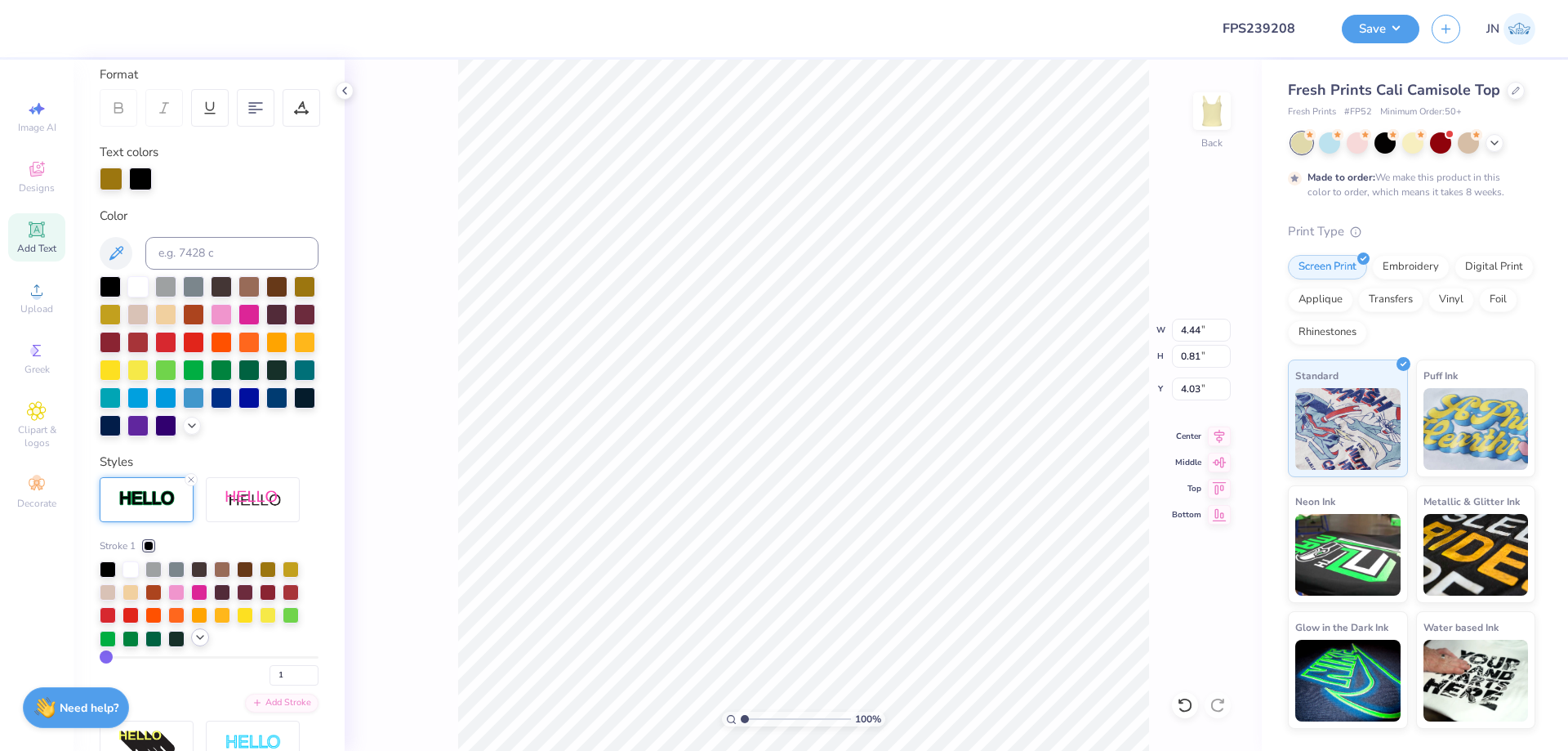
click at [196, 643] on icon at bounding box center [200, 637] width 13 height 13
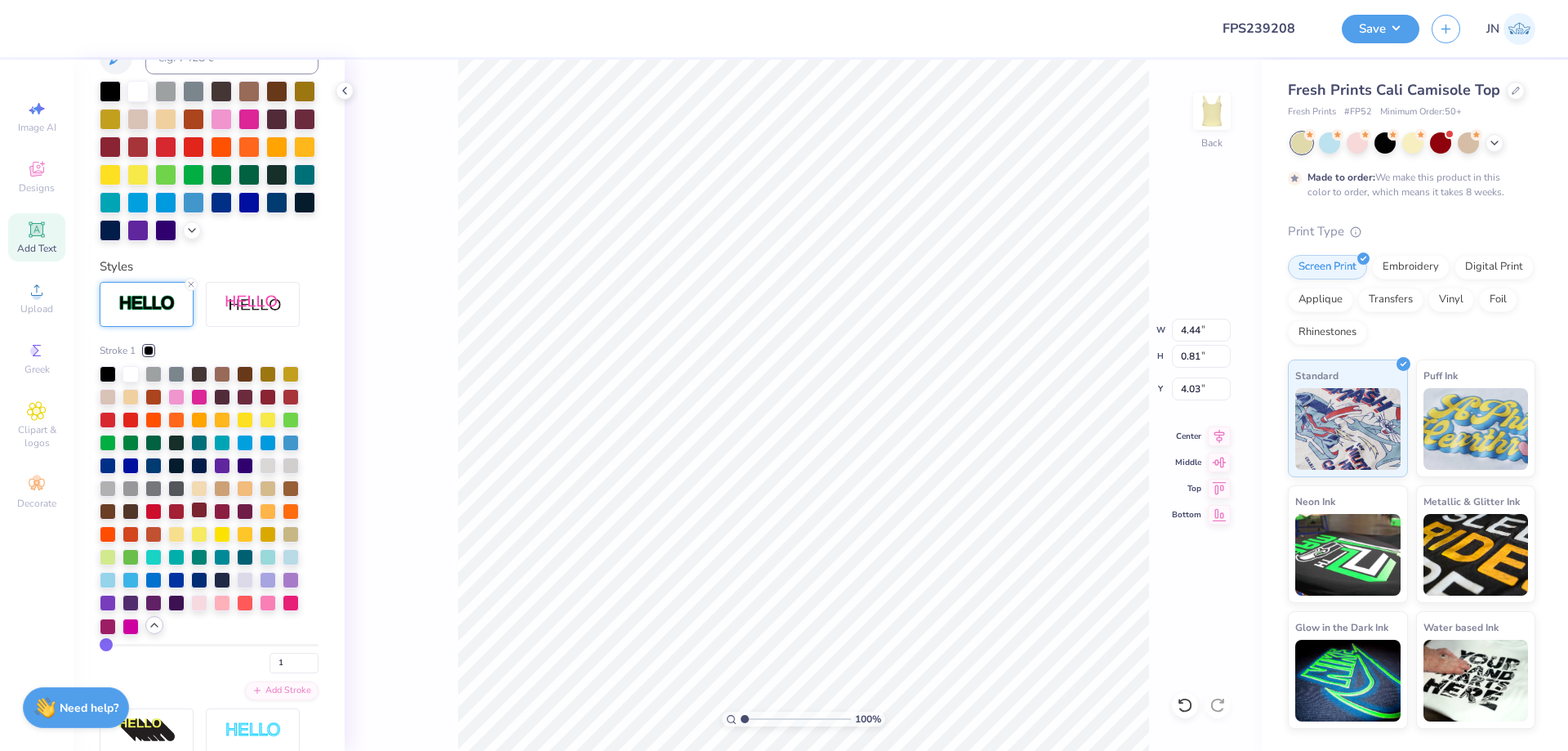
scroll to position [472, 0]
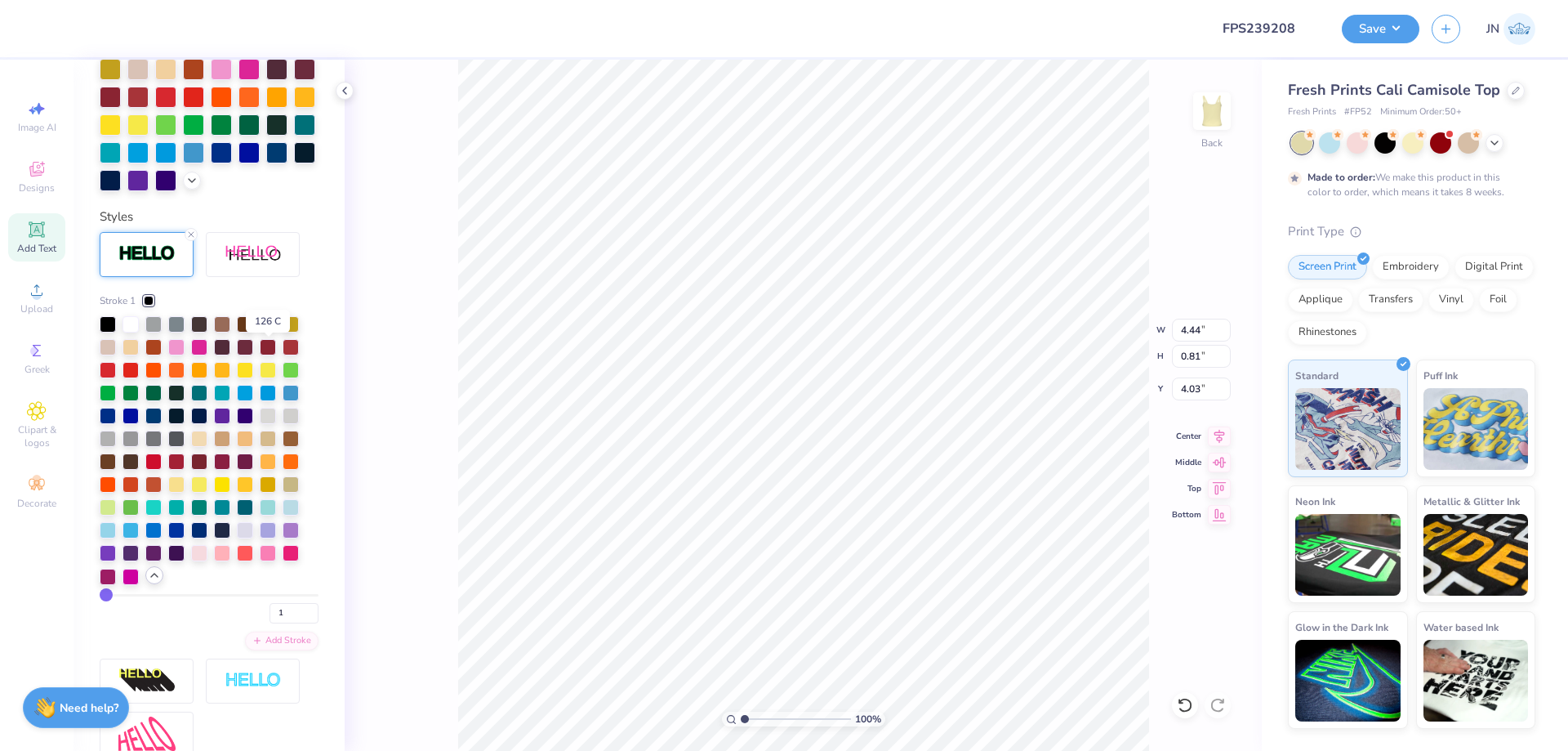
click at [268, 331] on div at bounding box center [268, 323] width 17 height 17
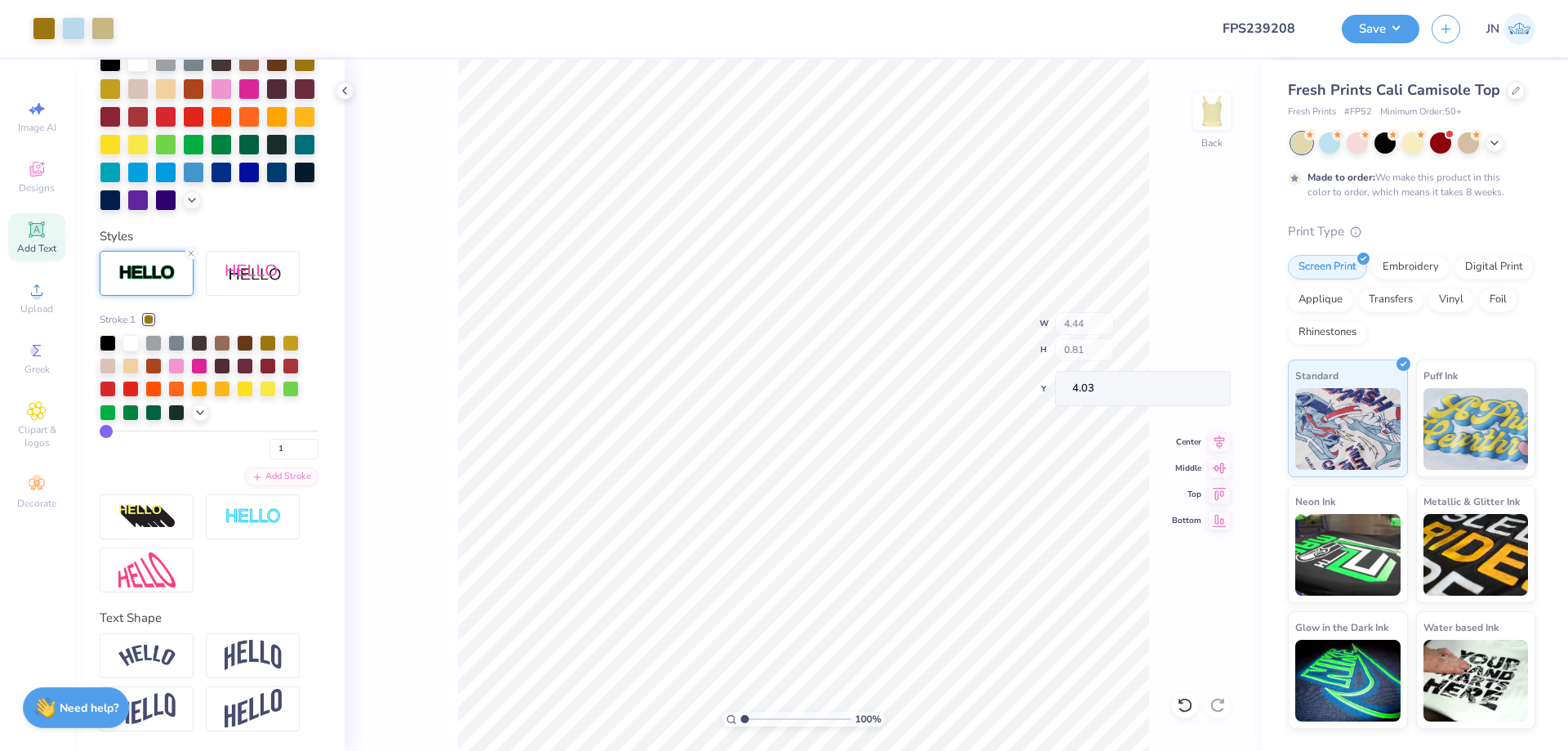
scroll to position [409, 0]
click at [1386, 35] on button "Save" at bounding box center [1381, 26] width 77 height 28
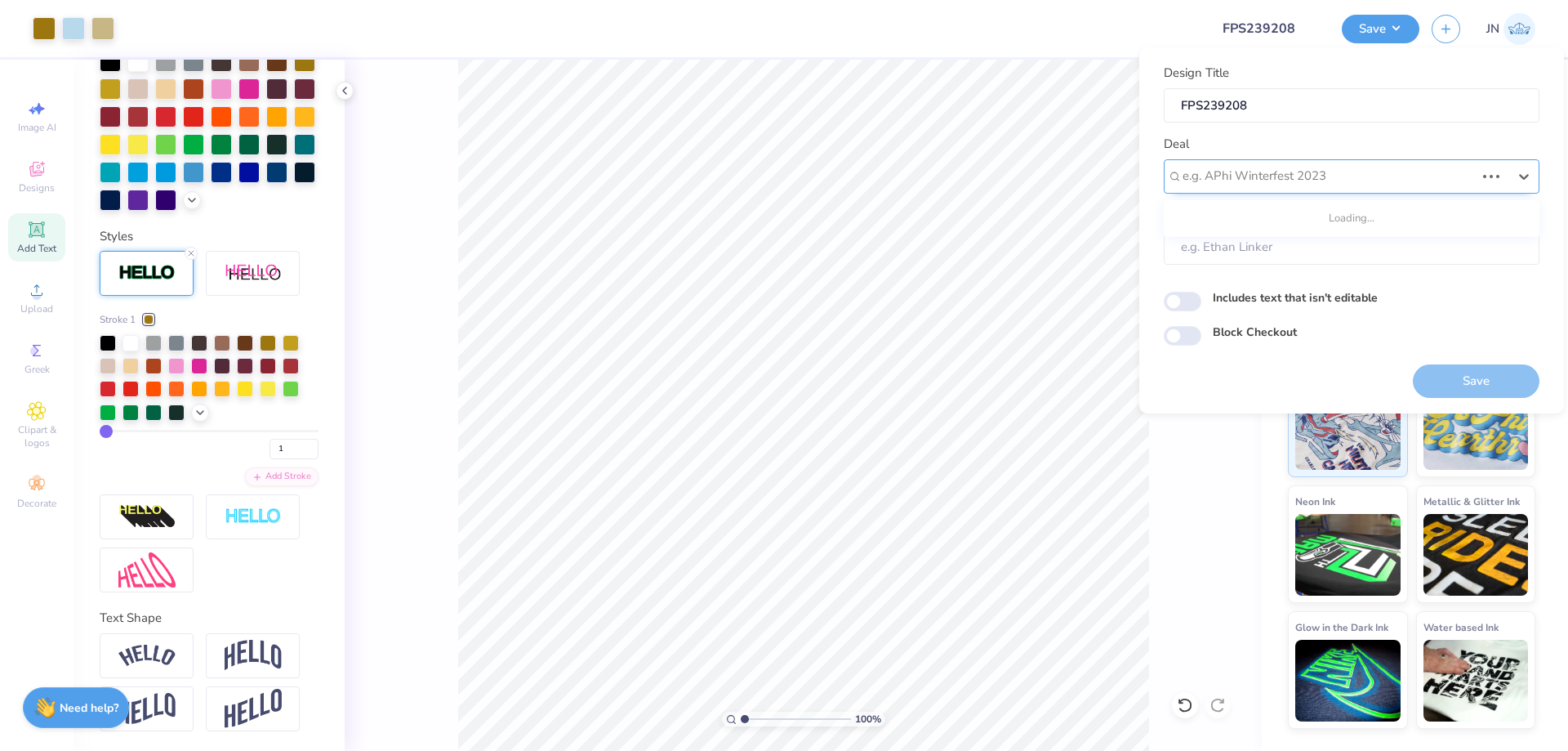
click at [1349, 179] on div at bounding box center [1329, 176] width 292 height 22
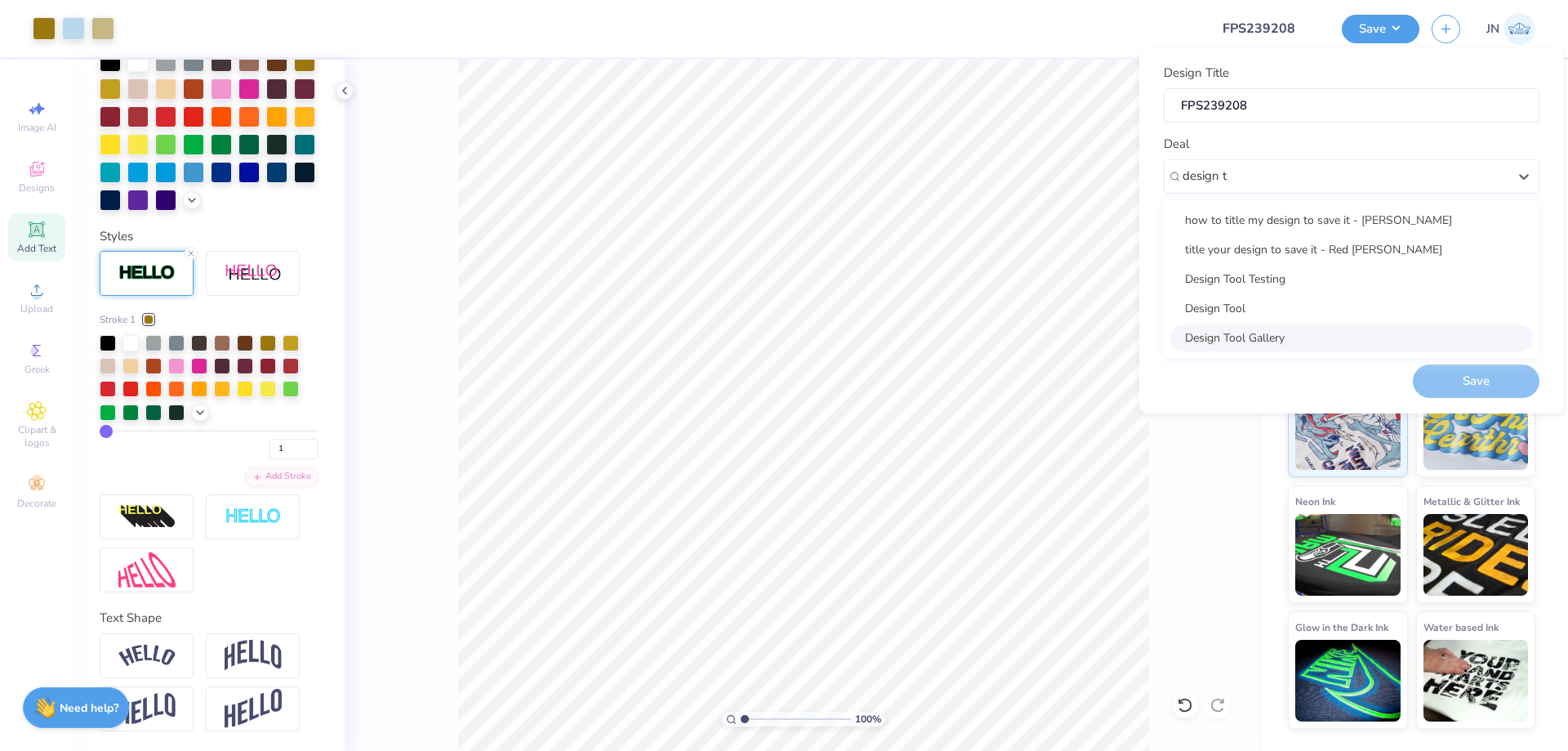
click at [1267, 330] on div "Design Tool Gallery" at bounding box center [1351, 337] width 363 height 27
type input "design t"
type input "Design Tool Gallery User"
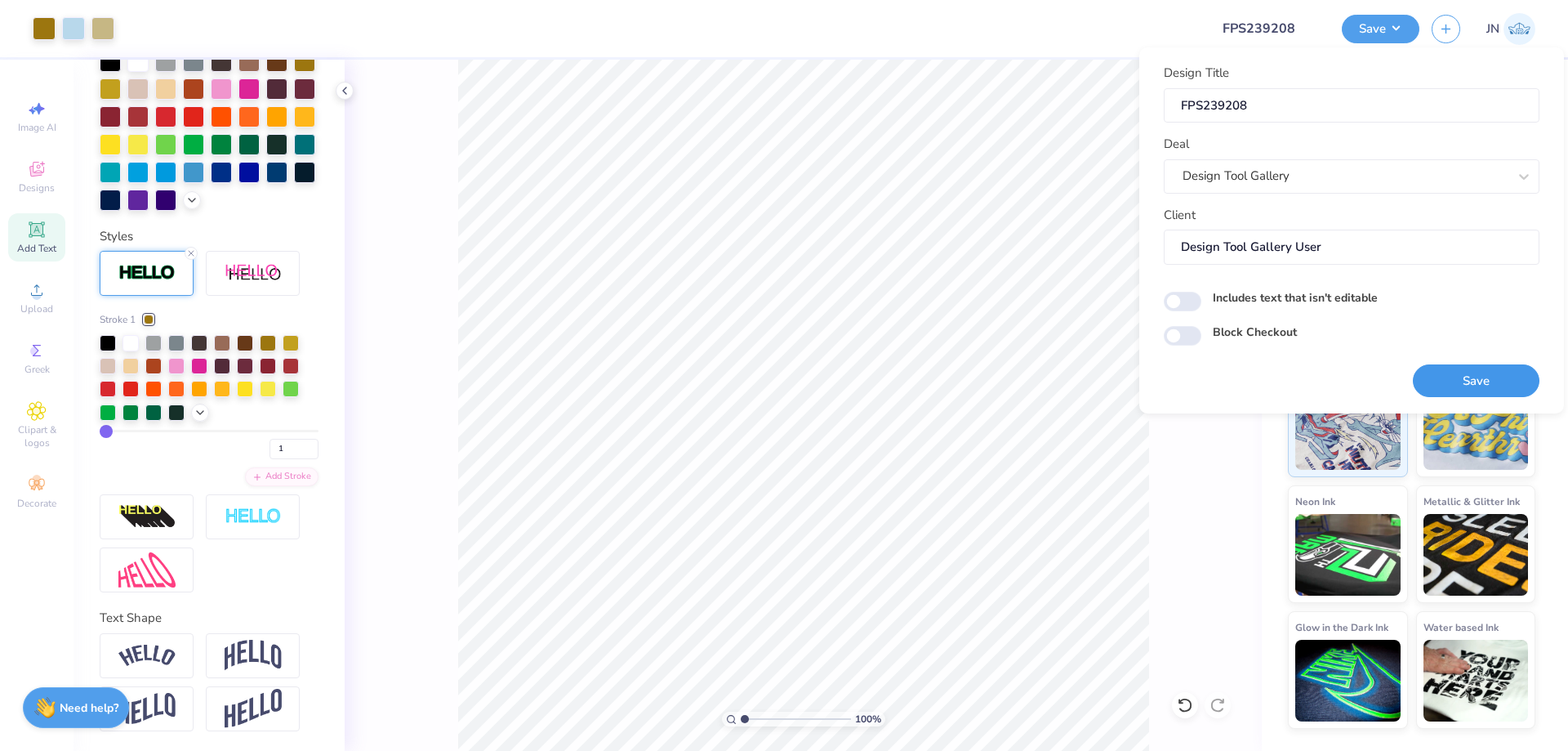
click at [1463, 371] on button "Save" at bounding box center [1476, 381] width 127 height 33
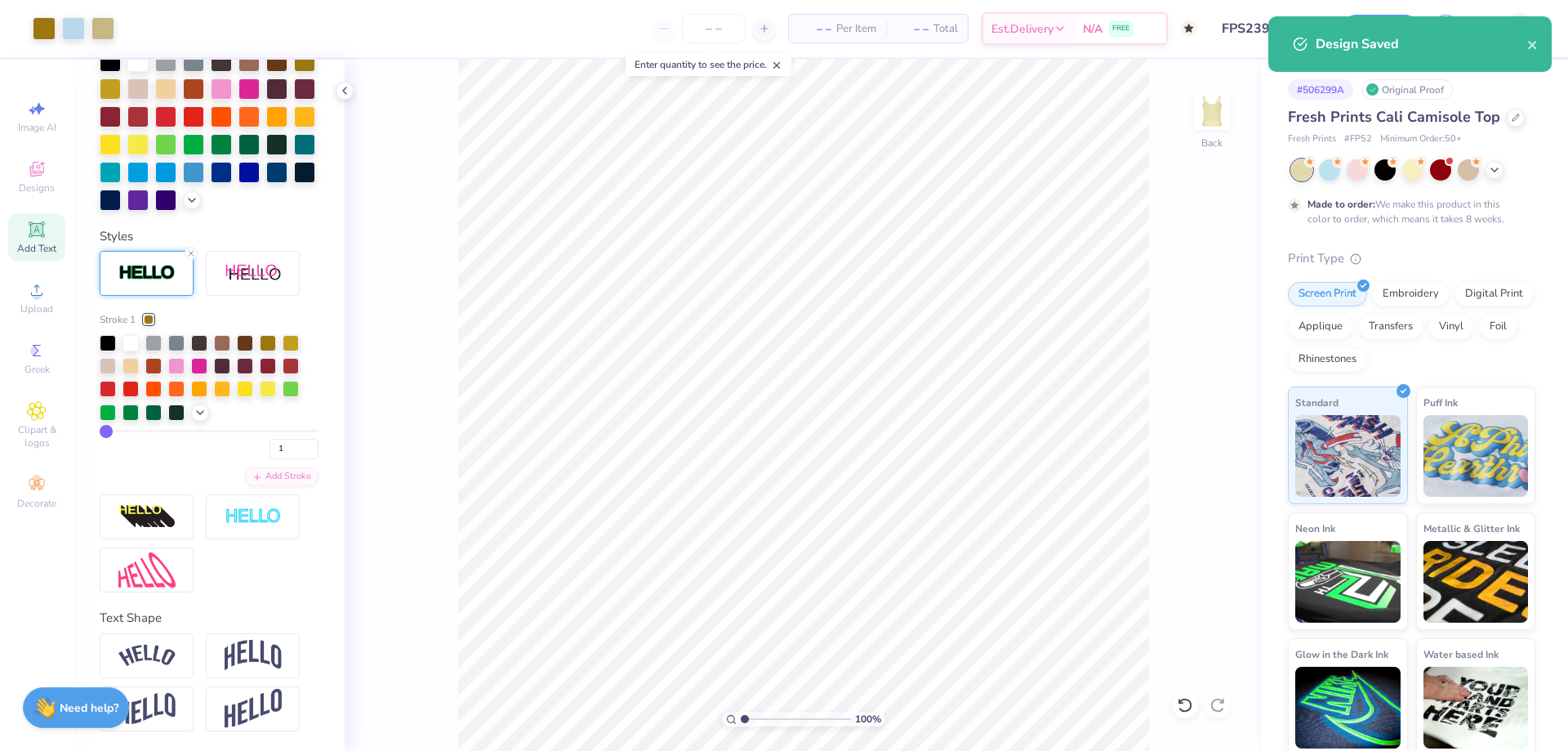
checkbox input "true"
